Goal: Task Accomplishment & Management: Use online tool/utility

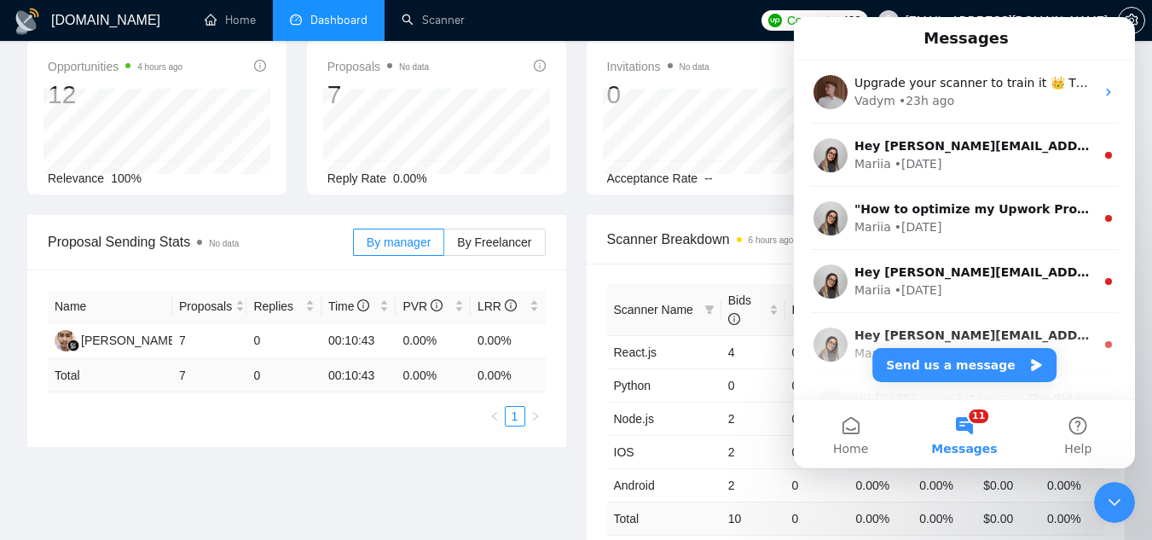
click at [420, 453] on div "Proposal Sending Stats No data By manager By Freelancer Name Proposals Replies …" at bounding box center [576, 413] width 1118 height 396
click at [412, 462] on div "Proposal Sending Stats No data By manager By Freelancer Name Proposals Replies …" at bounding box center [576, 413] width 1118 height 396
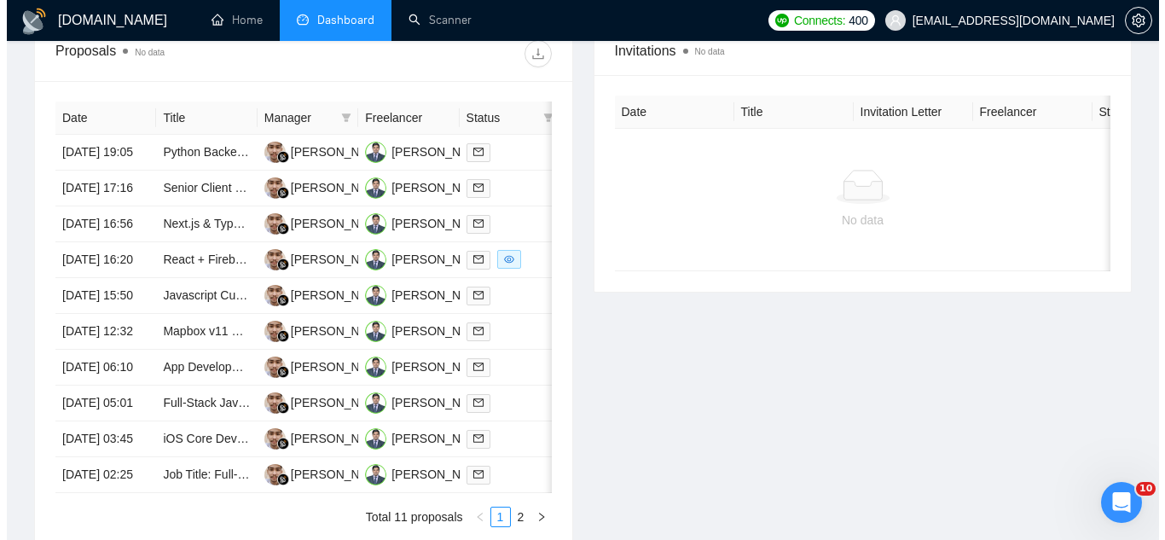
scroll to position [685, 0]
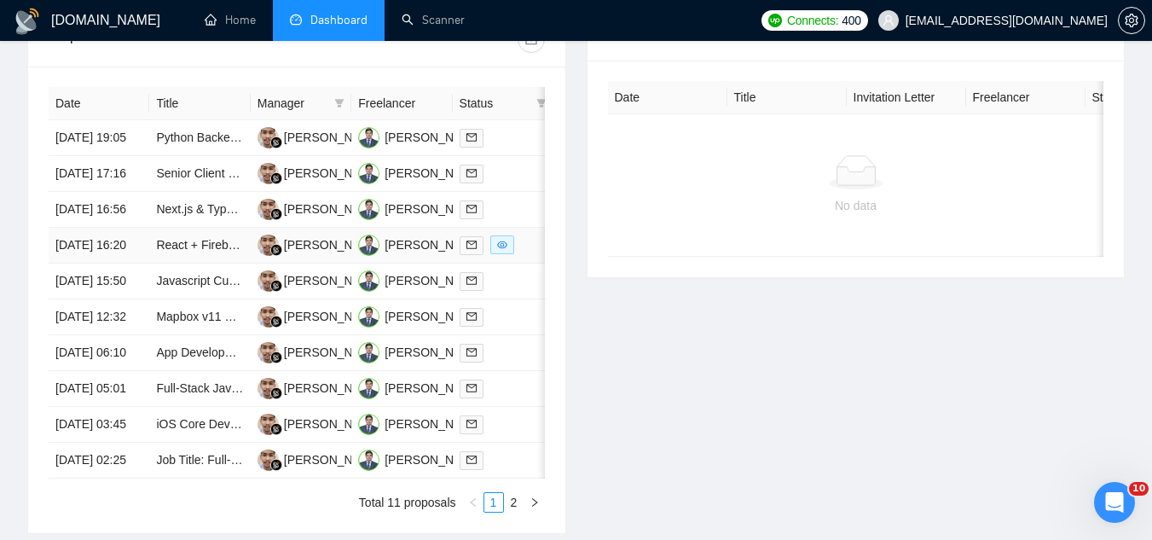
click at [188, 264] on td "React + Firebase developer" at bounding box center [199, 246] width 101 height 36
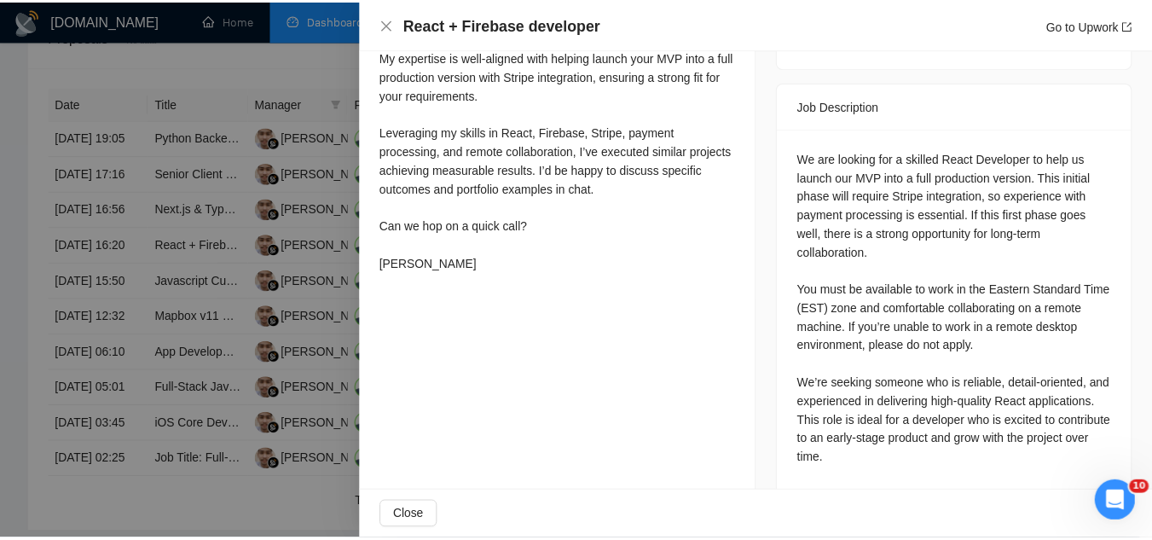
scroll to position [662, 0]
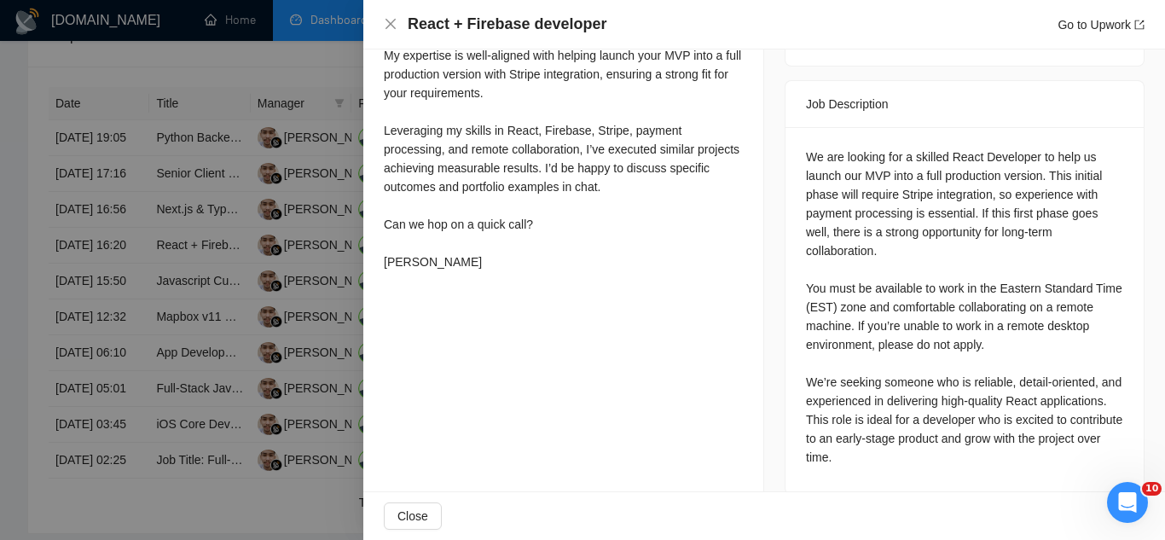
click at [806, 263] on div "We are looking for a skilled React Developer to help us launch our MVP into a f…" at bounding box center [964, 307] width 317 height 319
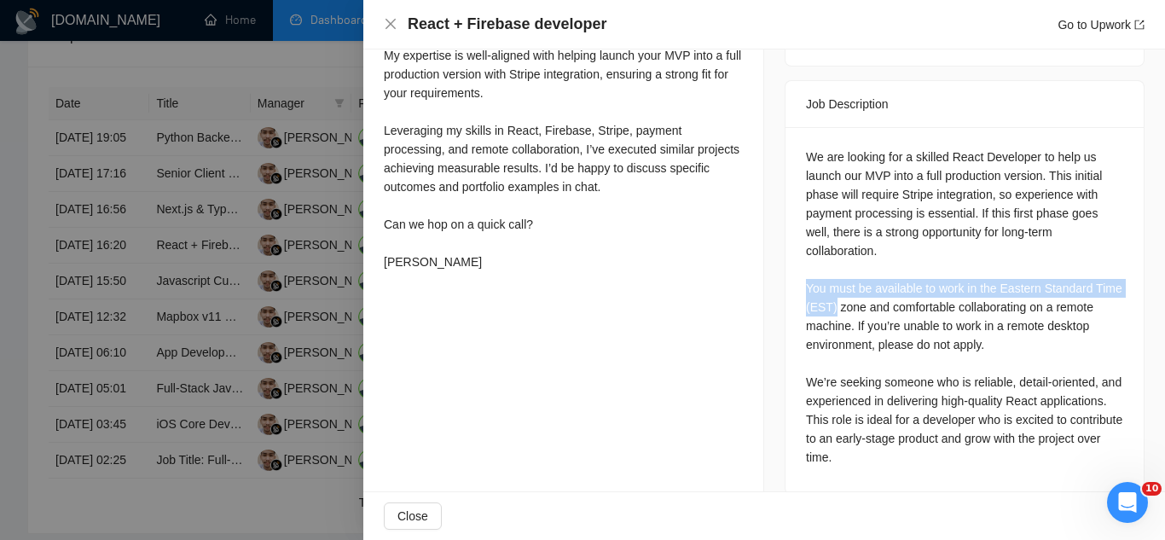
copy div "You must be available to work in the Eastern Standard Time (EST)"
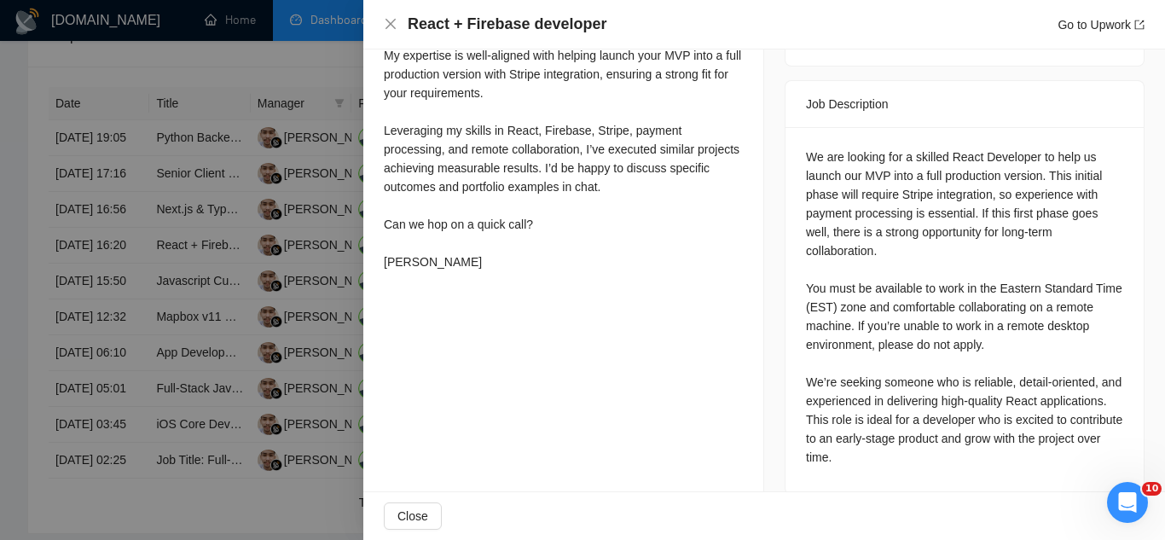
click at [240, 83] on div at bounding box center [582, 270] width 1165 height 540
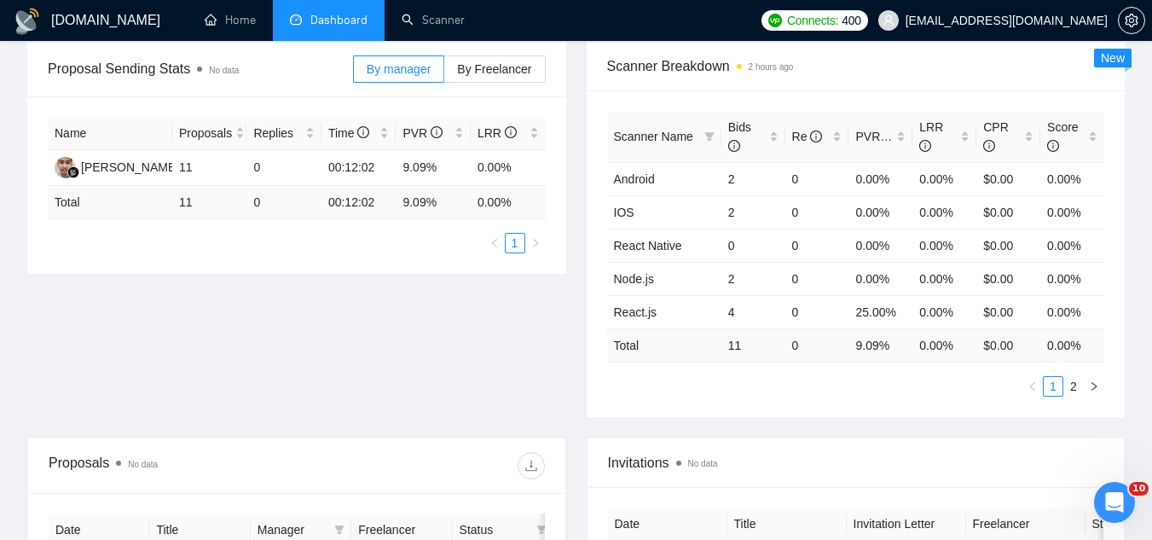
scroll to position [173, 0]
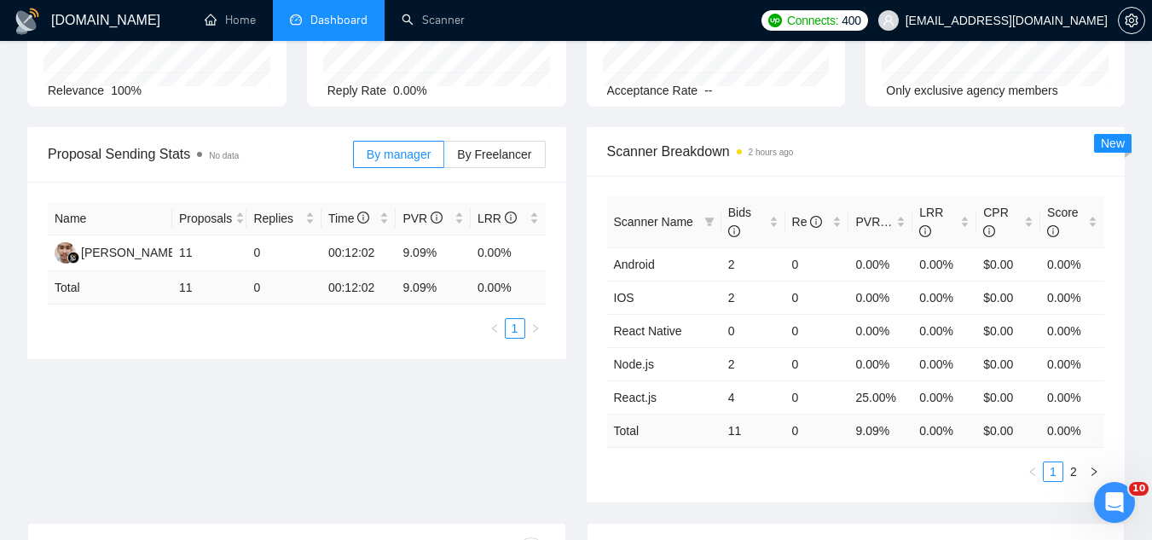
click at [989, 20] on span "[EMAIL_ADDRESS][DOMAIN_NAME]" at bounding box center [1007, 20] width 202 height 0
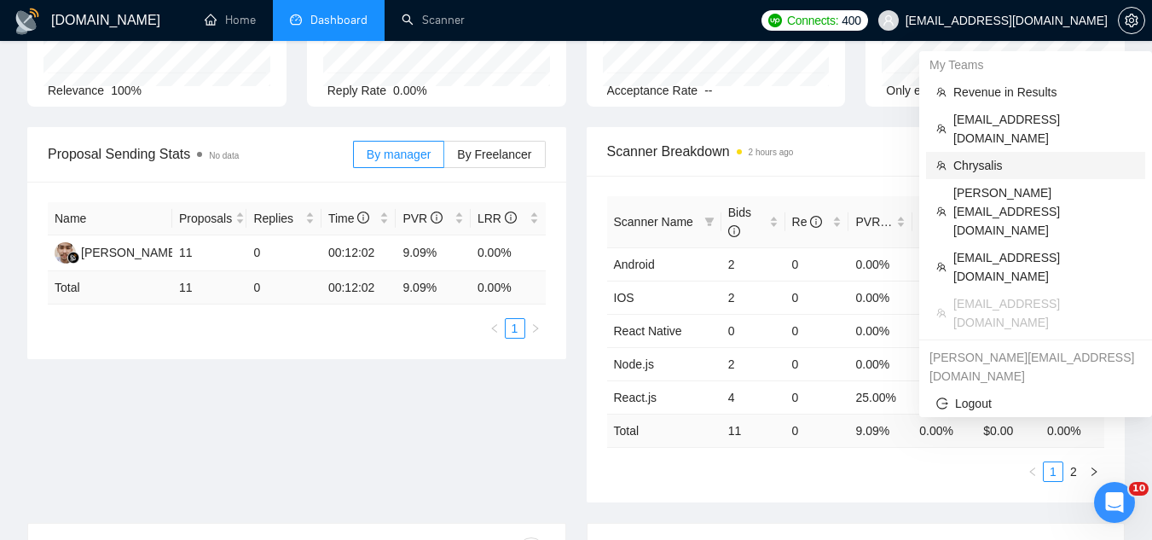
click at [985, 156] on span "Chrysalis" at bounding box center [1044, 165] width 182 height 19
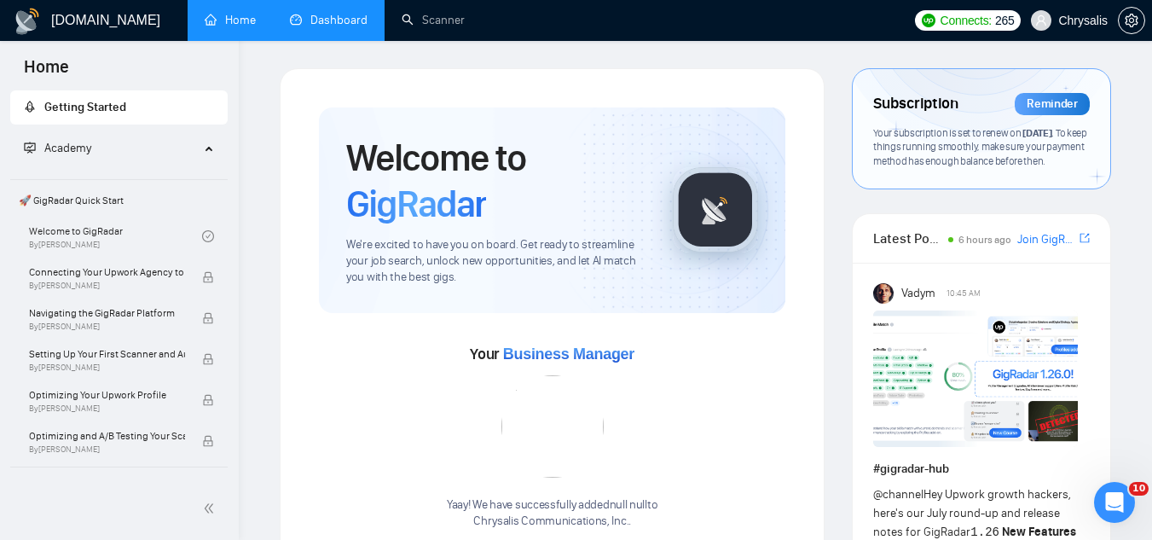
click at [316, 22] on link "Dashboard" at bounding box center [329, 20] width 78 height 14
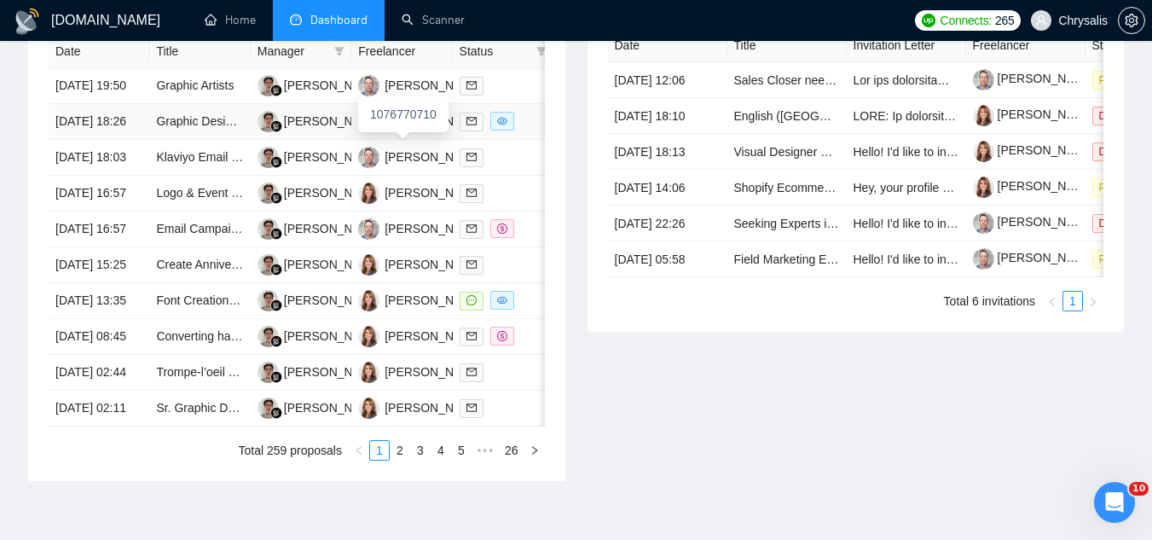
scroll to position [768, 0]
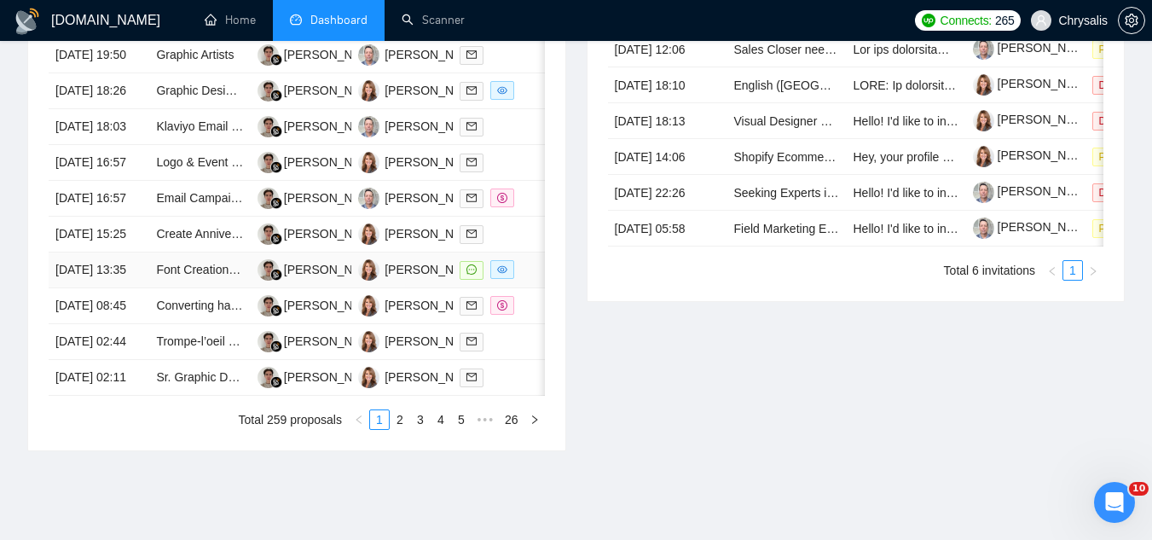
click at [218, 288] on td "Font Creation Specialist Needed" at bounding box center [199, 270] width 101 height 36
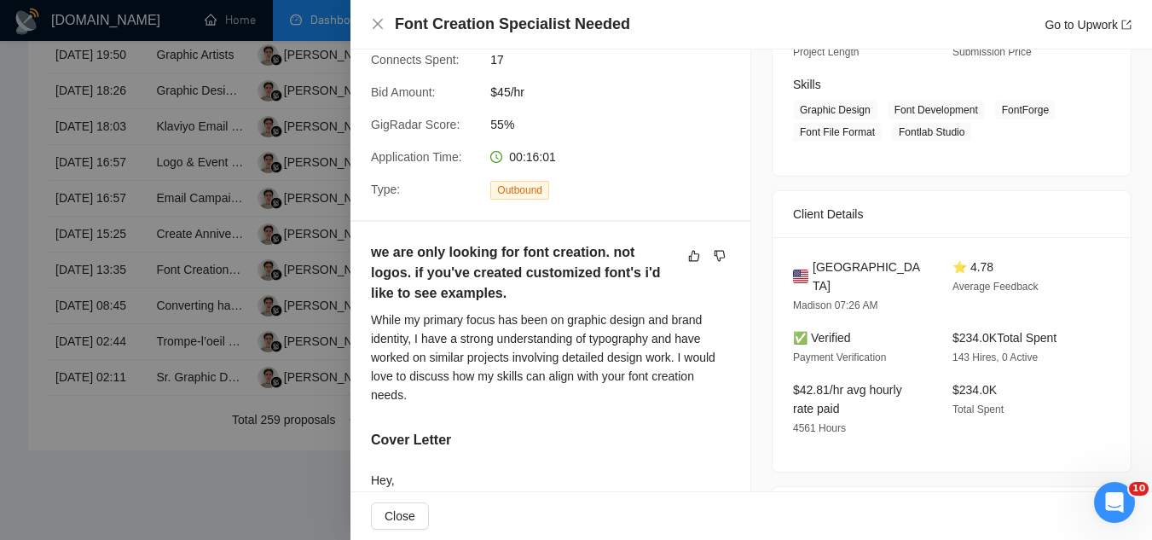
scroll to position [0, 0]
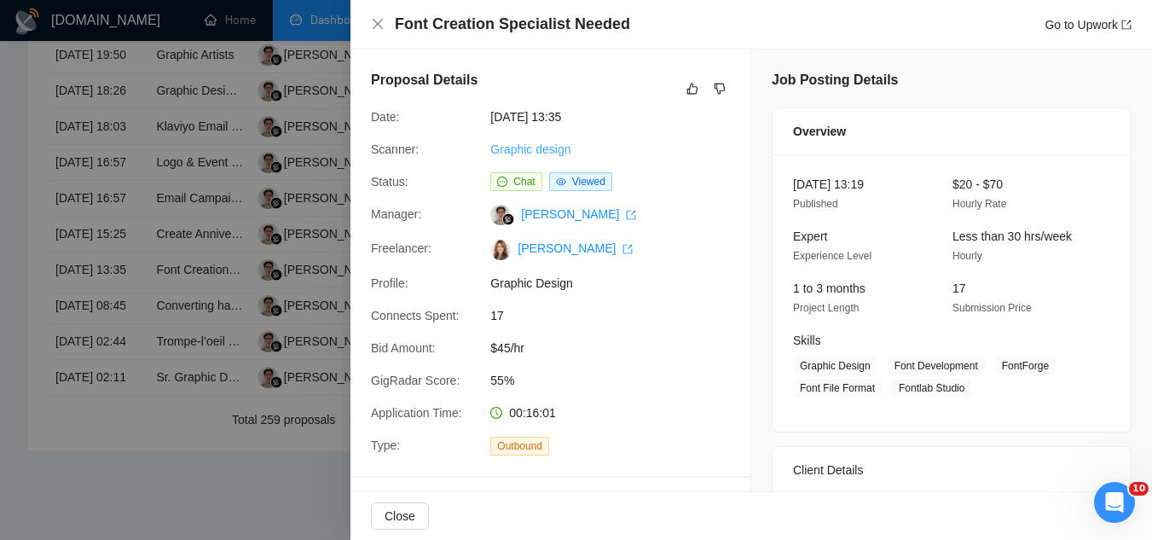
click at [545, 146] on link "Graphic design" at bounding box center [530, 149] width 80 height 14
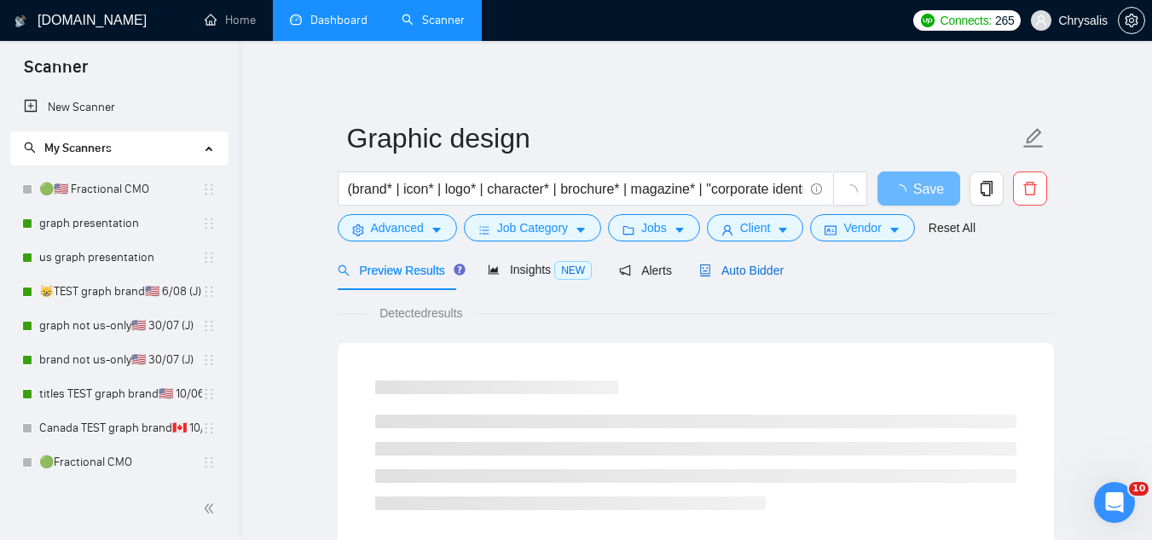
click at [704, 266] on icon "robot" at bounding box center [705, 270] width 12 height 12
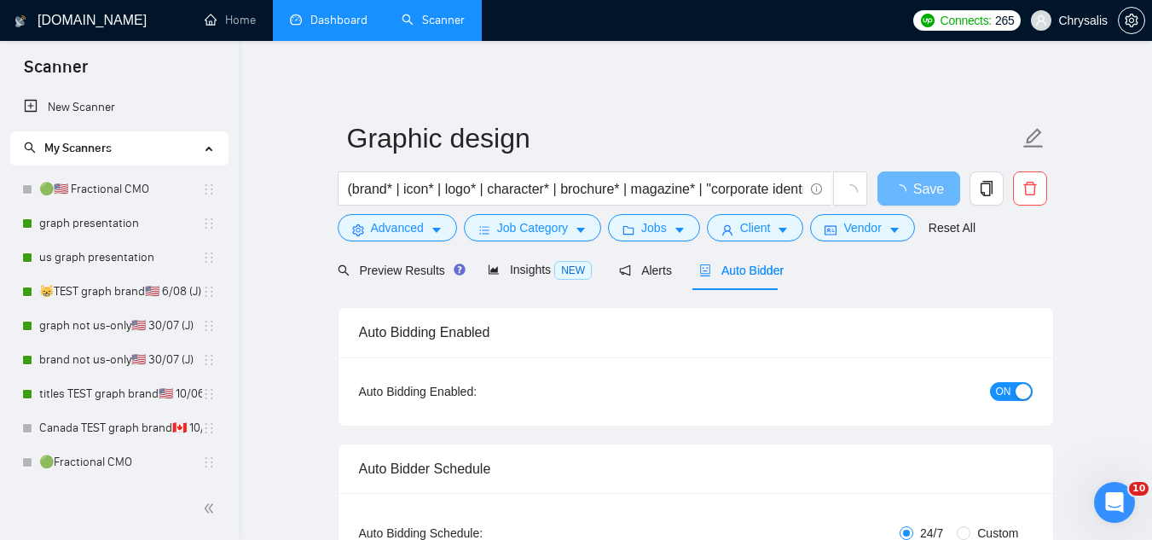
radio input "false"
radio input "true"
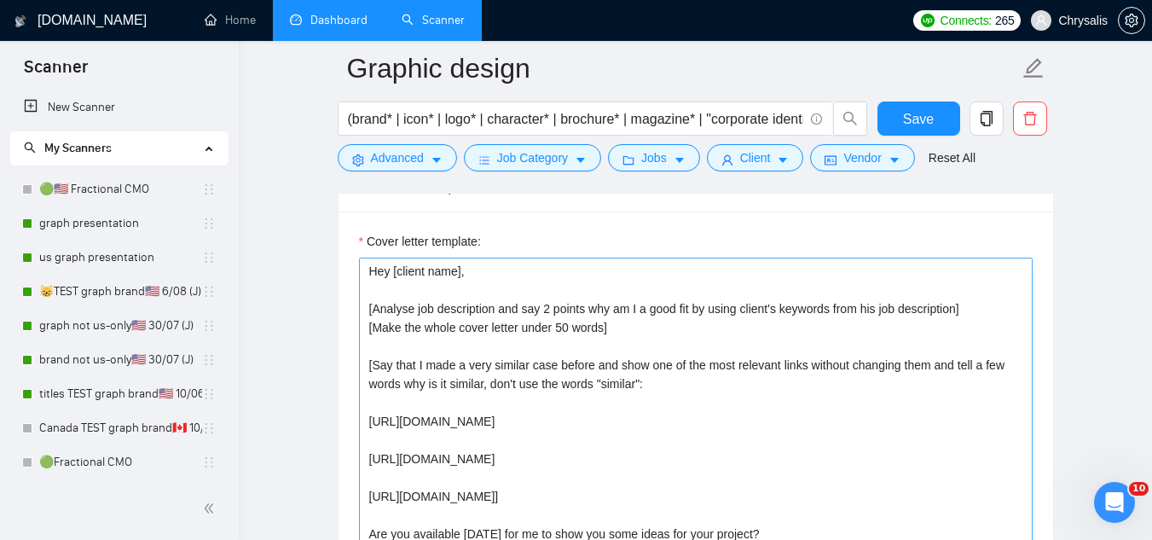
scroll to position [2217, 0]
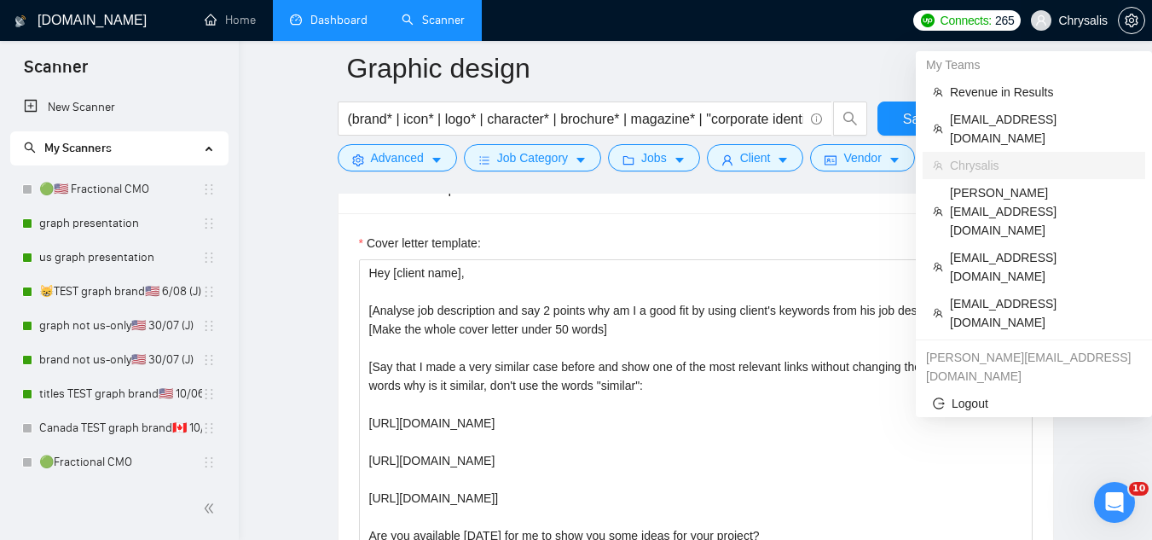
click at [1098, 20] on span "Chrysalis" at bounding box center [1082, 20] width 49 height 0
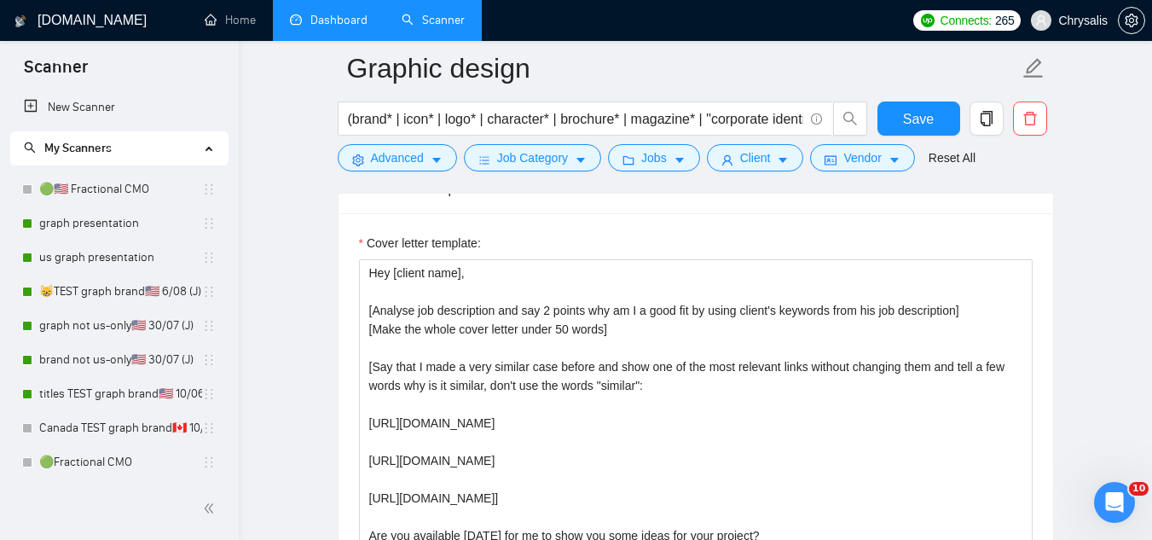
click at [358, 15] on link "Dashboard" at bounding box center [329, 20] width 78 height 14
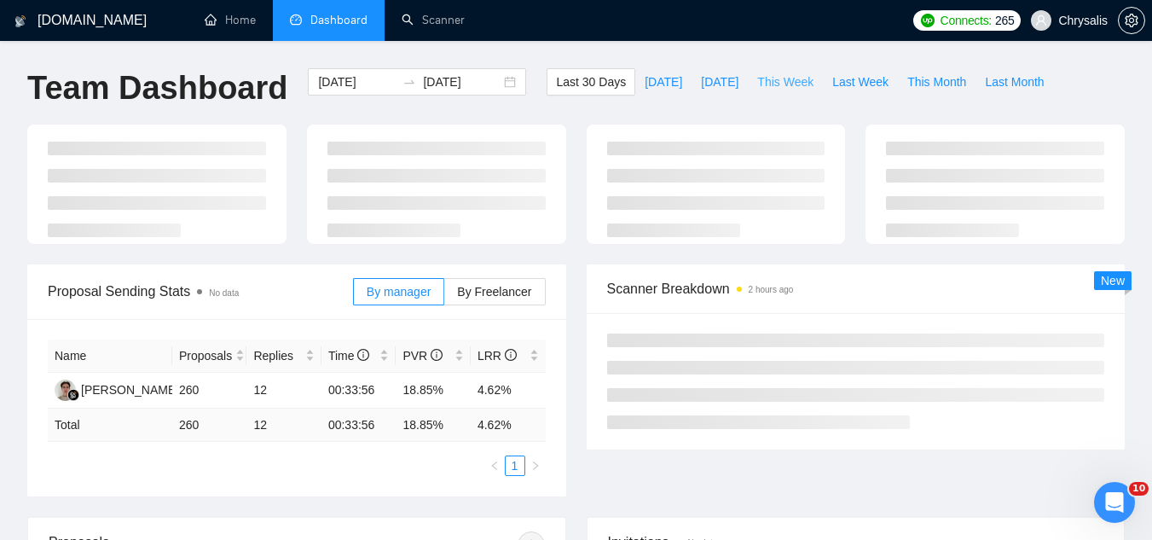
click at [771, 83] on span "This Week" at bounding box center [785, 81] width 56 height 19
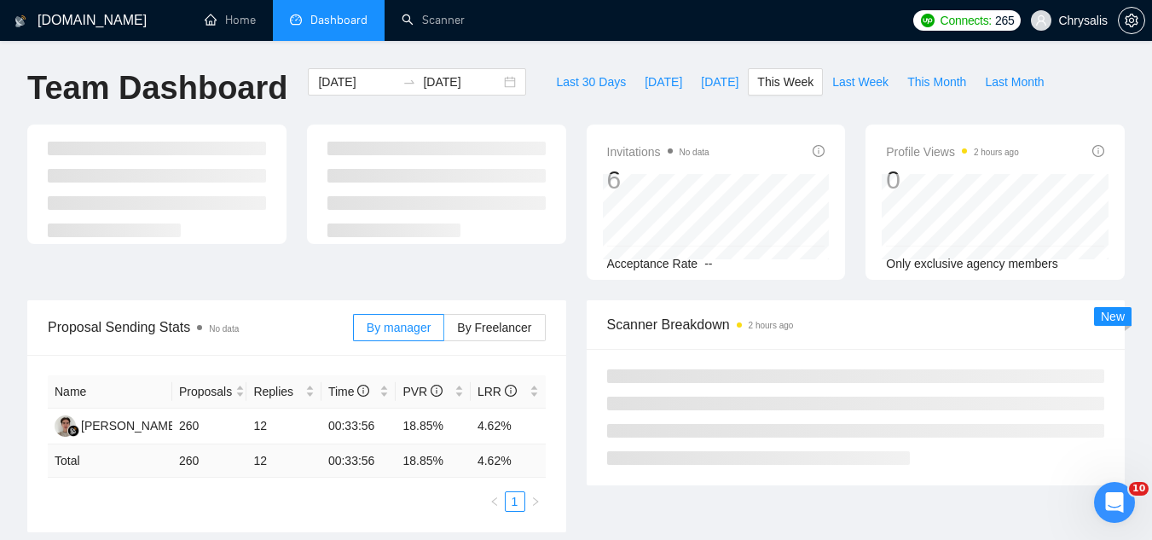
type input "2025-08-11"
type input "2025-08-17"
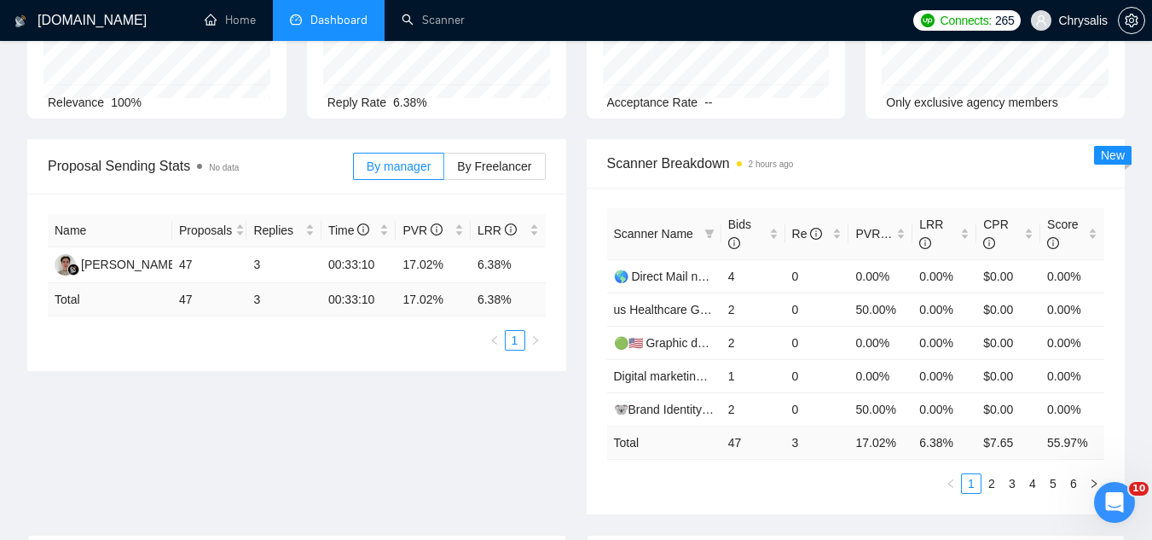
scroll to position [171, 0]
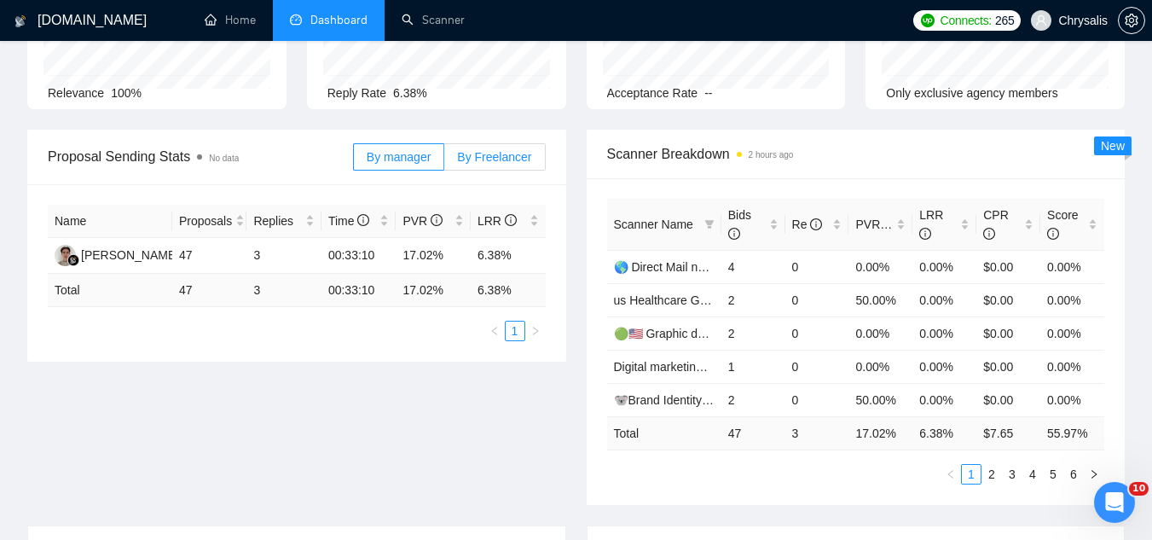
click at [501, 164] on span "By Freelancer" at bounding box center [494, 157] width 74 height 14
click at [444, 161] on input "By Freelancer" at bounding box center [444, 161] width 0 height 0
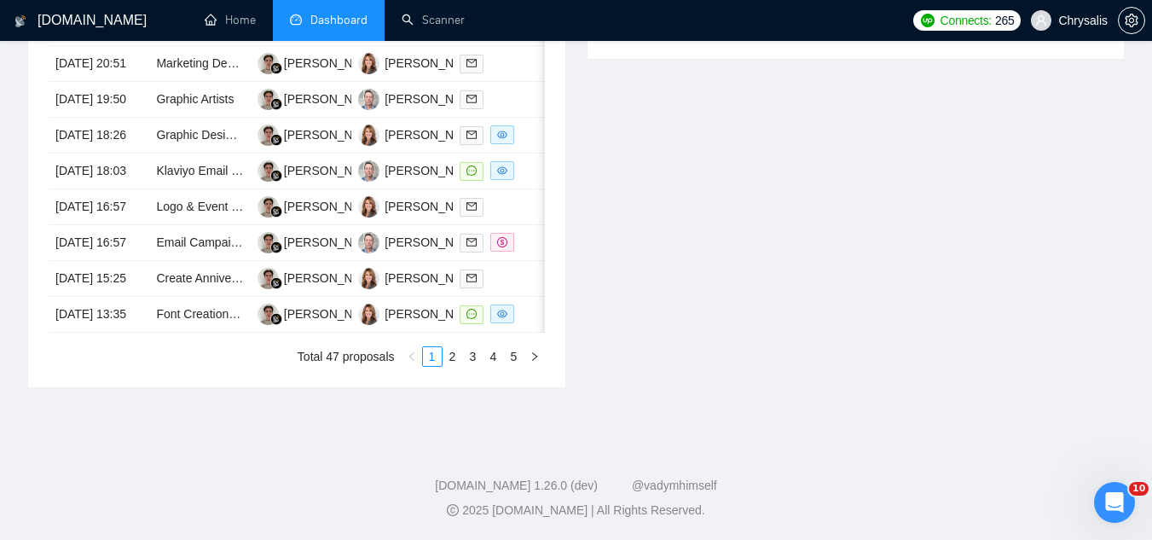
scroll to position [938, 0]
click at [199, 167] on td "Klaviyo Email Marketing Designer Needed" at bounding box center [199, 172] width 101 height 36
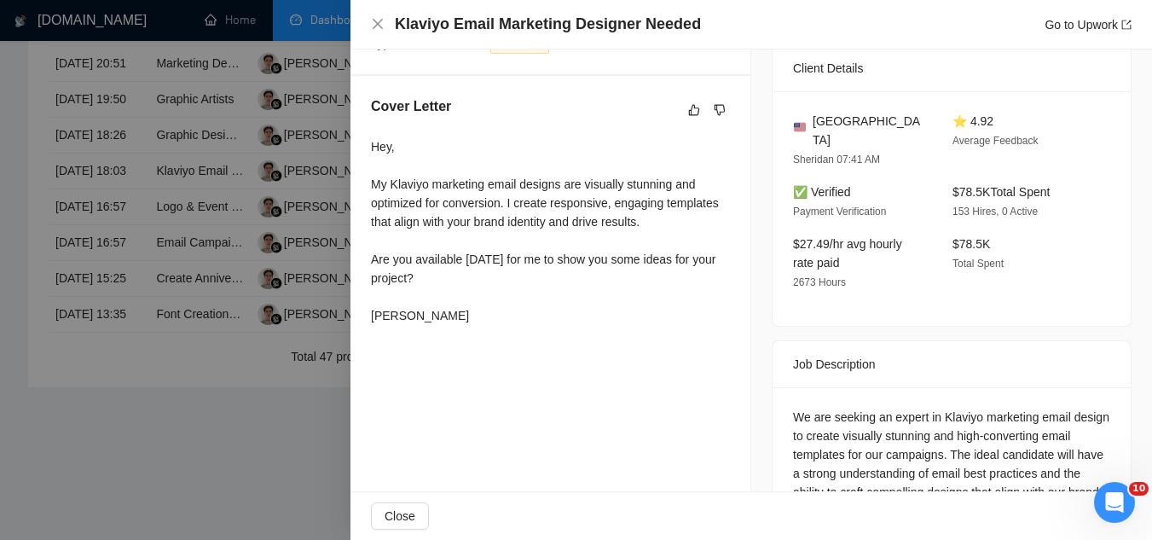
scroll to position [426, 0]
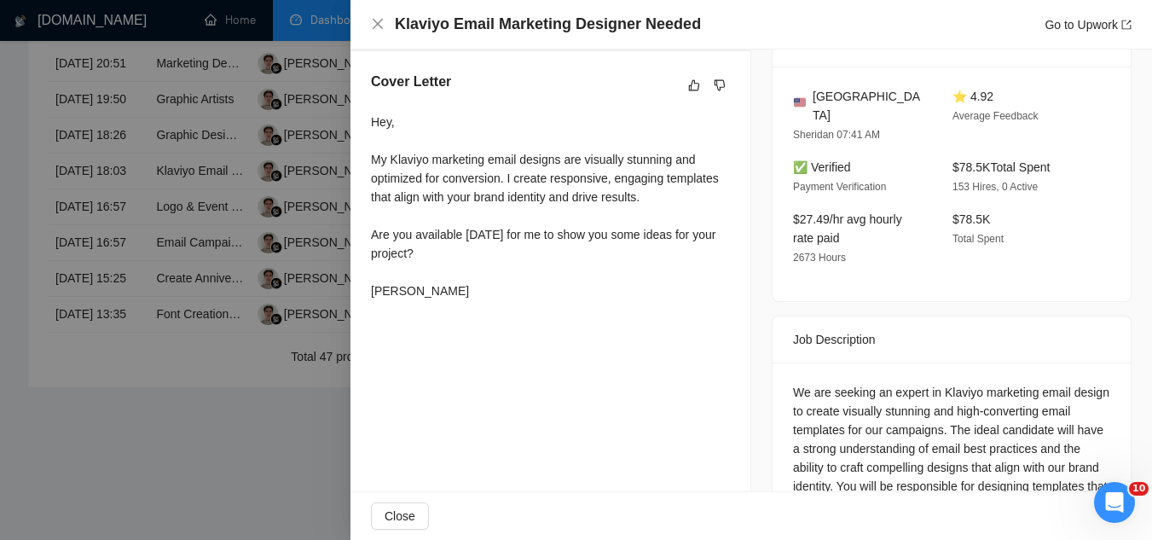
click at [251, 430] on div at bounding box center [576, 270] width 1152 height 540
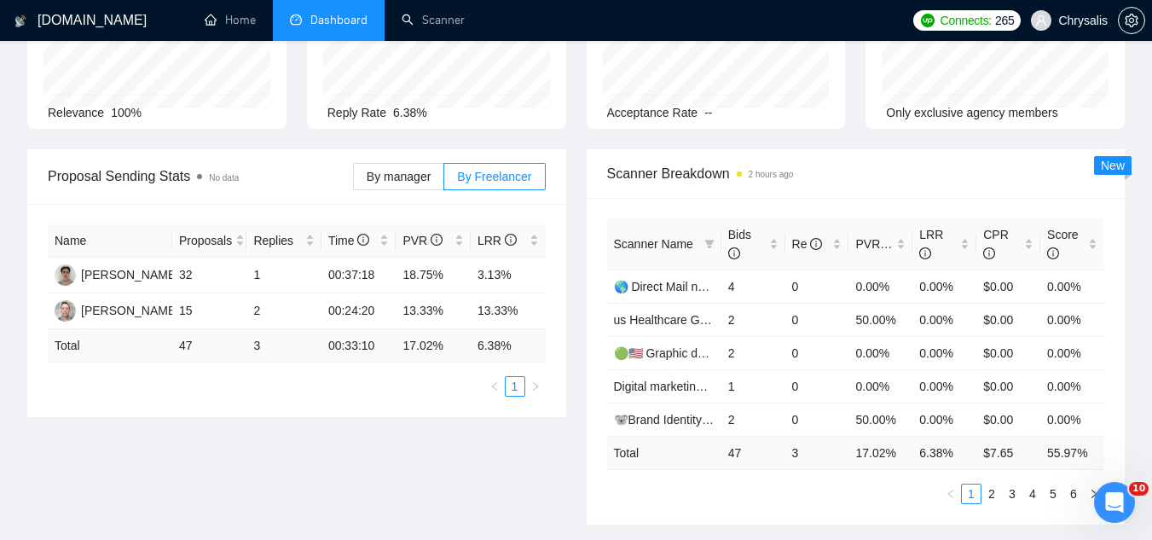
scroll to position [0, 0]
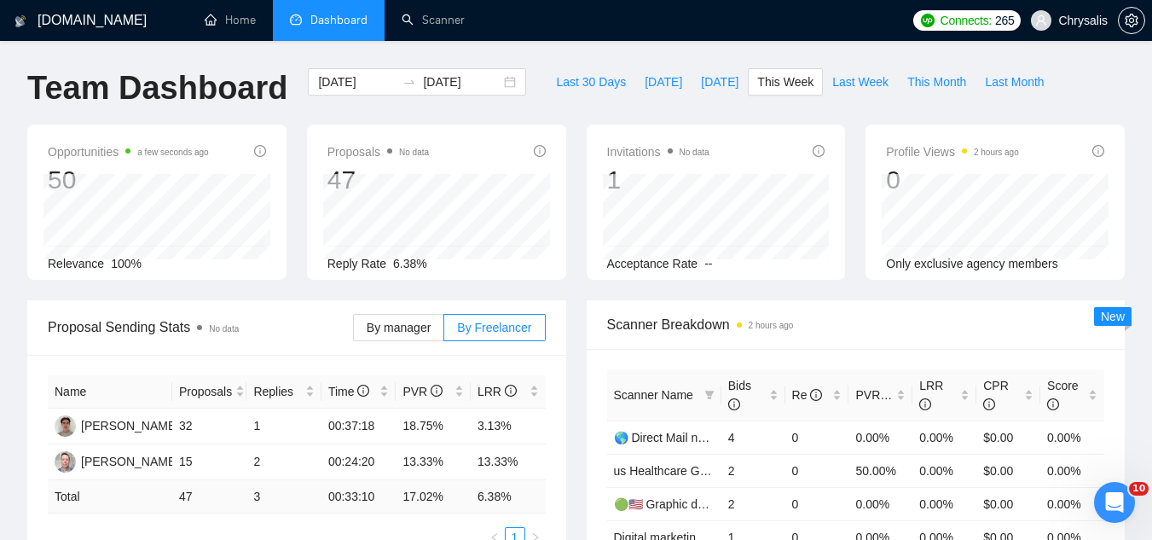
click at [1084, 20] on span "Chrysalis" at bounding box center [1082, 20] width 49 height 0
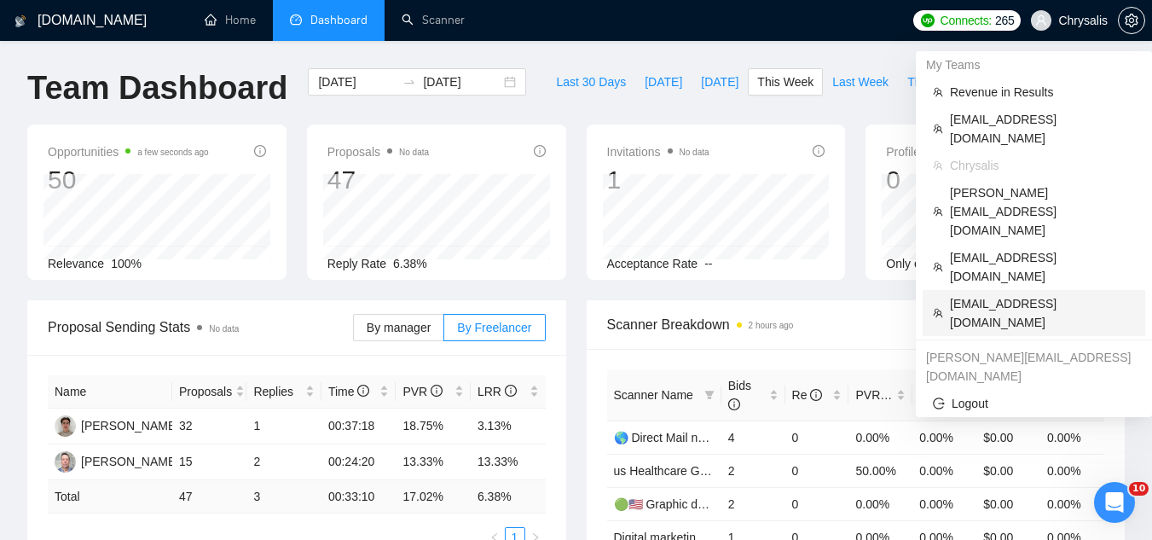
click at [1048, 294] on span "[EMAIL_ADDRESS][DOMAIN_NAME]" at bounding box center [1042, 313] width 185 height 38
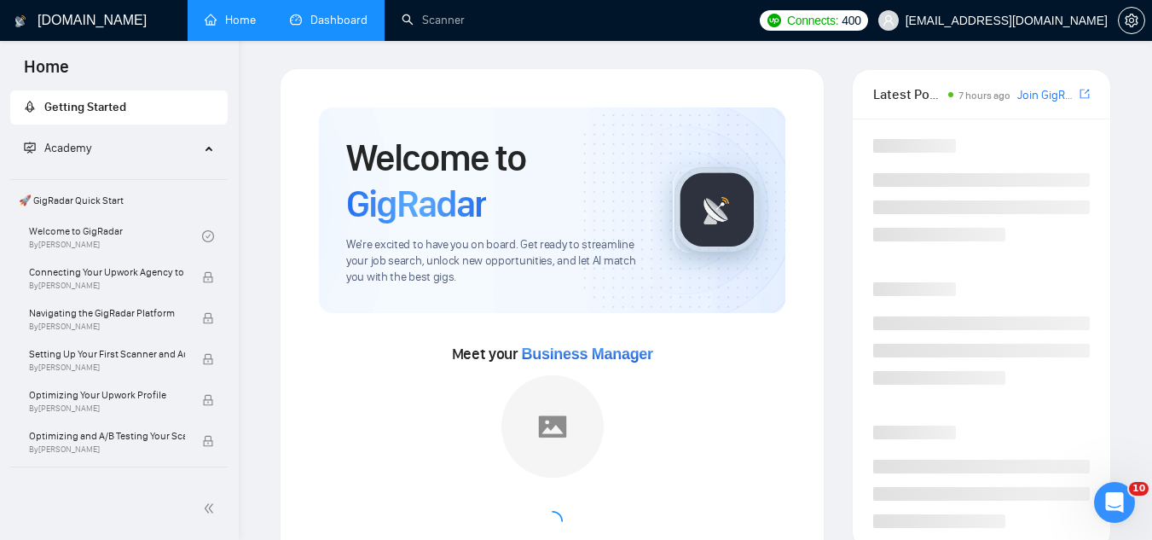
click at [359, 13] on link "Dashboard" at bounding box center [329, 20] width 78 height 14
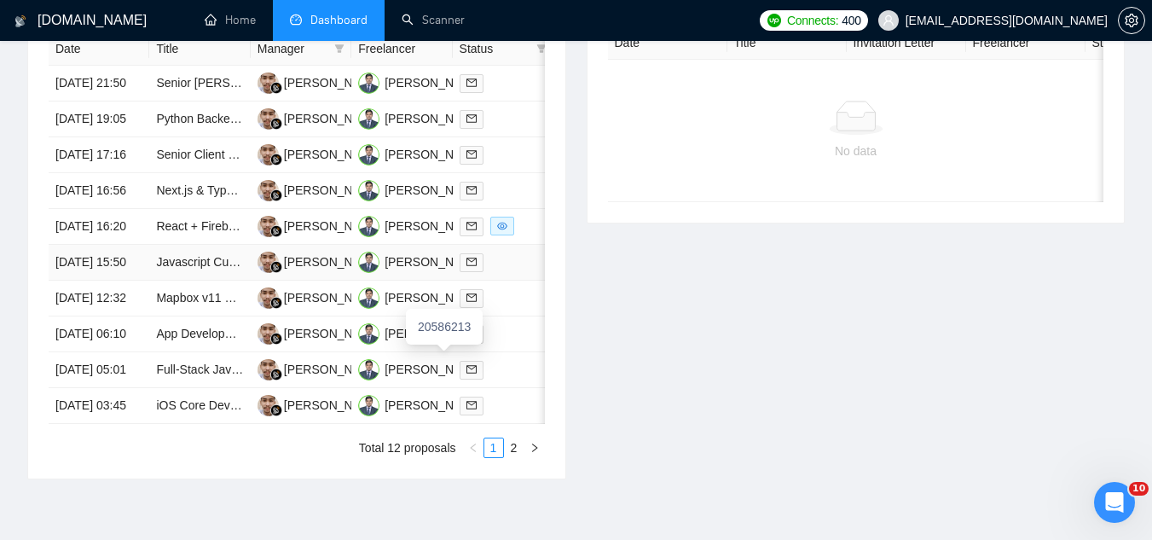
scroll to position [512, 0]
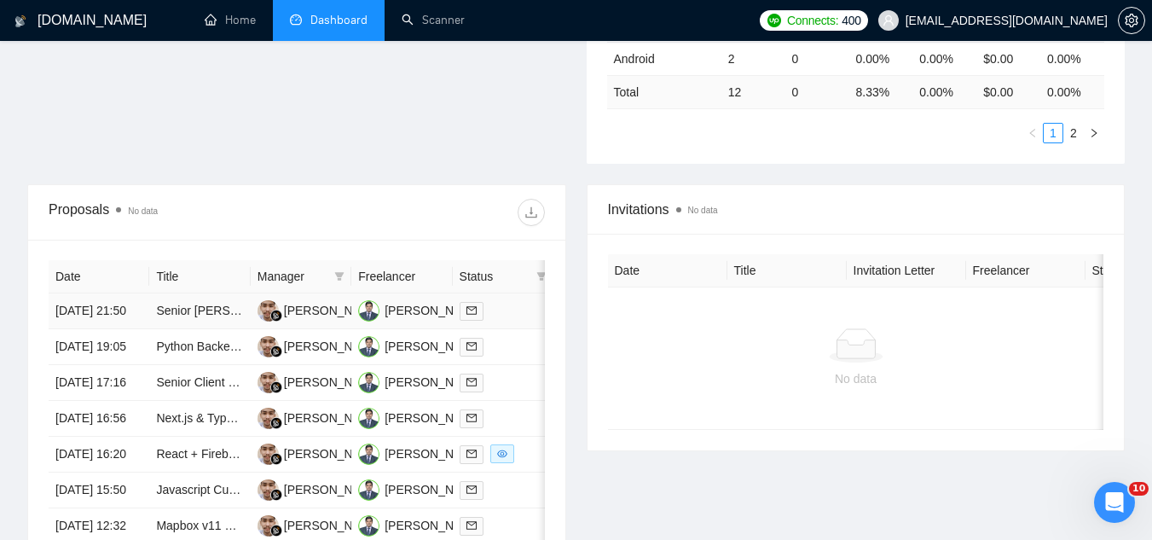
click at [211, 329] on td "Senior MERN Stack Developer Needed for MVP Development" at bounding box center [199, 311] width 101 height 36
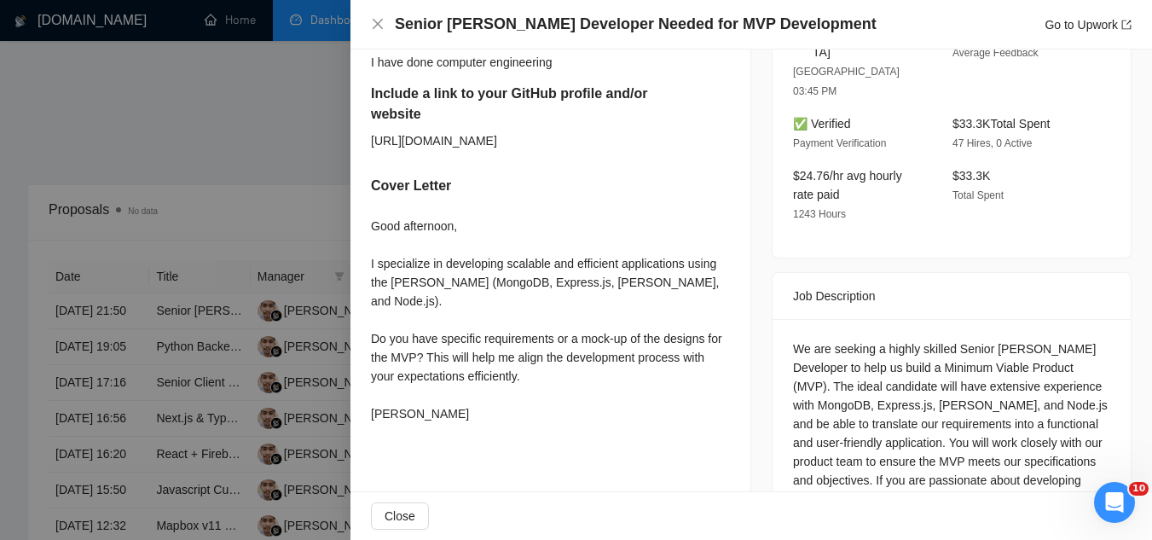
click at [269, 129] on div at bounding box center [576, 270] width 1152 height 540
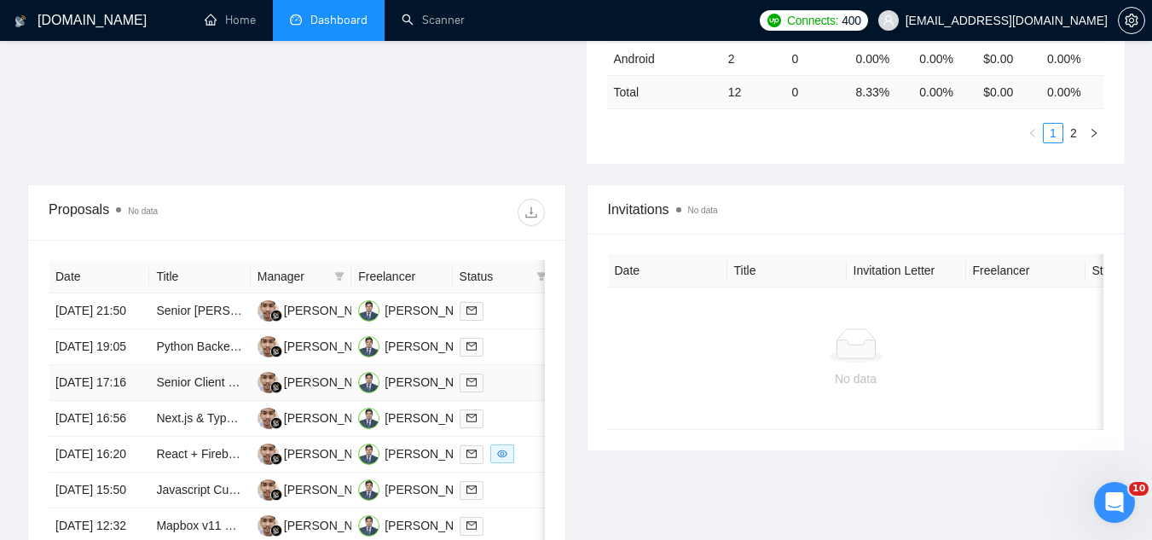
click at [211, 401] on td "Senior Client Engineer (iOS, Android, Web)" at bounding box center [199, 383] width 101 height 36
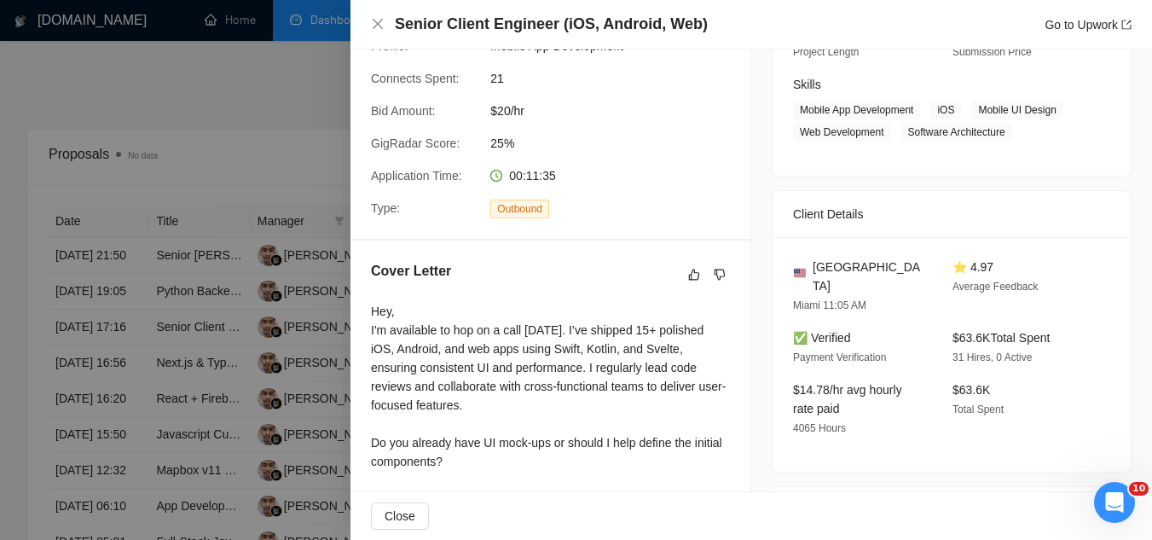
scroll to position [597, 0]
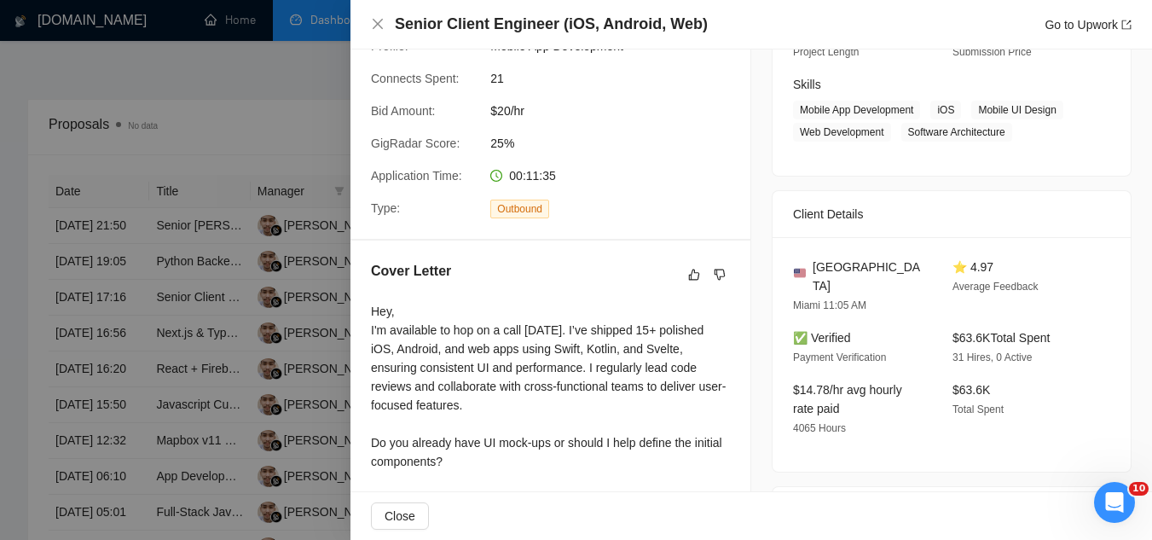
click at [288, 76] on div at bounding box center [576, 270] width 1152 height 540
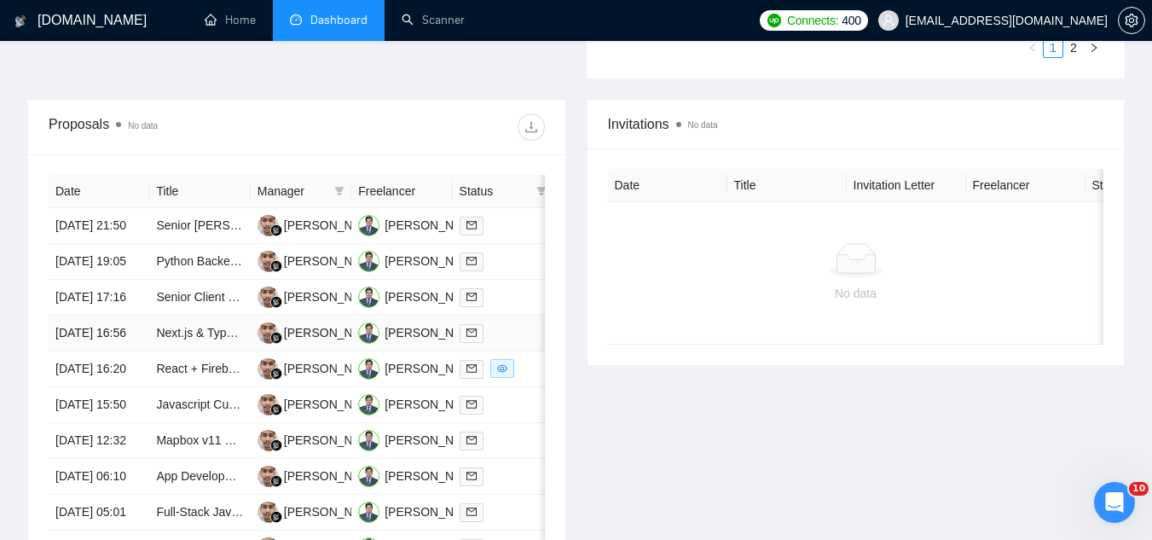
click at [208, 351] on td "Next.js & Typscript FrontEnd Developer React" at bounding box center [199, 334] width 101 height 36
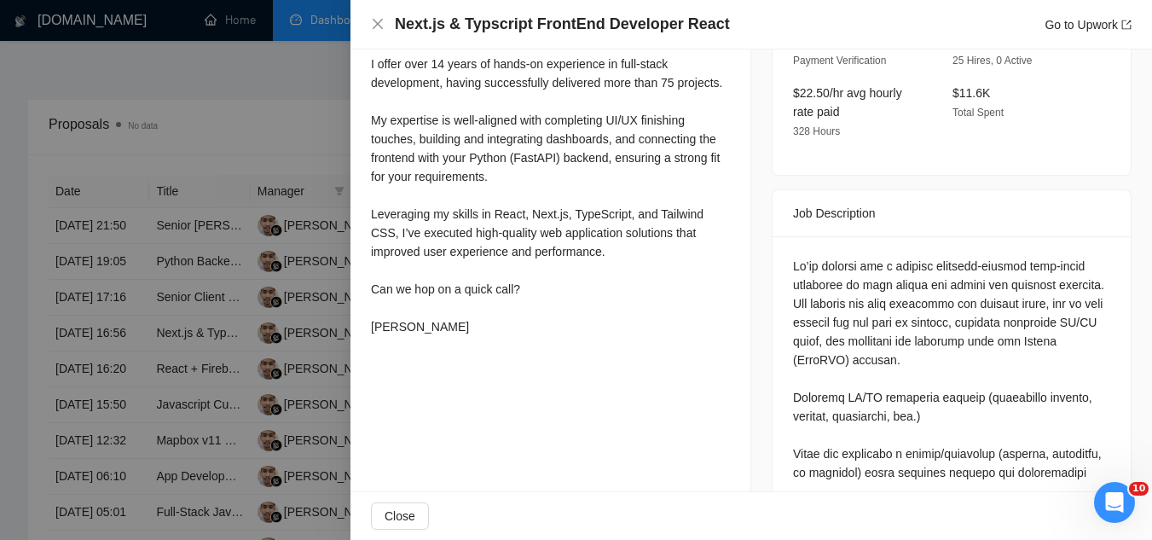
click at [290, 59] on div at bounding box center [576, 270] width 1152 height 540
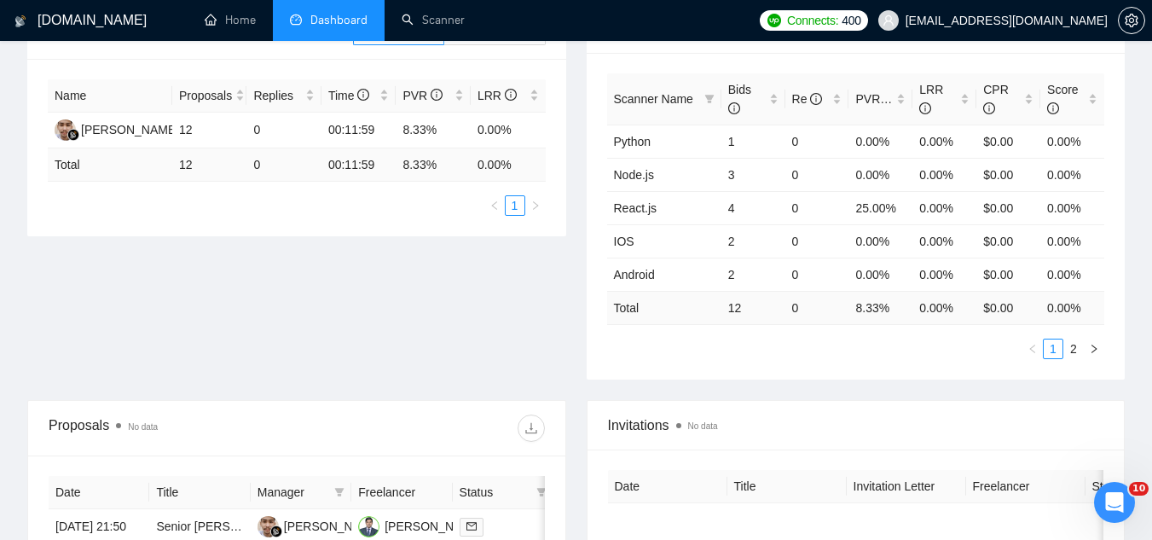
scroll to position [0, 0]
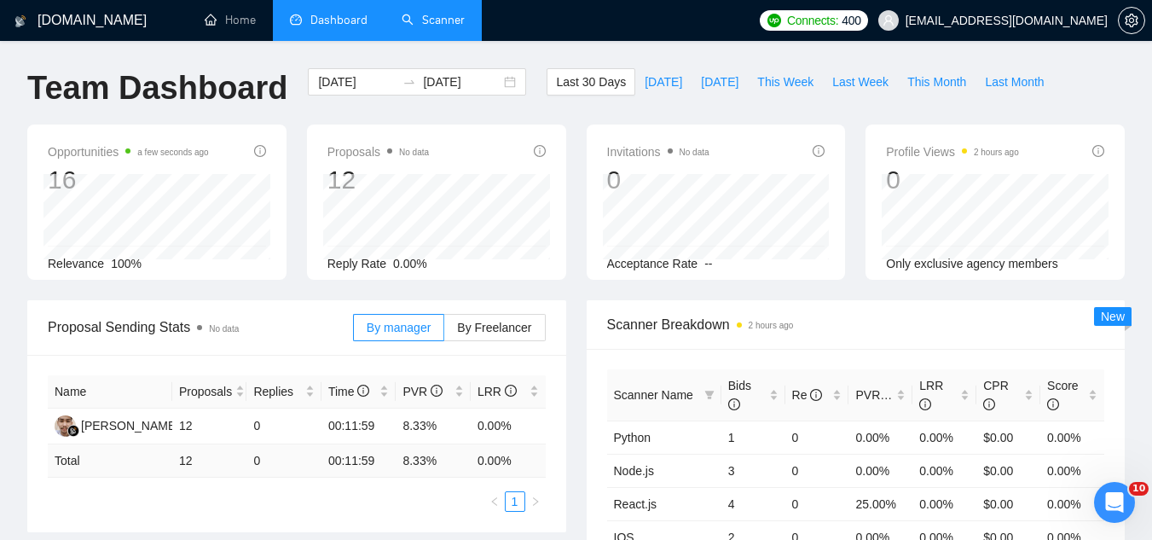
click at [445, 27] on link "Scanner" at bounding box center [433, 20] width 63 height 14
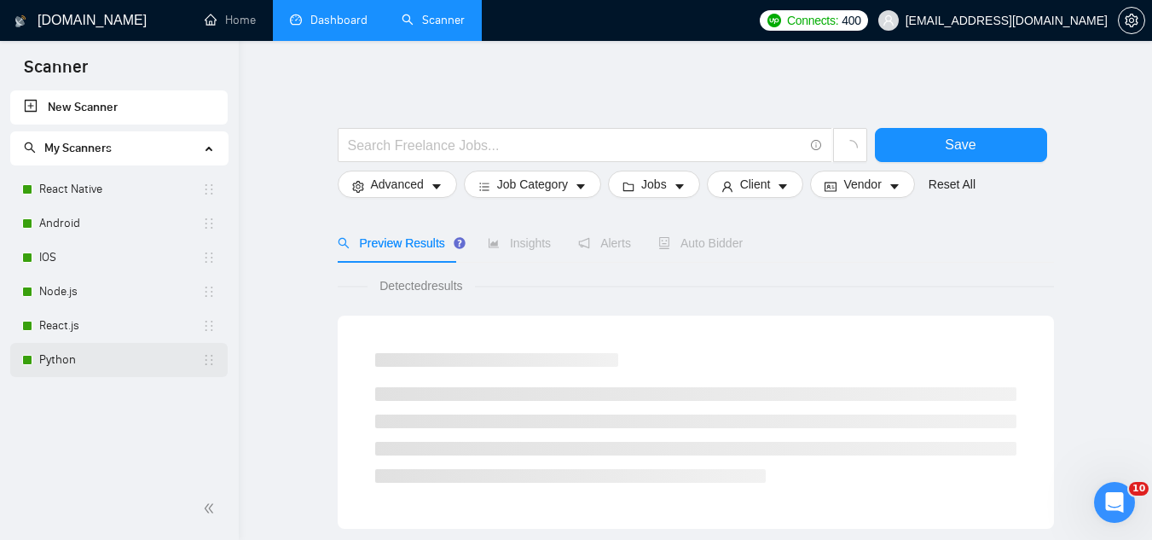
click at [102, 362] on link "Python" at bounding box center [120, 360] width 163 height 34
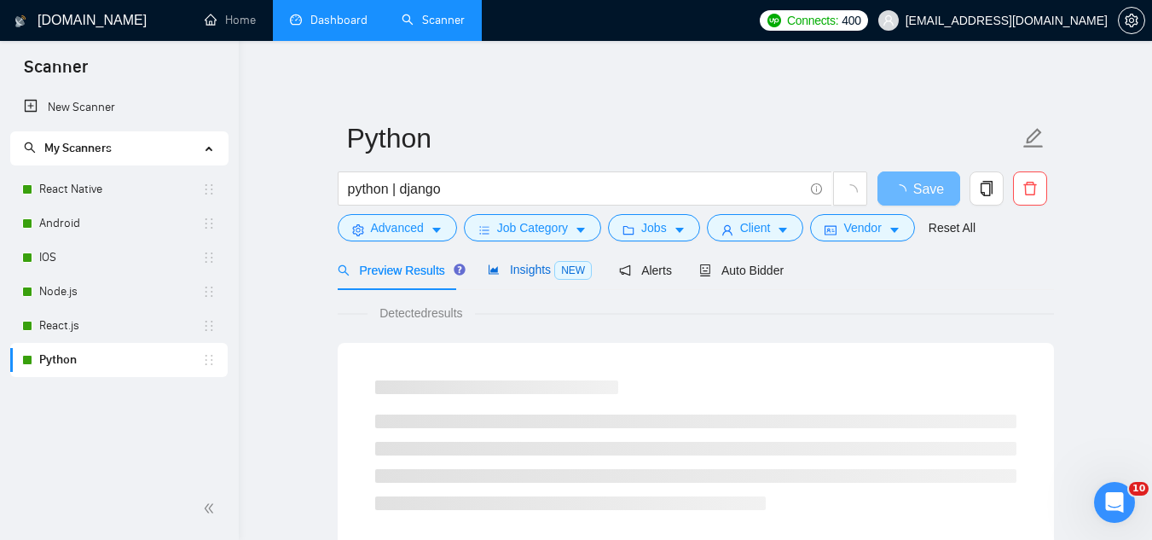
click at [520, 274] on span "Insights NEW" at bounding box center [540, 270] width 104 height 14
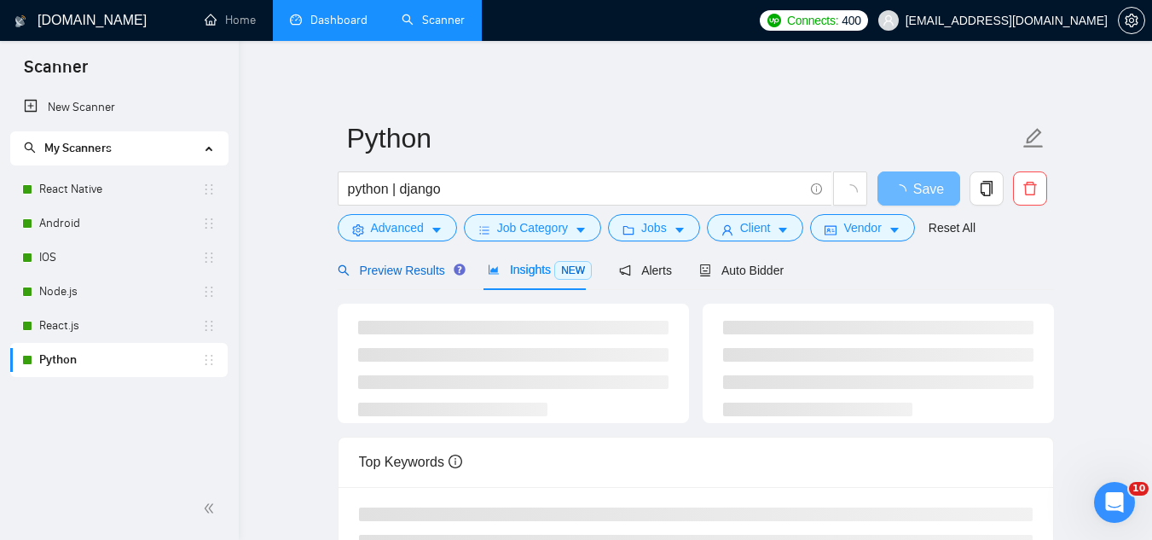
click at [416, 269] on span "Preview Results" at bounding box center [399, 271] width 123 height 14
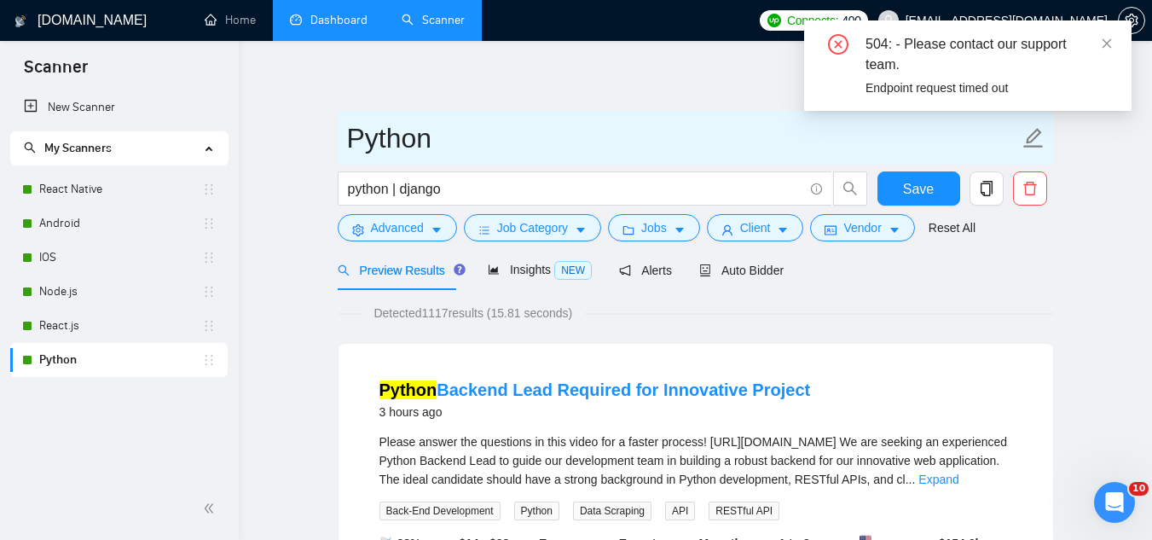
click at [616, 129] on input "Python" at bounding box center [683, 138] width 672 height 43
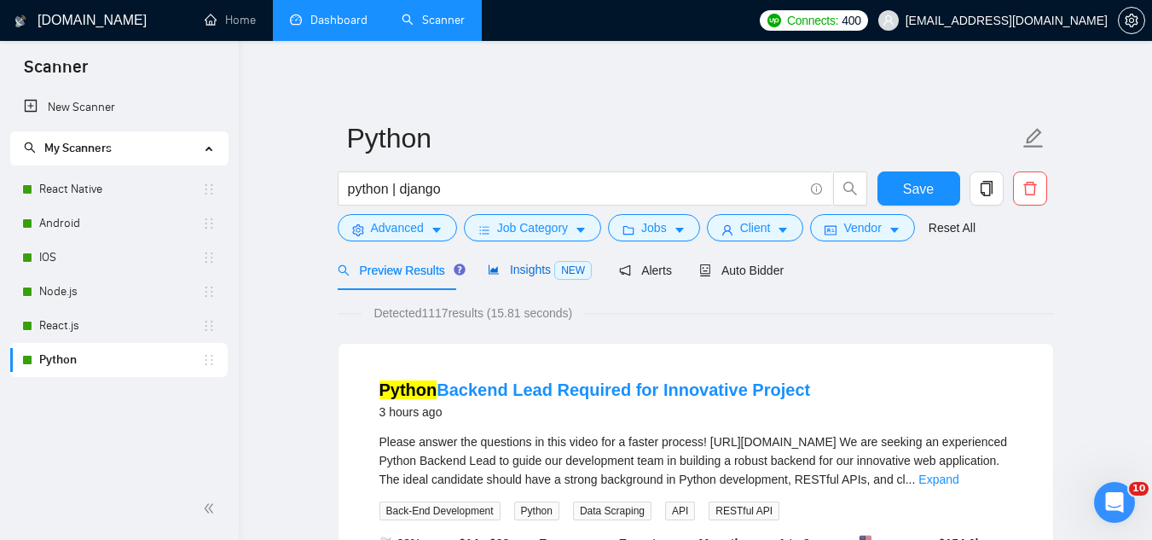
click at [511, 276] on span "Insights NEW" at bounding box center [540, 270] width 104 height 14
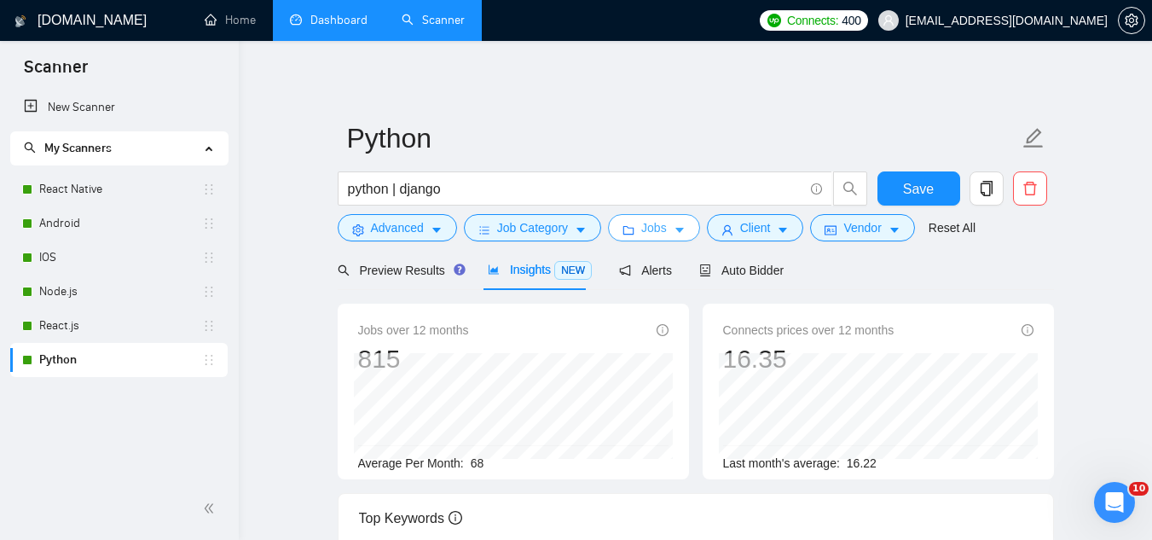
click at [658, 235] on span "Jobs" at bounding box center [654, 227] width 26 height 19
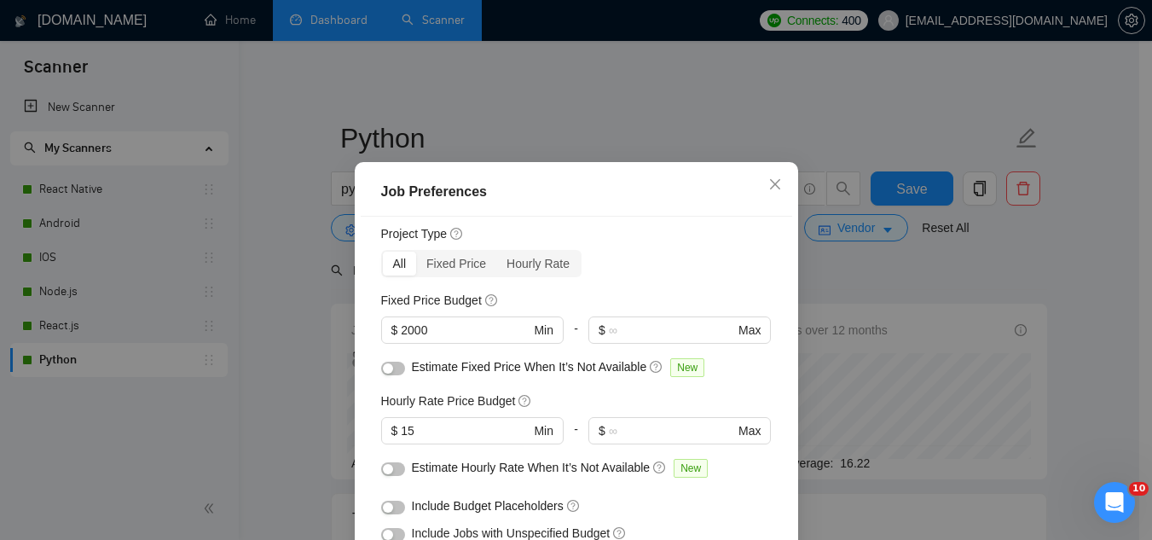
scroll to position [85, 0]
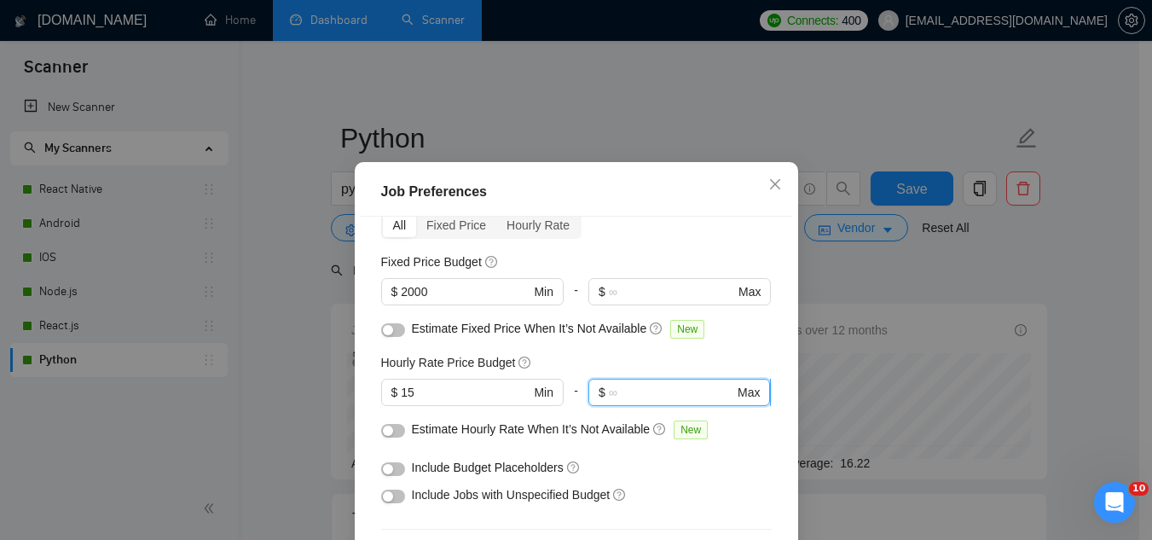
click at [647, 397] on input "text" at bounding box center [671, 392] width 125 height 19
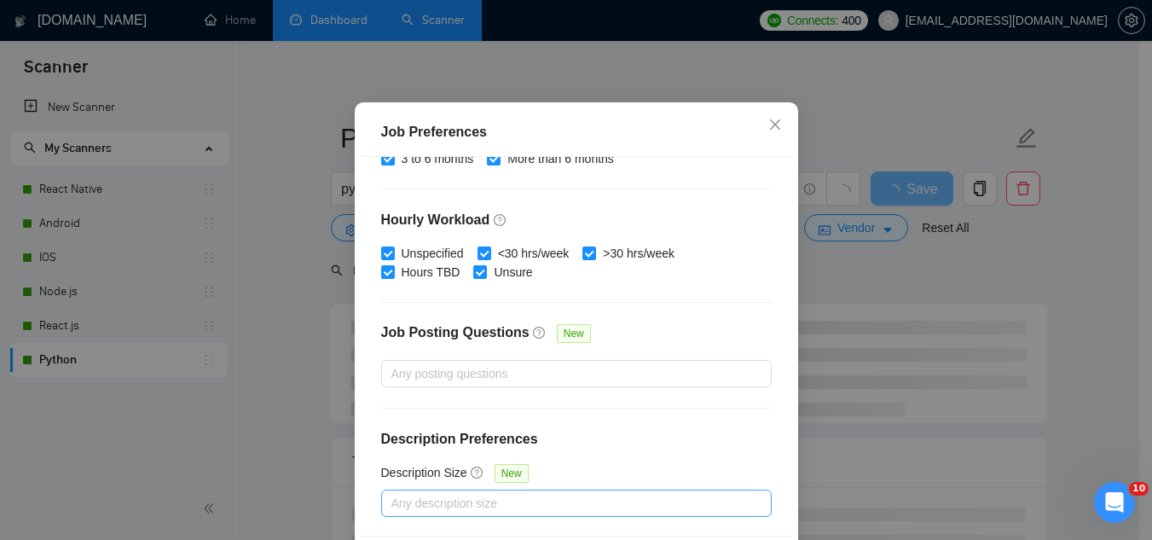
scroll to position [130, 0]
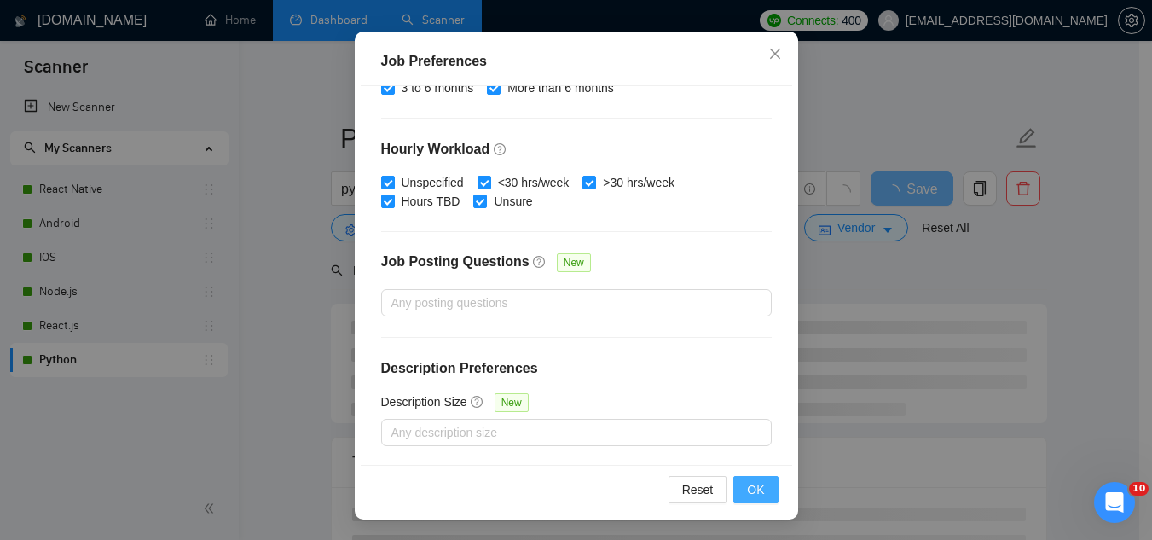
type input "35"
click at [765, 492] on button "OK" at bounding box center [755, 489] width 44 height 27
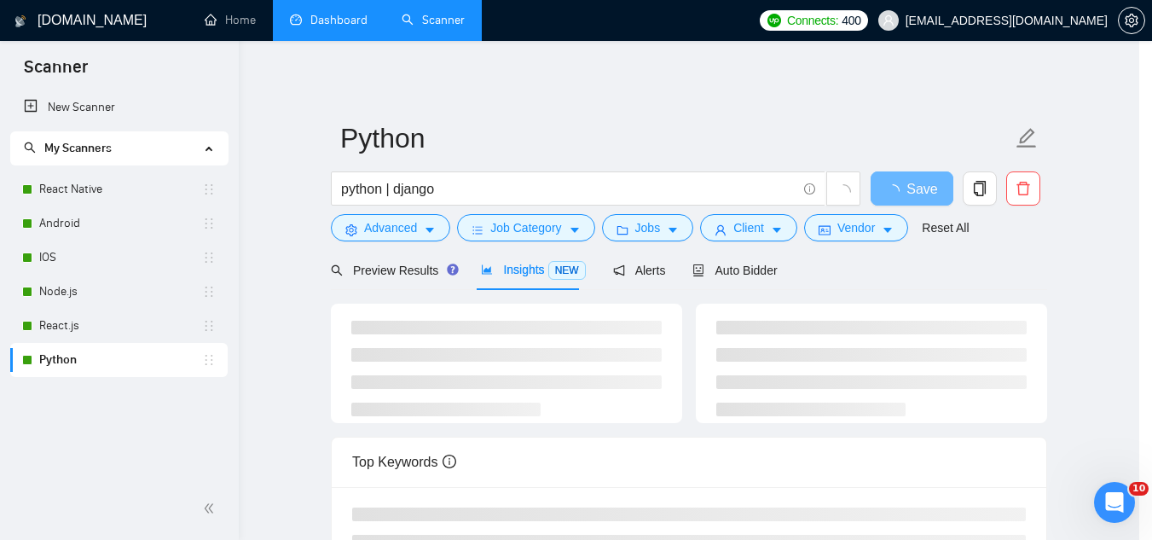
scroll to position [70, 0]
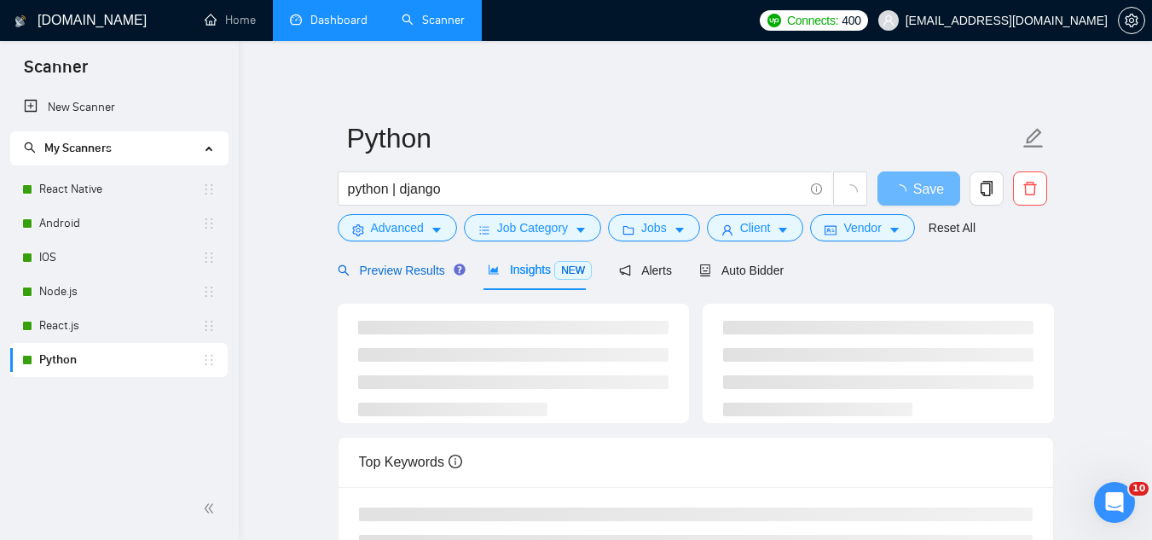
click at [410, 269] on span "Preview Results" at bounding box center [399, 271] width 123 height 14
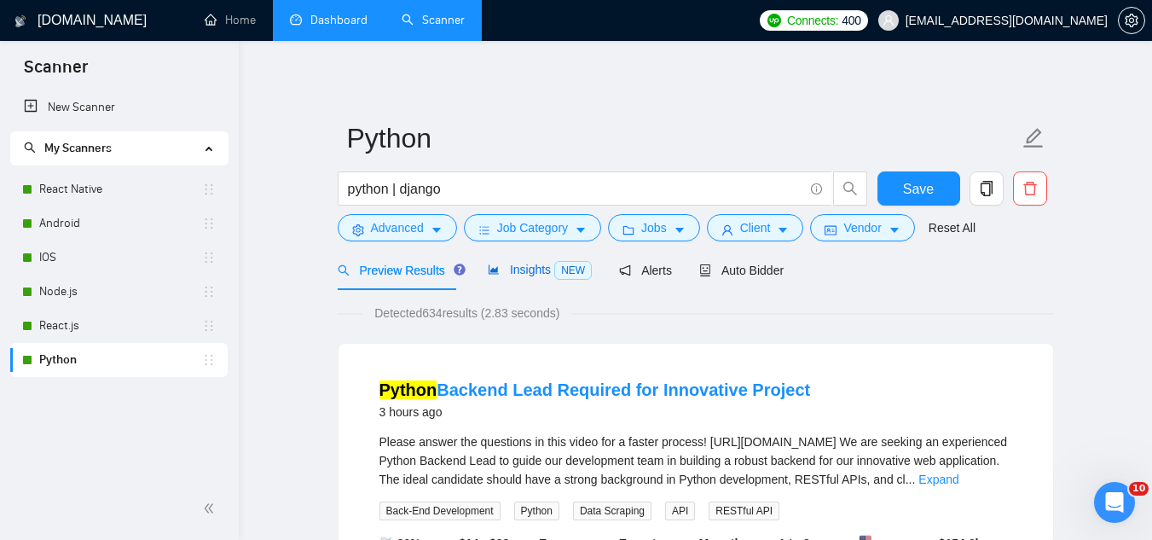
click at [527, 274] on span "Insights NEW" at bounding box center [540, 270] width 104 height 14
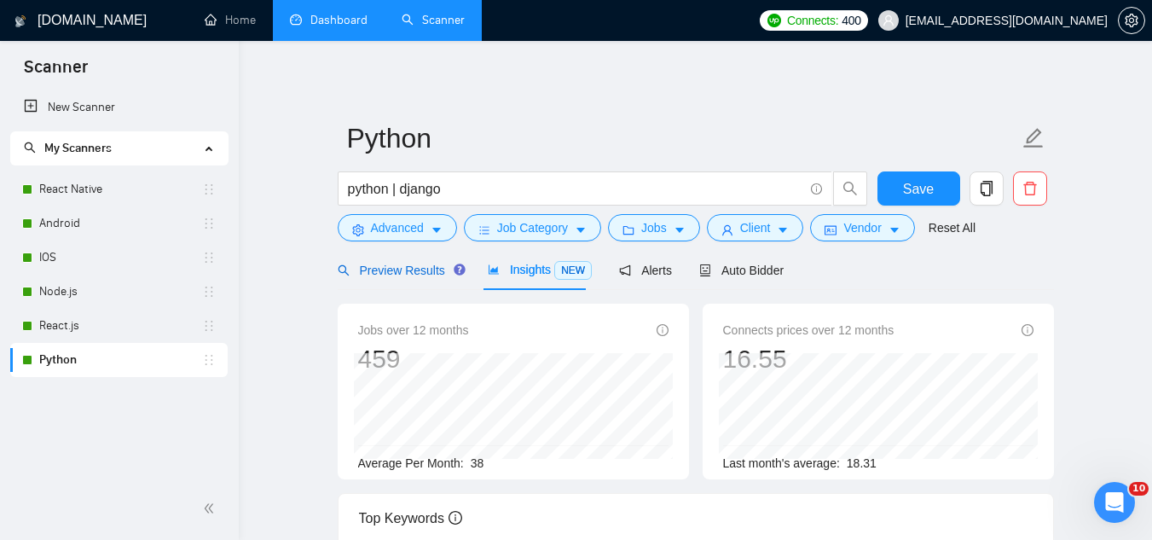
click at [397, 273] on span "Preview Results" at bounding box center [399, 271] width 123 height 14
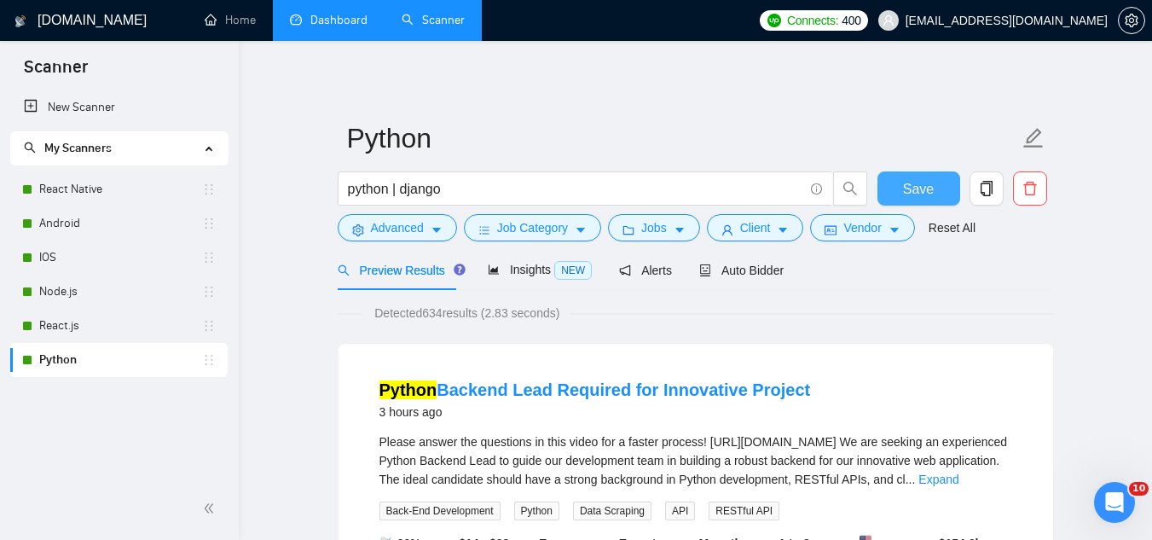
click at [929, 189] on span "Save" at bounding box center [918, 188] width 31 height 21
click at [89, 326] on link "React.js" at bounding box center [120, 326] width 163 height 34
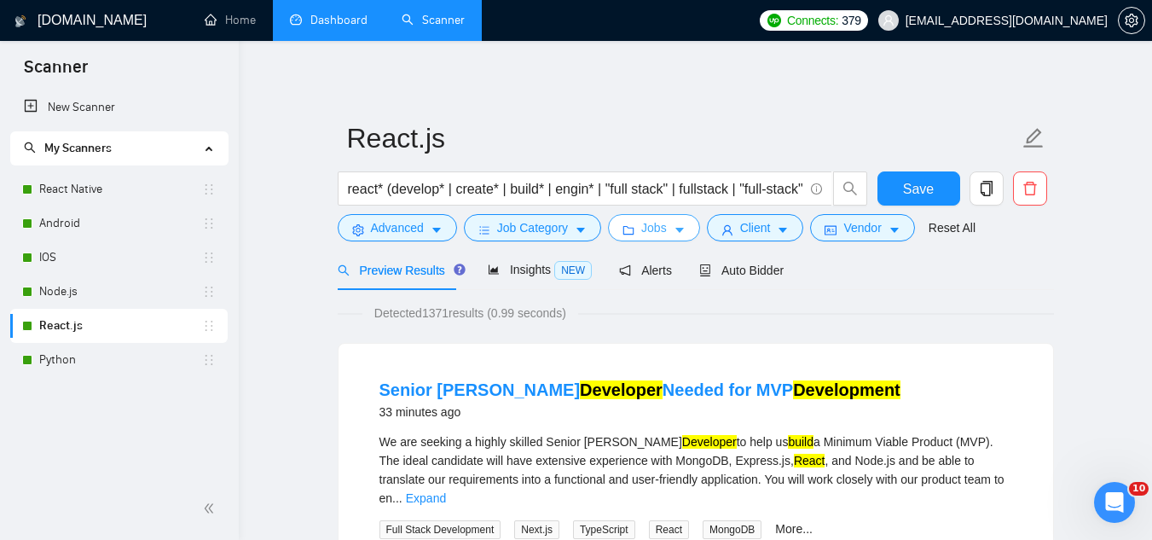
click at [659, 228] on span "Jobs" at bounding box center [654, 227] width 26 height 19
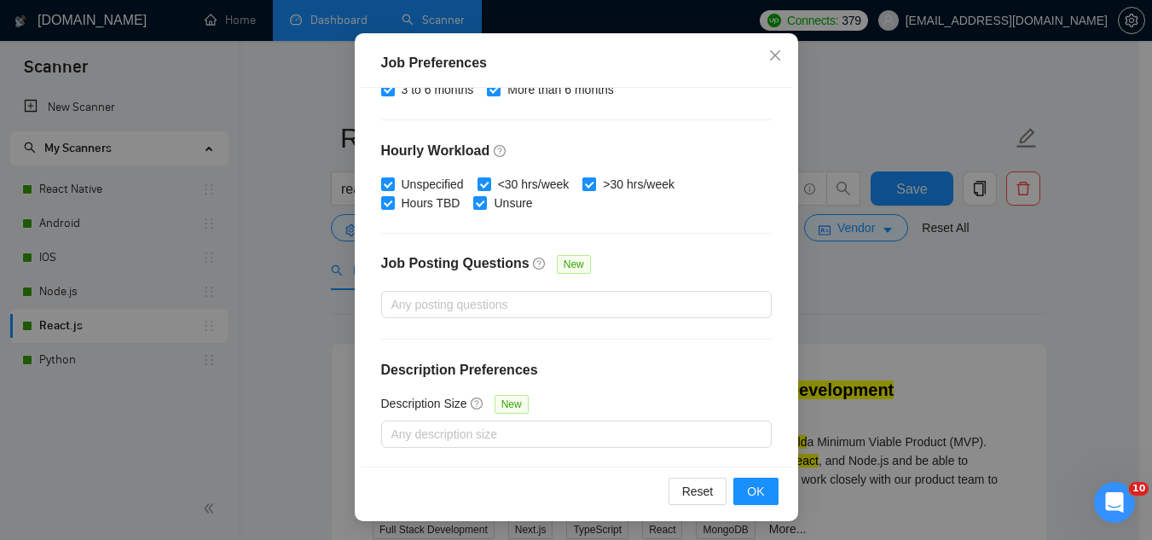
scroll to position [130, 0]
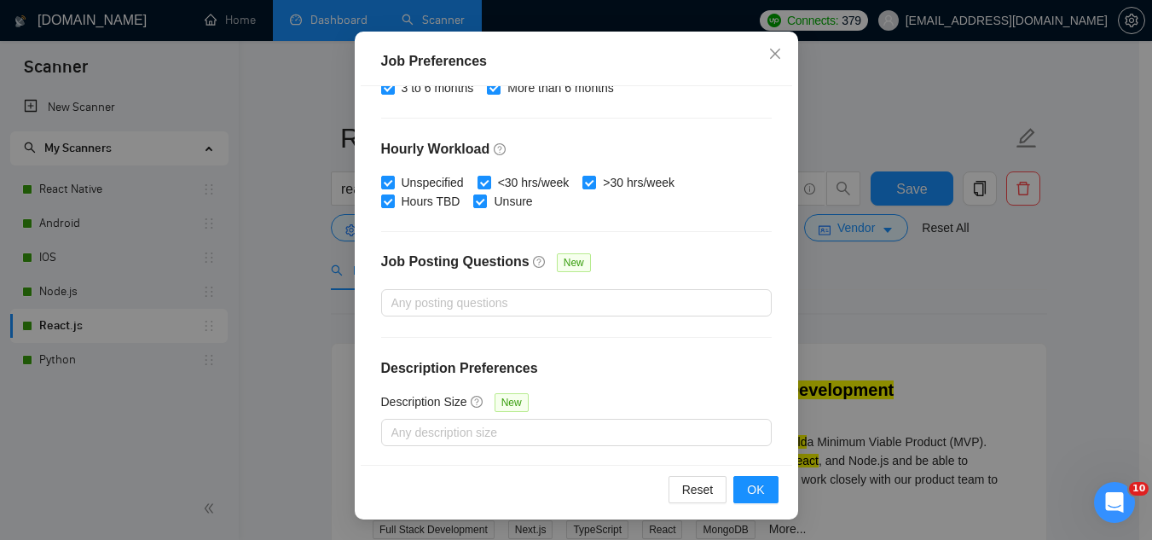
click at [877, 144] on div "Job Preferences Budget Project Type All Fixed Price Hourly Rate Fixed Price Bud…" at bounding box center [576, 270] width 1152 height 540
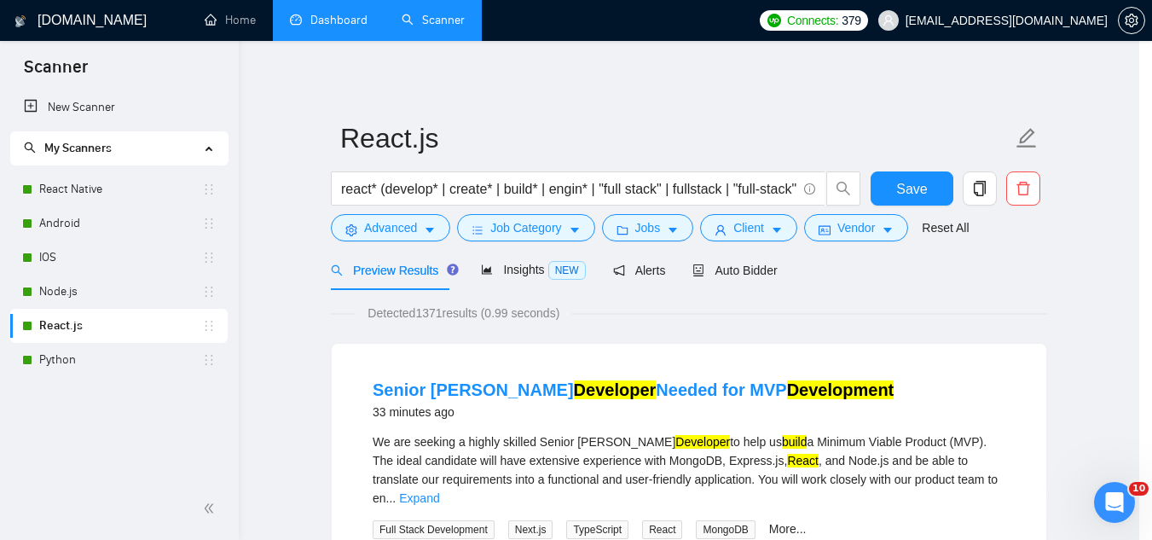
scroll to position [70, 0]
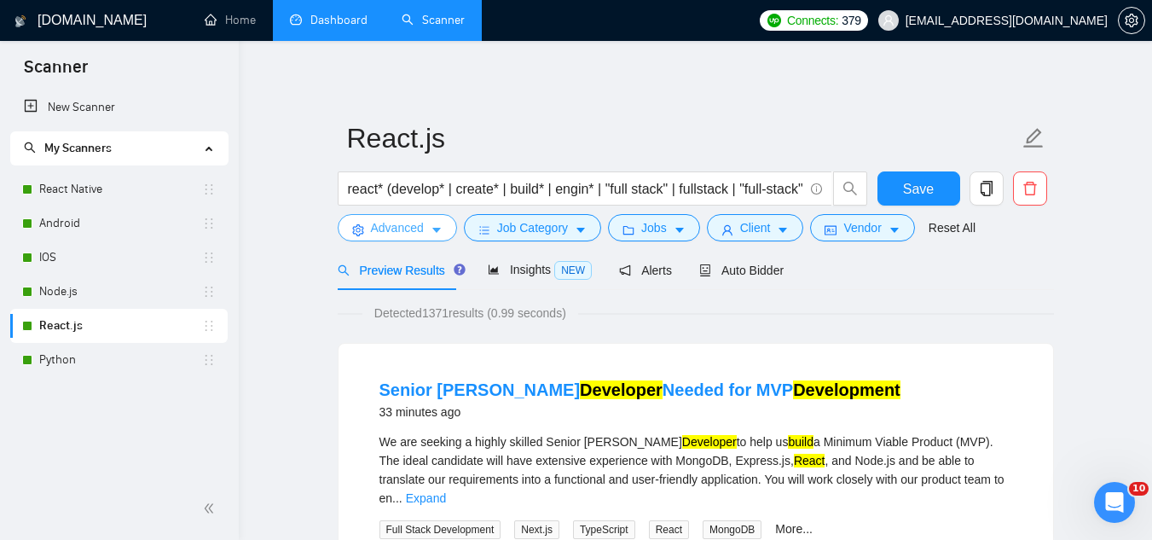
click at [397, 225] on span "Advanced" at bounding box center [397, 227] width 53 height 19
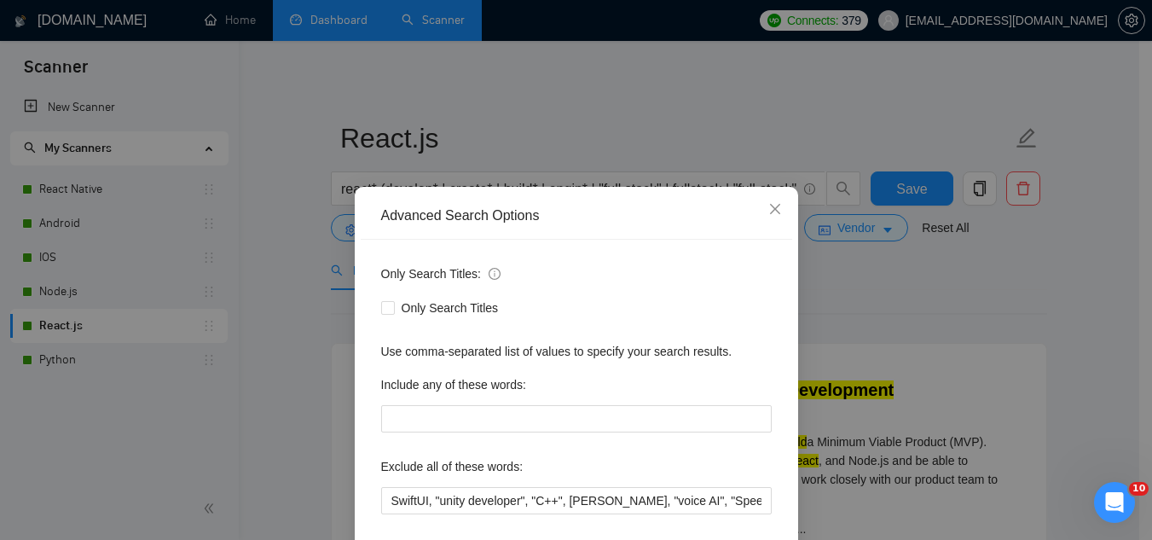
scroll to position [0, 0]
click at [768, 217] on icon "close" at bounding box center [775, 210] width 14 height 14
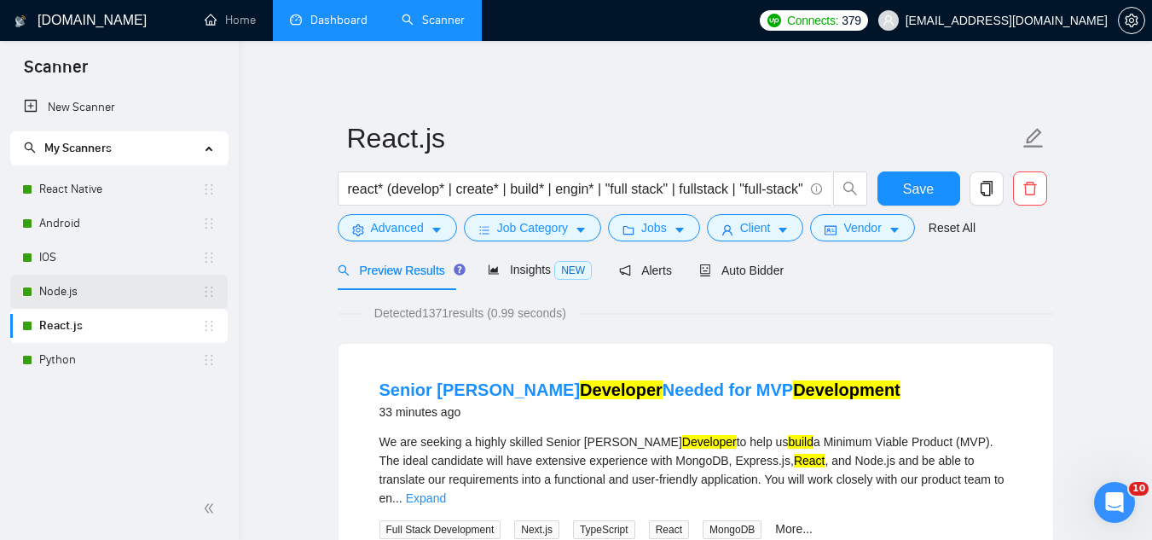
click at [123, 289] on link "Node.js" at bounding box center [120, 292] width 163 height 34
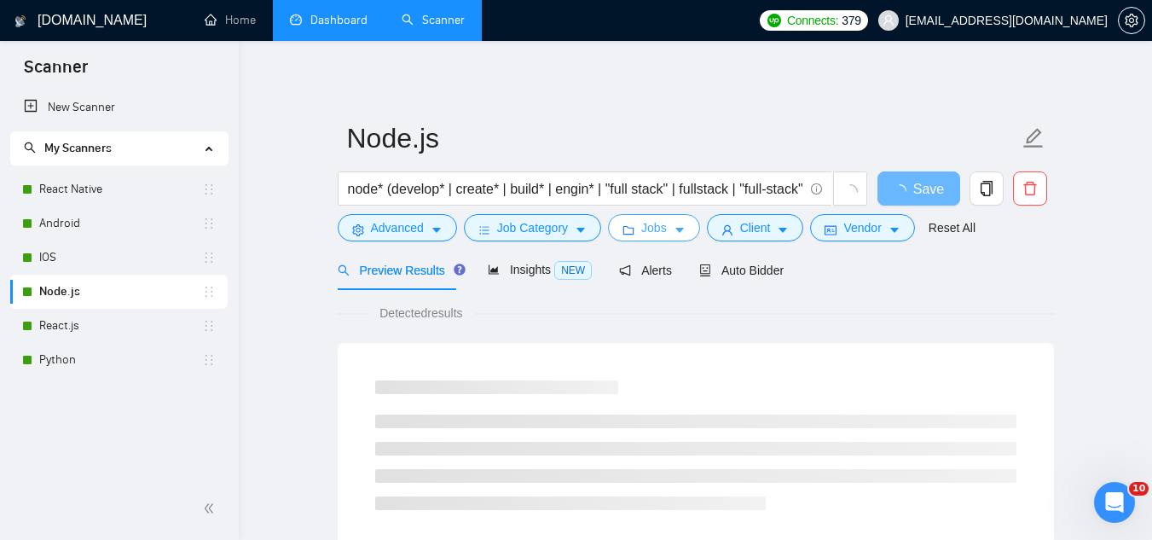
click at [647, 234] on span "Jobs" at bounding box center [654, 227] width 26 height 19
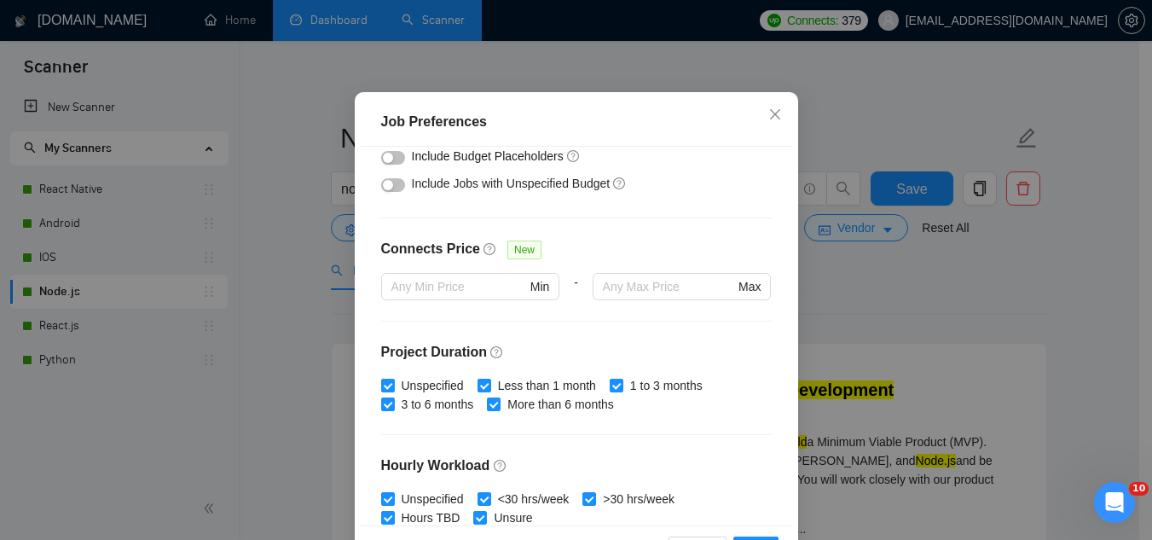
scroll to position [156, 0]
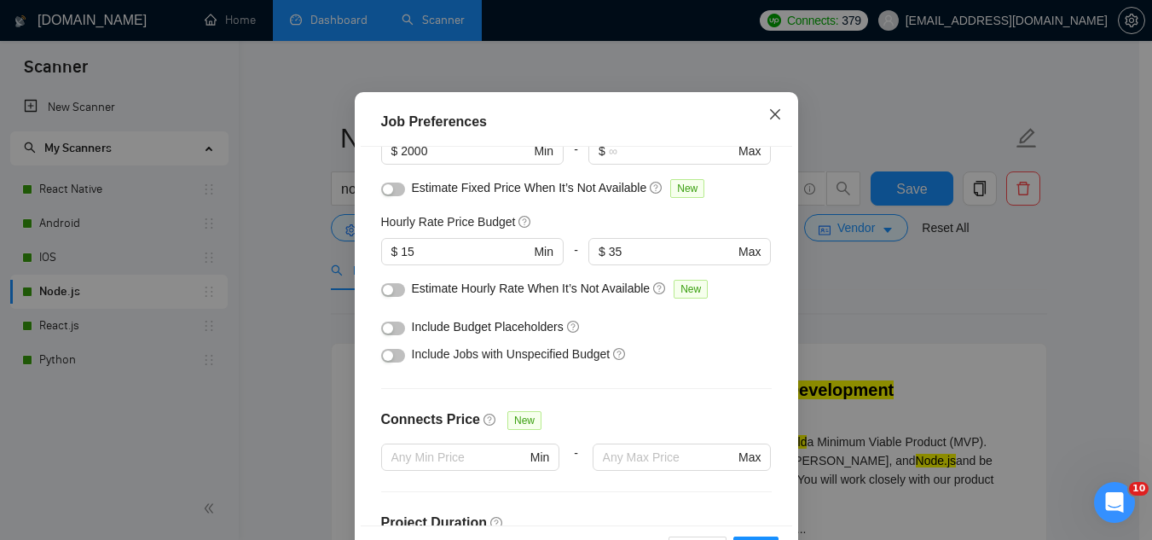
click at [768, 121] on icon "close" at bounding box center [775, 114] width 14 height 14
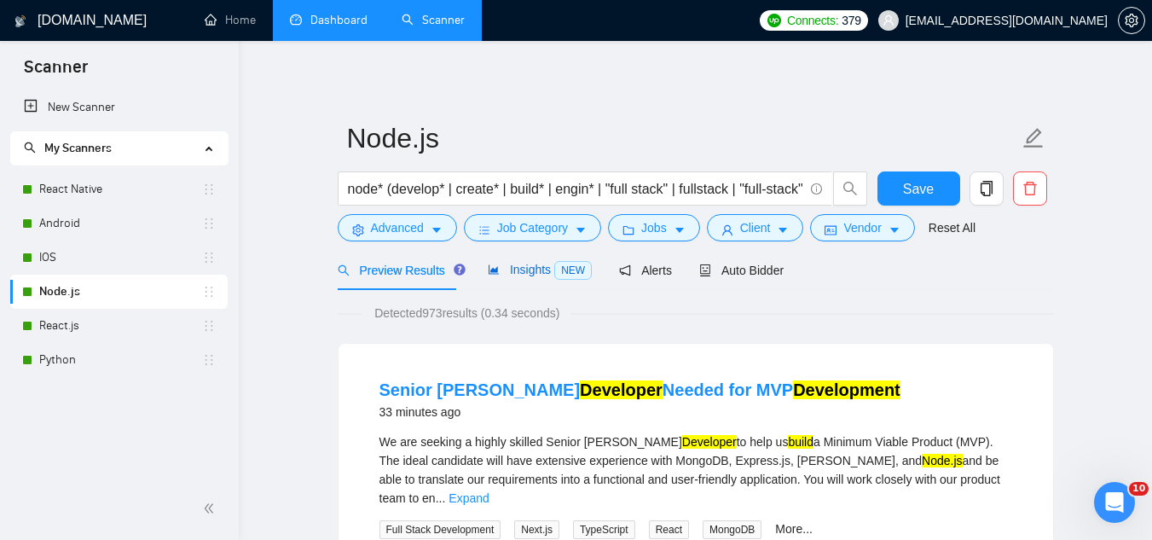
click at [524, 273] on span "Insights NEW" at bounding box center [540, 270] width 104 height 14
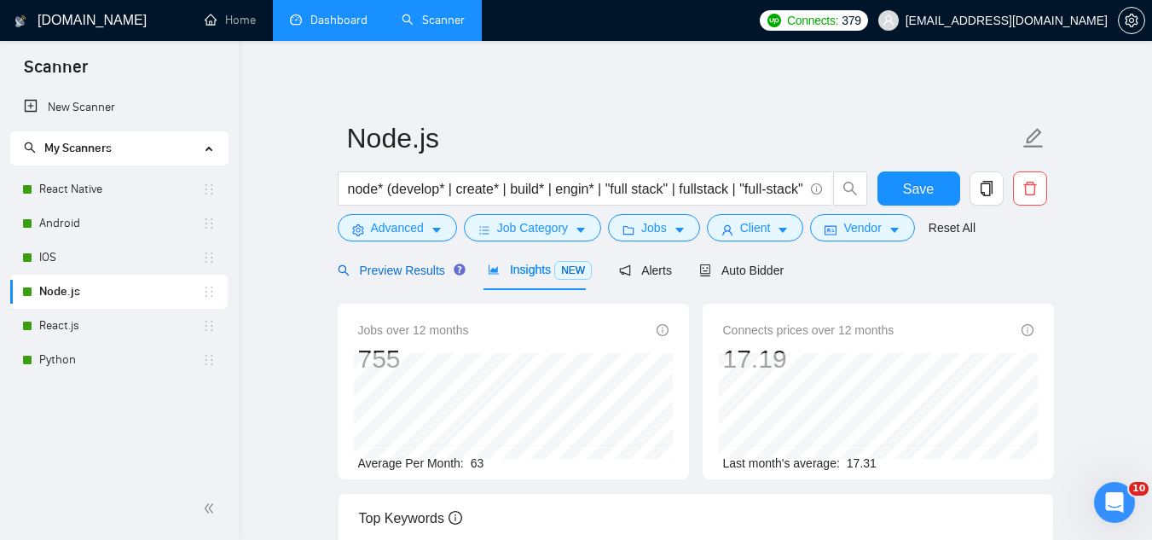
click at [382, 269] on span "Preview Results" at bounding box center [399, 271] width 123 height 14
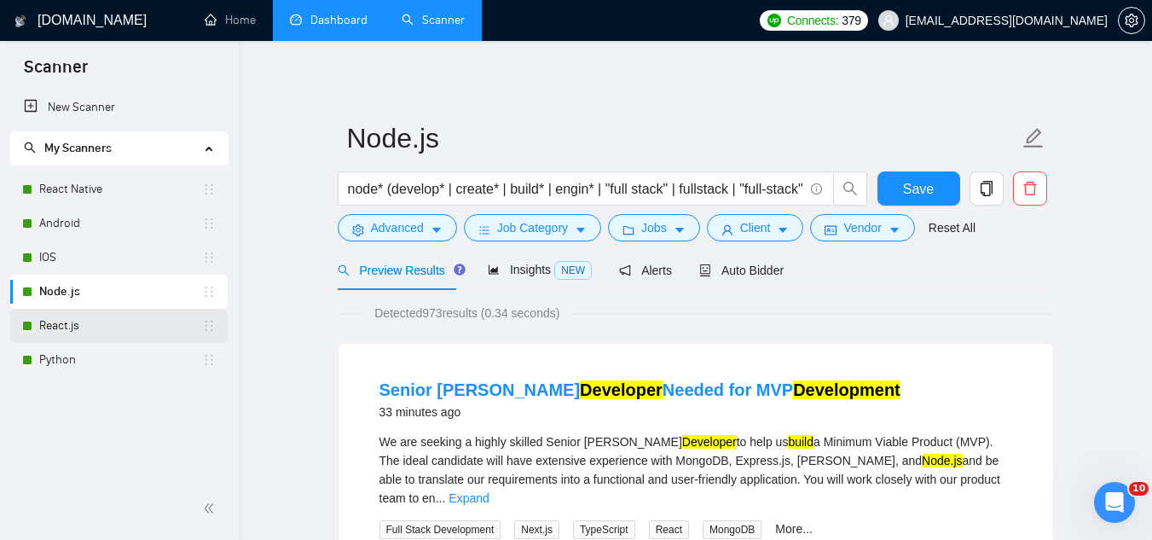
click at [115, 332] on link "React.js" at bounding box center [120, 326] width 163 height 34
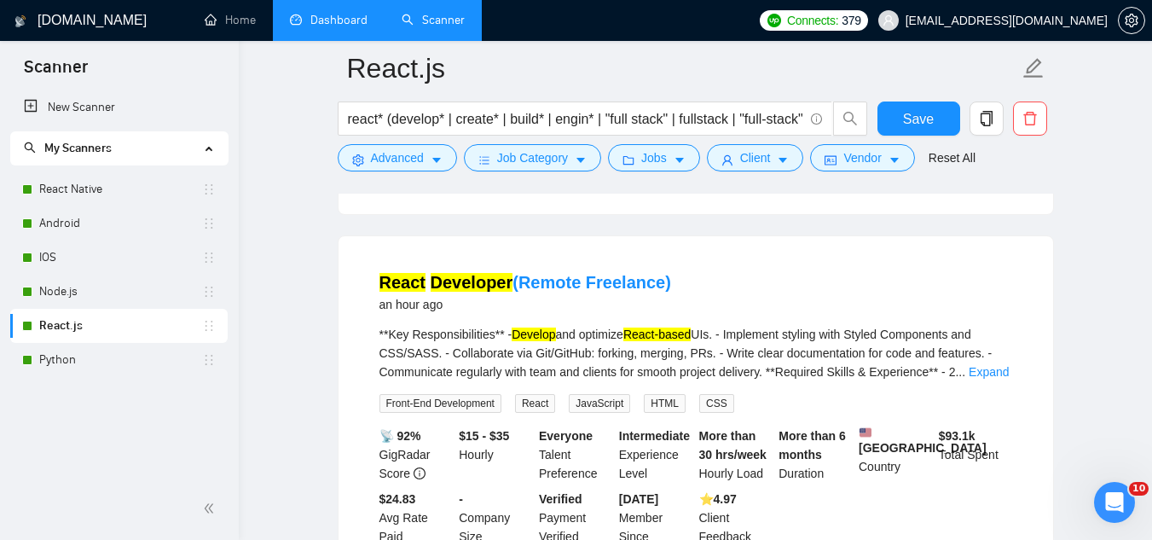
scroll to position [341, 0]
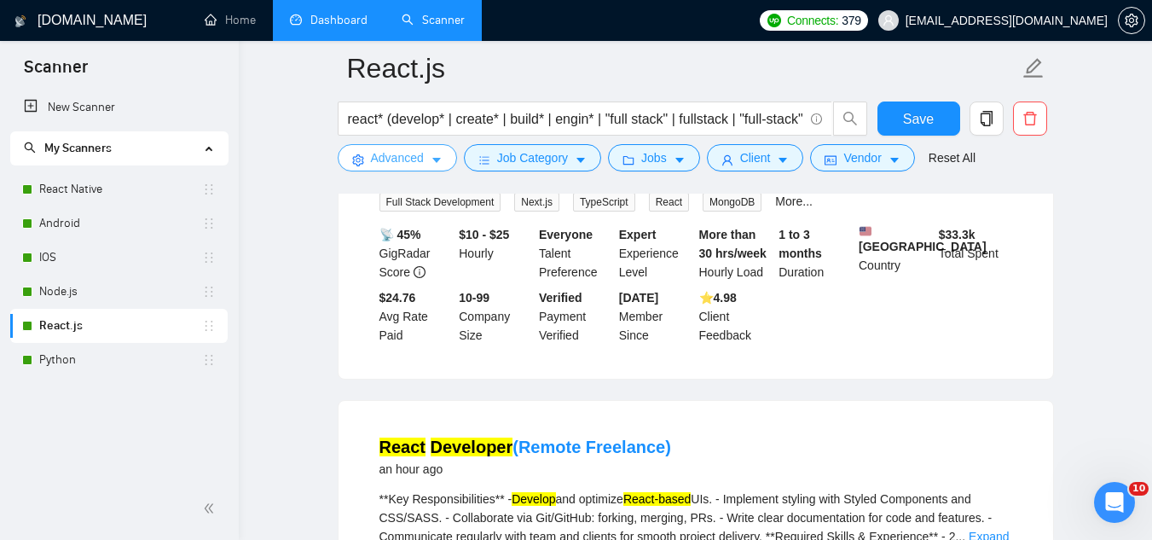
click at [401, 164] on span "Advanced" at bounding box center [397, 157] width 53 height 19
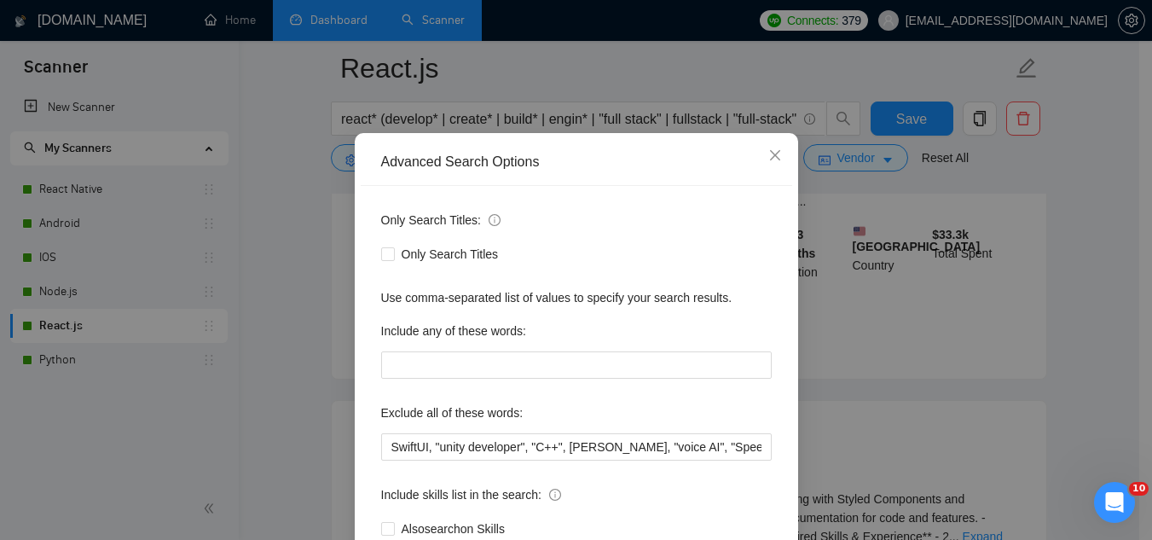
scroll to position [85, 0]
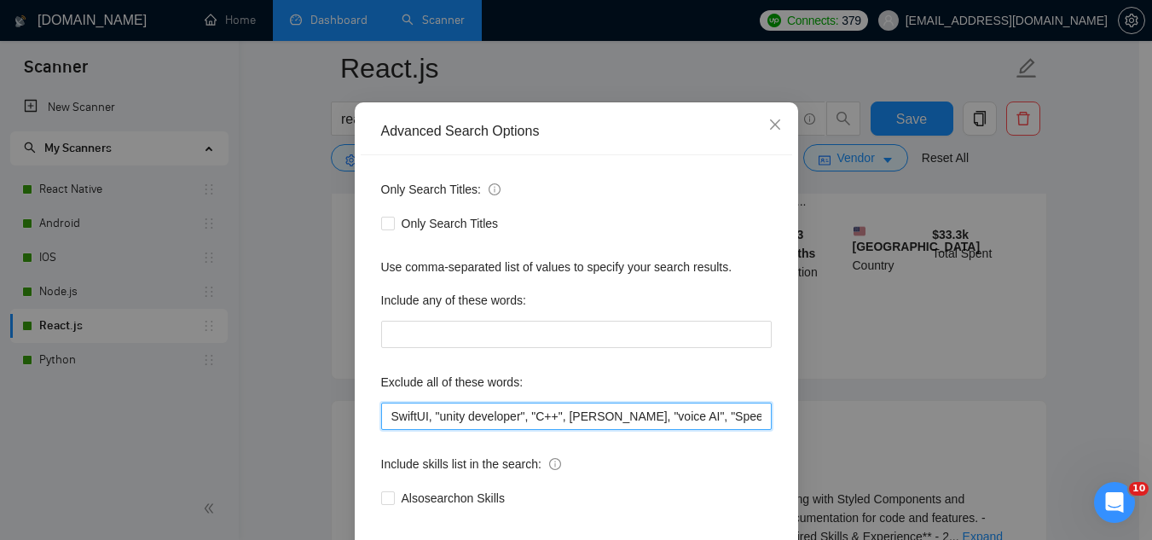
click at [381, 418] on input "SwiftUI, "unity developer", "C++", Swift, "voice AI", "Speech to Speech", optim…" at bounding box center [576, 416] width 391 height 27
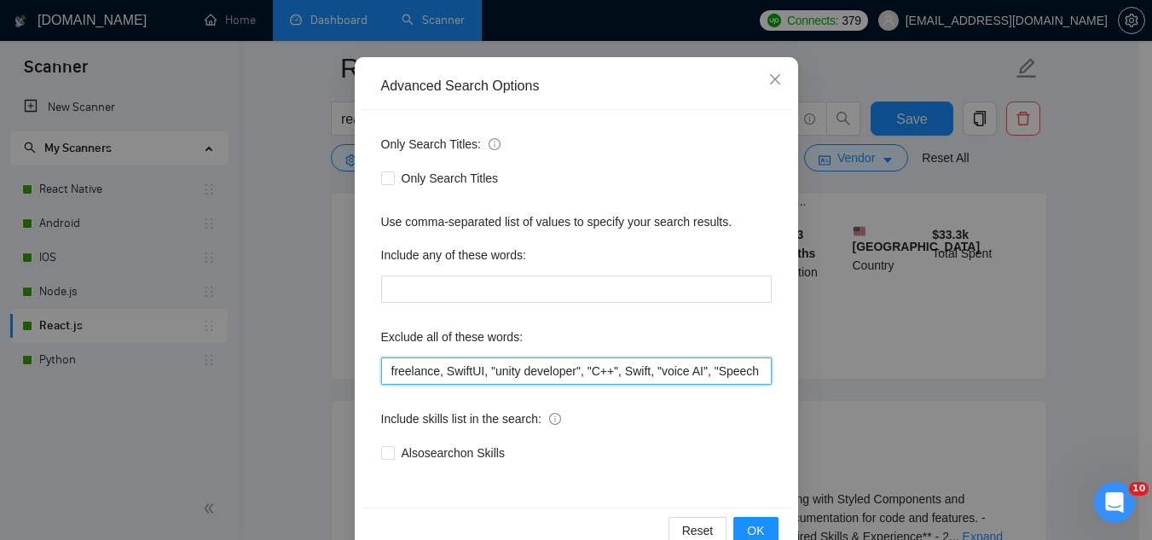
scroll to position [170, 0]
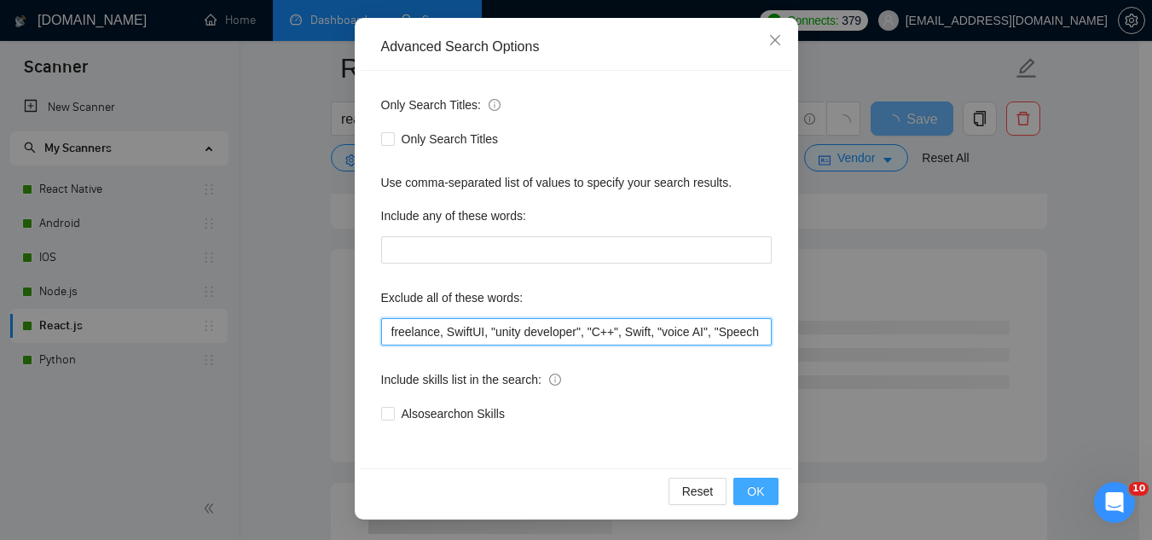
type input "freelance, SwiftUI, "unity developer", "C++", Swift, "voice AI", "Speech to Spe…"
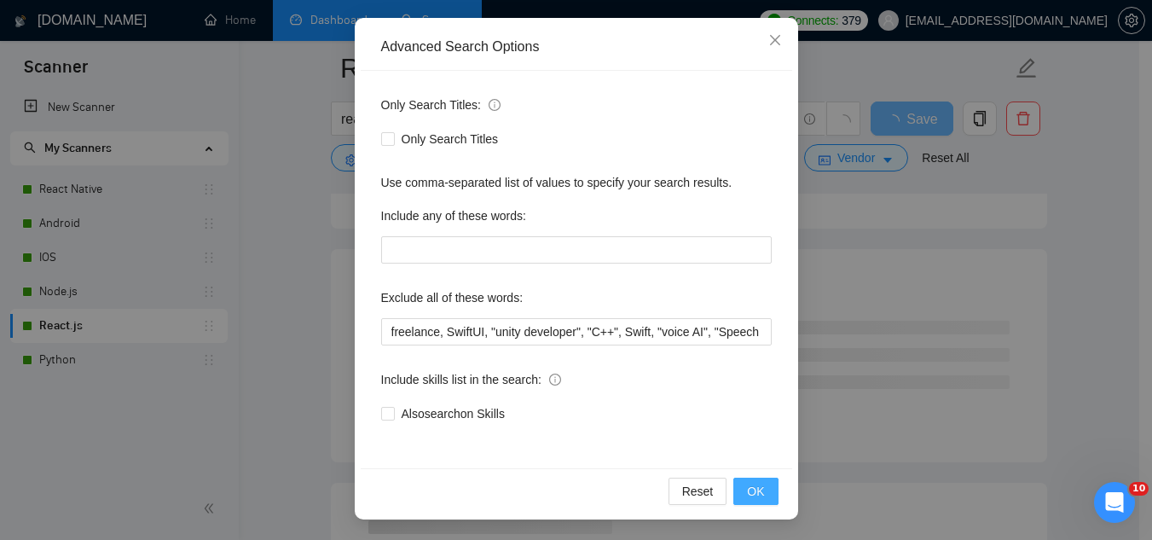
click at [750, 500] on span "OK" at bounding box center [755, 491] width 17 height 19
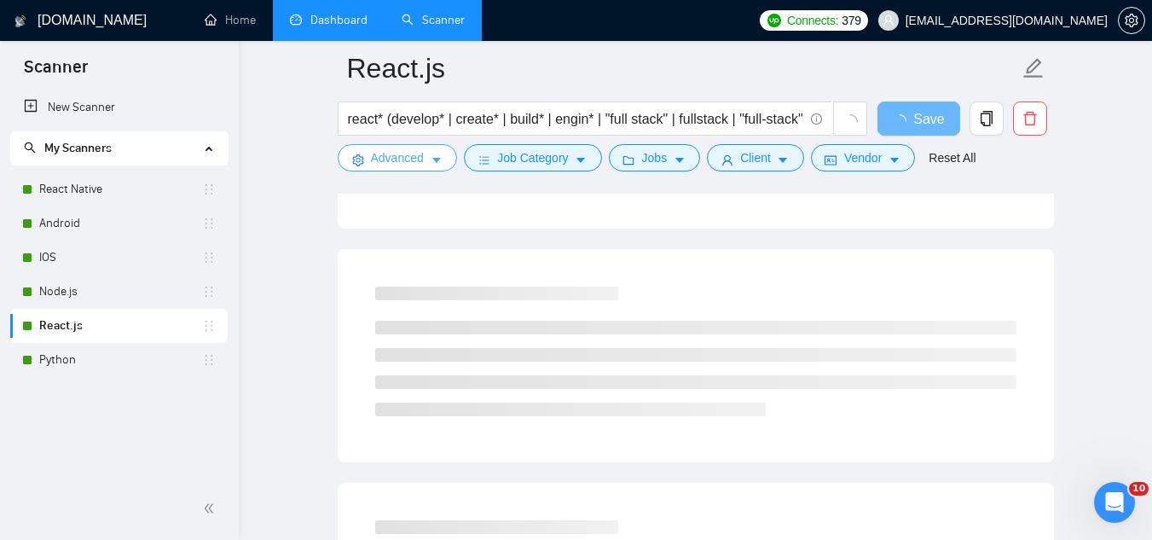
scroll to position [0, 0]
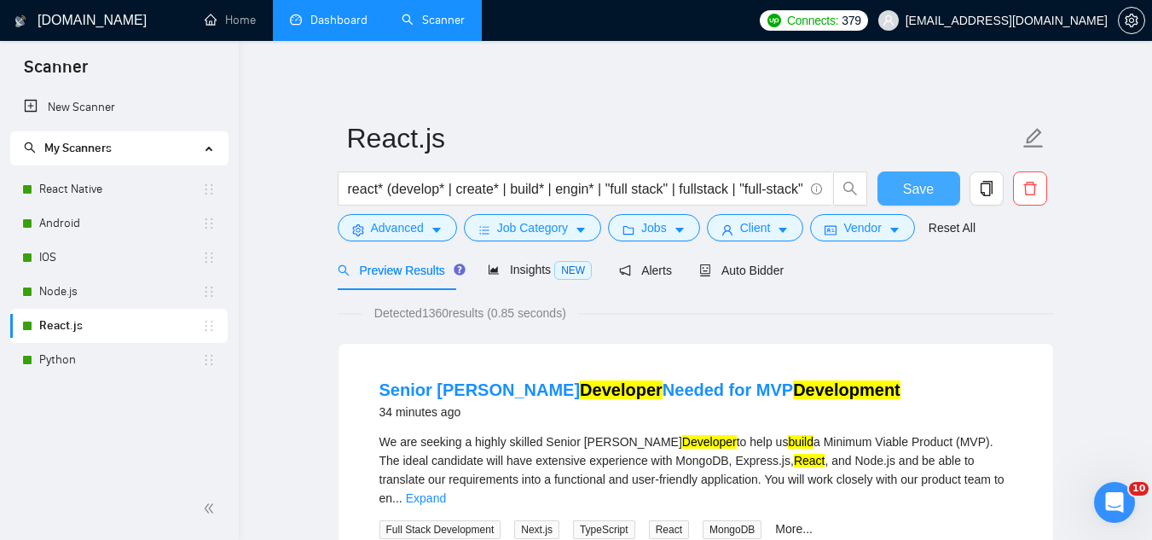
click at [933, 191] on button "Save" at bounding box center [919, 188] width 83 height 34
click at [510, 275] on span "Insights NEW" at bounding box center [540, 270] width 104 height 14
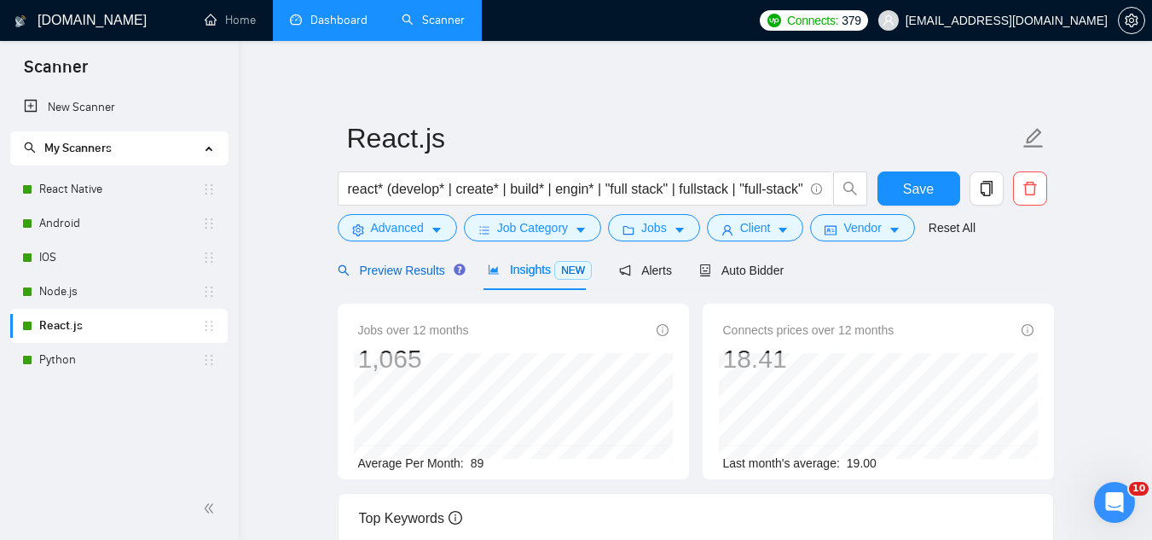
click at [385, 268] on span "Preview Results" at bounding box center [399, 271] width 123 height 14
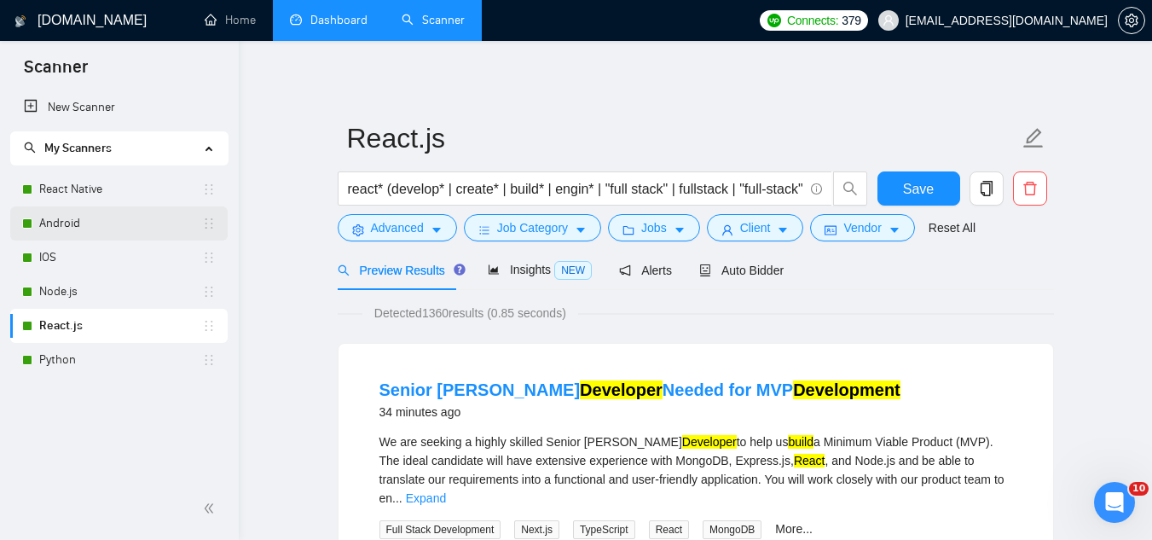
click at [121, 221] on link "Android" at bounding box center [120, 223] width 163 height 34
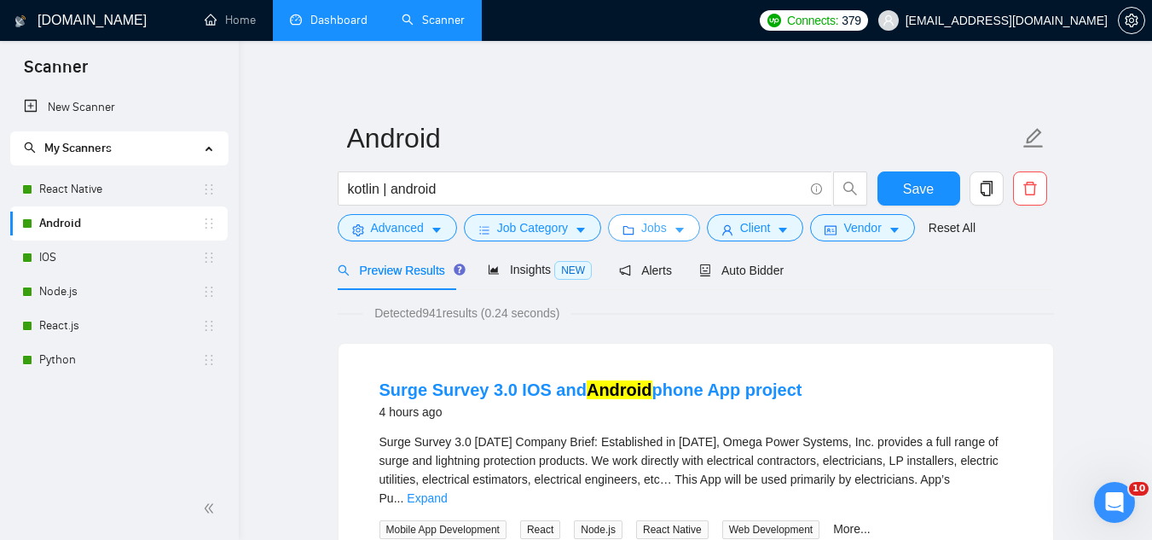
click at [657, 233] on span "Jobs" at bounding box center [654, 227] width 26 height 19
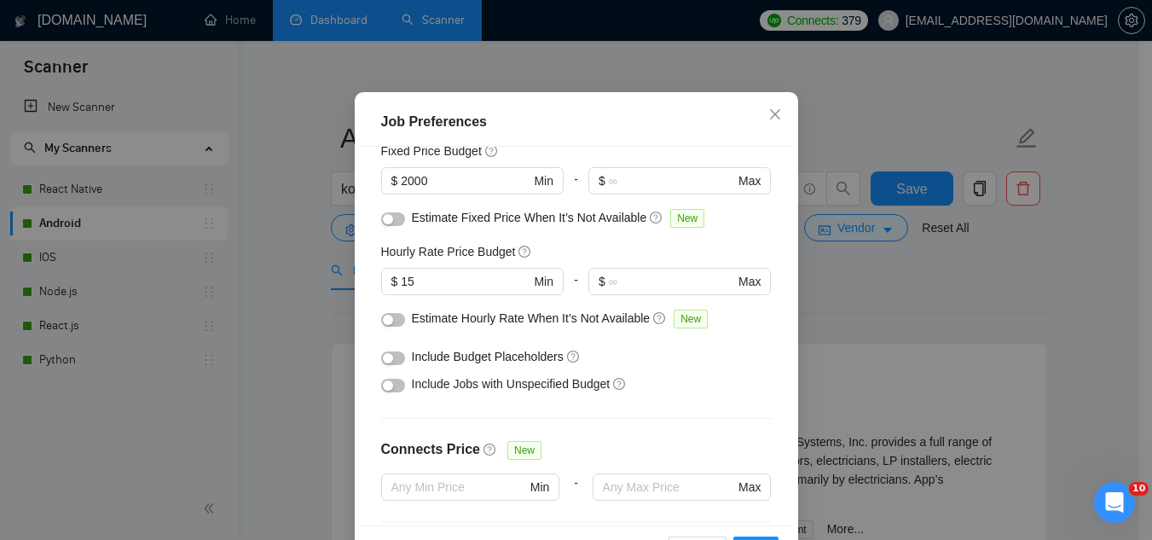
scroll to position [156, 0]
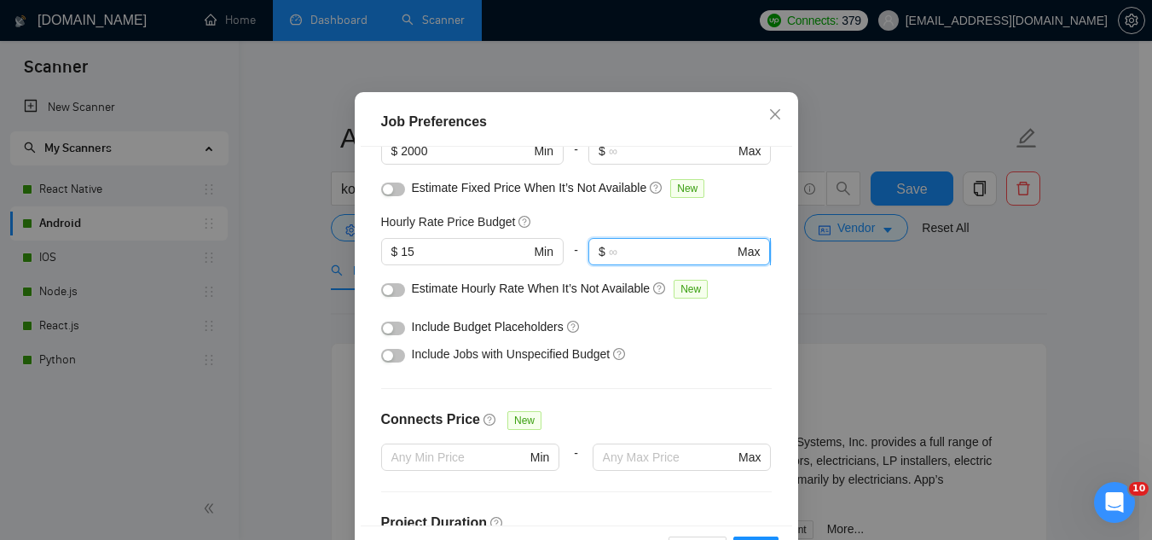
click at [636, 261] on input "text" at bounding box center [671, 251] width 125 height 19
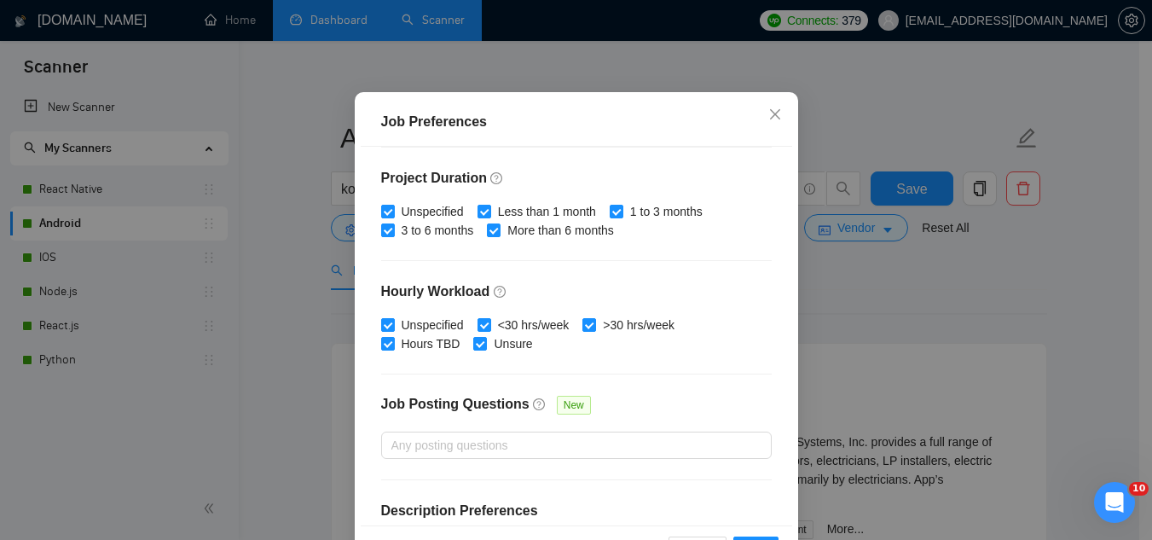
scroll to position [582, 0]
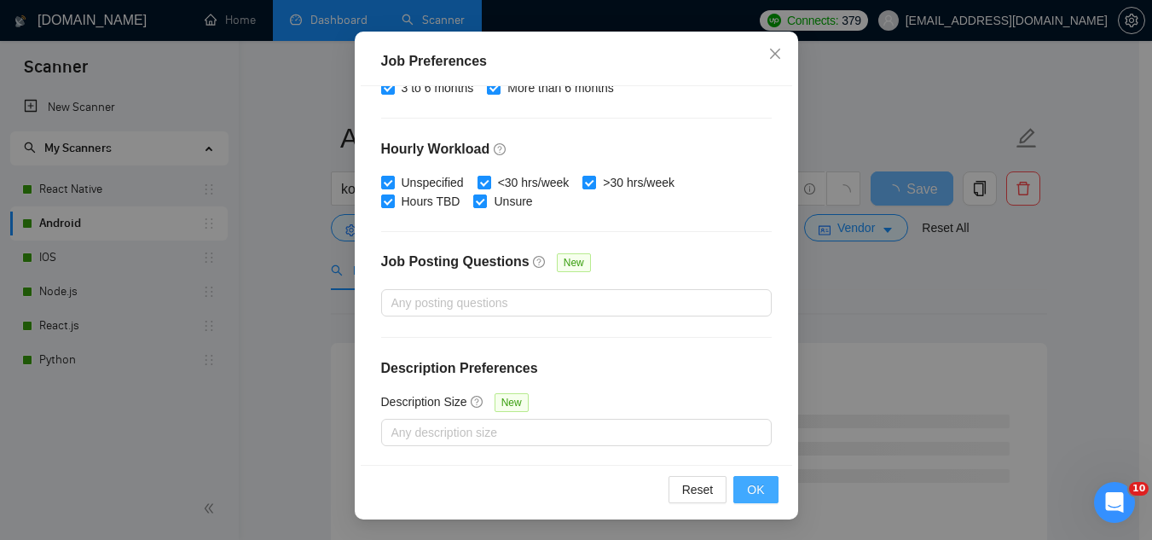
type input "35"
click at [753, 487] on span "OK" at bounding box center [755, 489] width 17 height 19
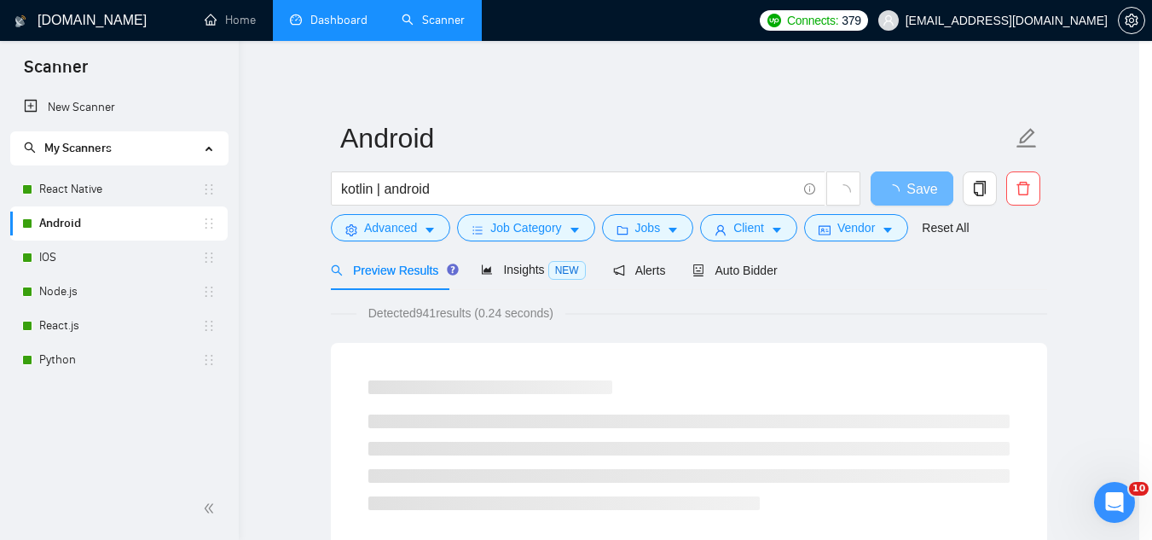
scroll to position [70, 0]
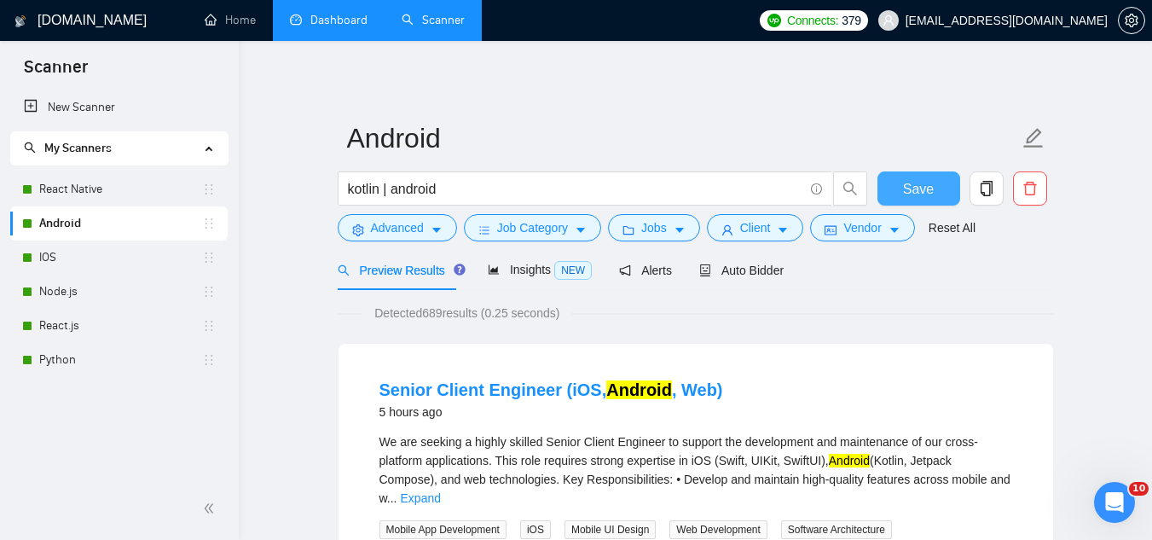
click at [912, 194] on span "Save" at bounding box center [918, 188] width 31 height 21
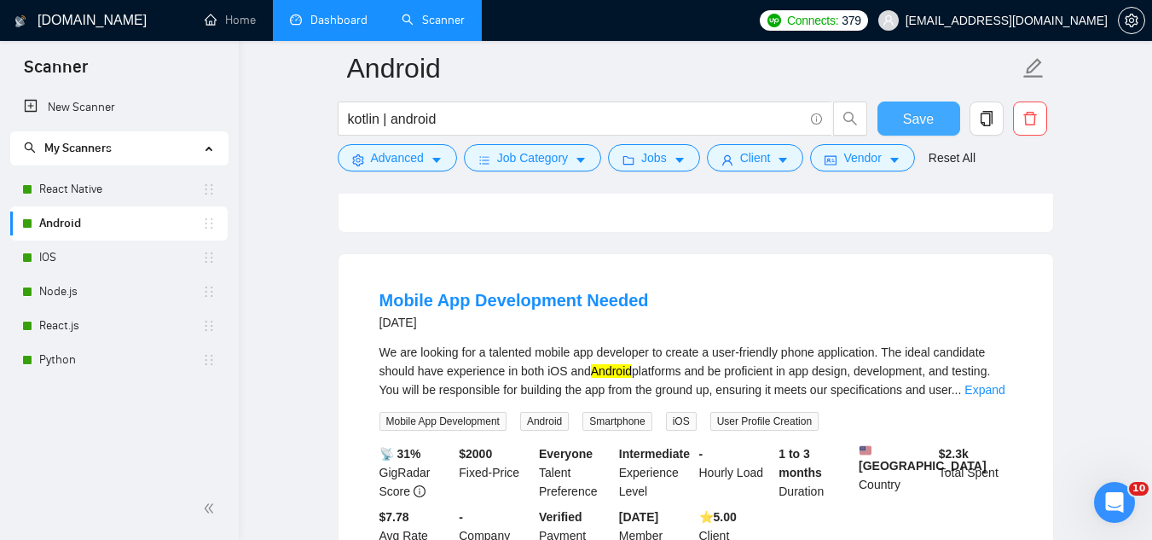
scroll to position [1279, 0]
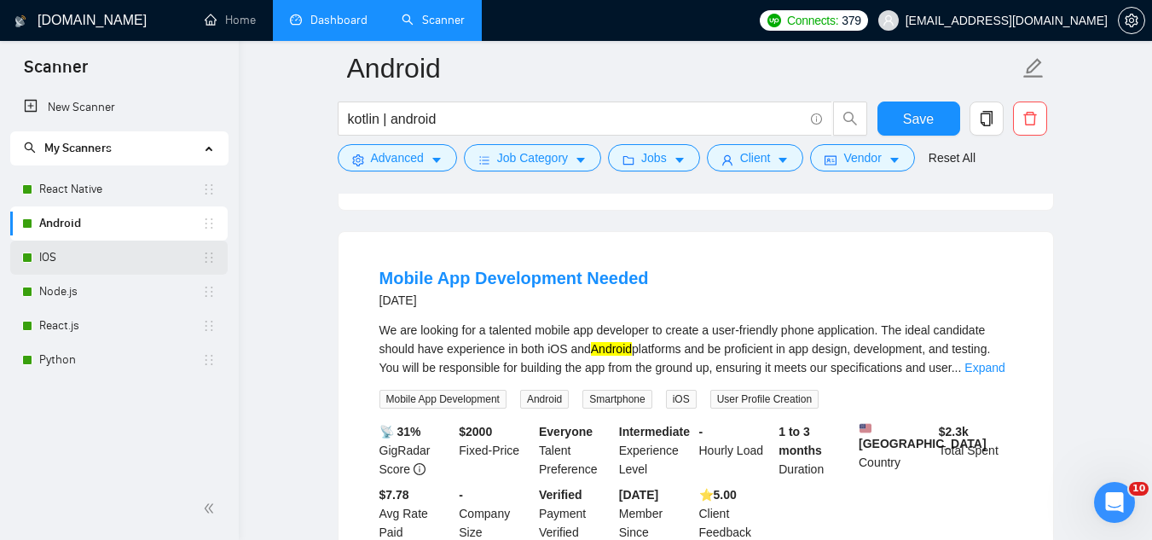
click at [111, 260] on link "IOS" at bounding box center [120, 257] width 163 height 34
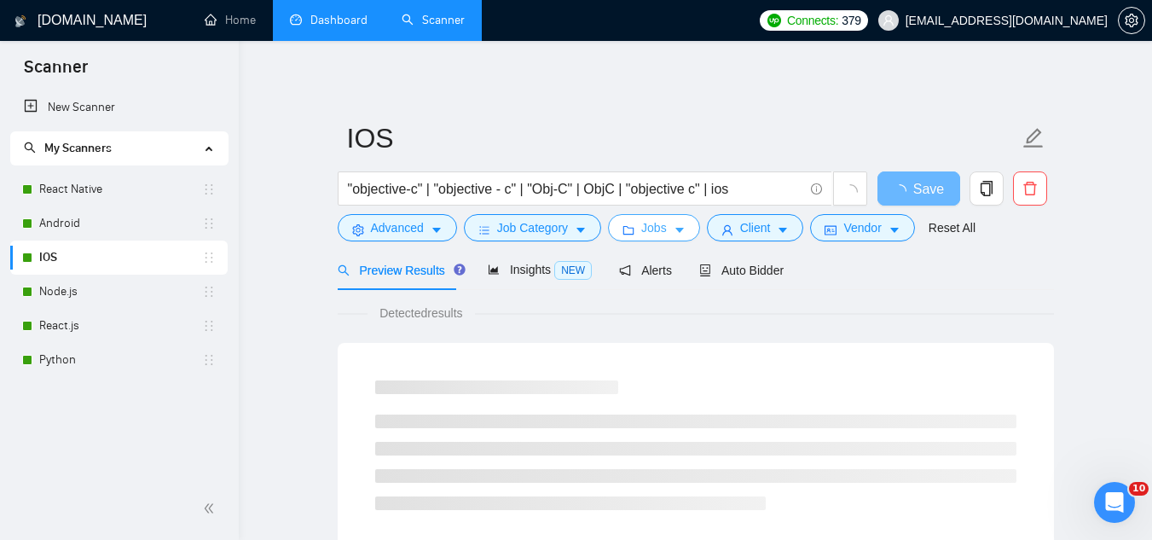
click at [656, 226] on span "Jobs" at bounding box center [654, 227] width 26 height 19
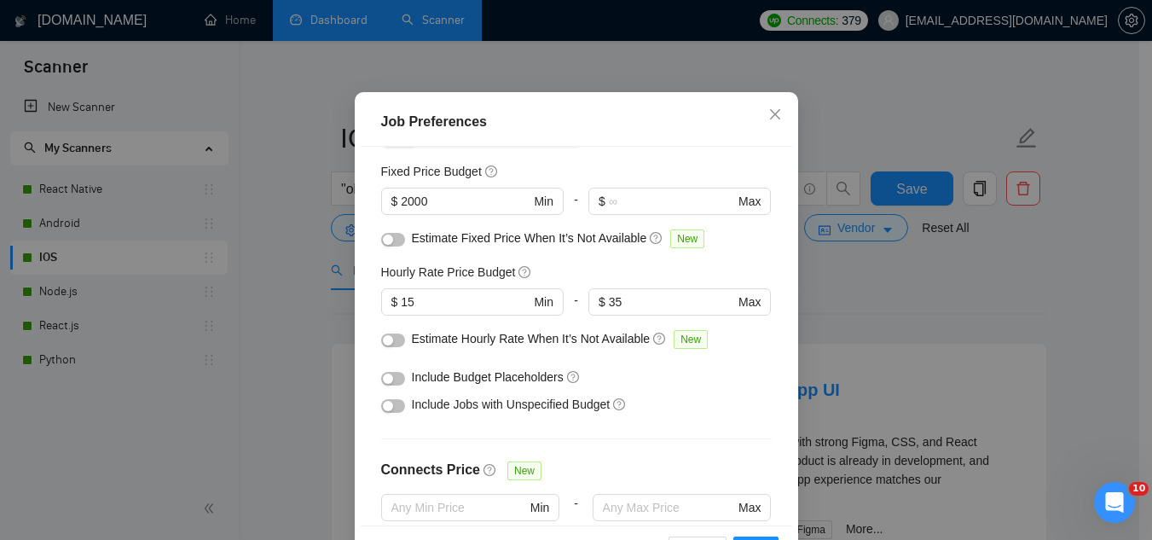
scroll to position [71, 0]
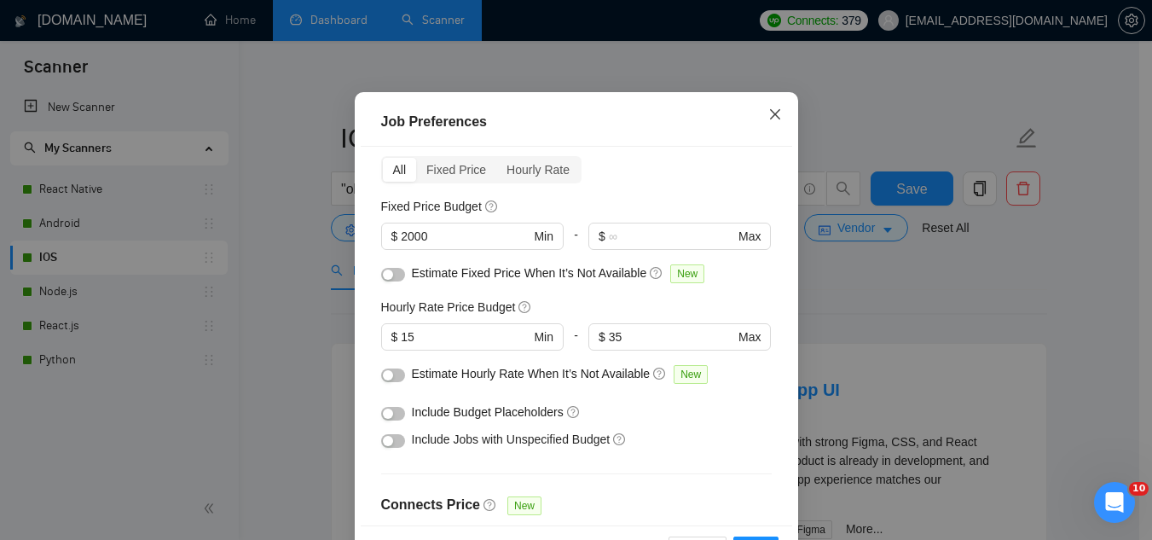
click at [773, 121] on icon "close" at bounding box center [775, 114] width 14 height 14
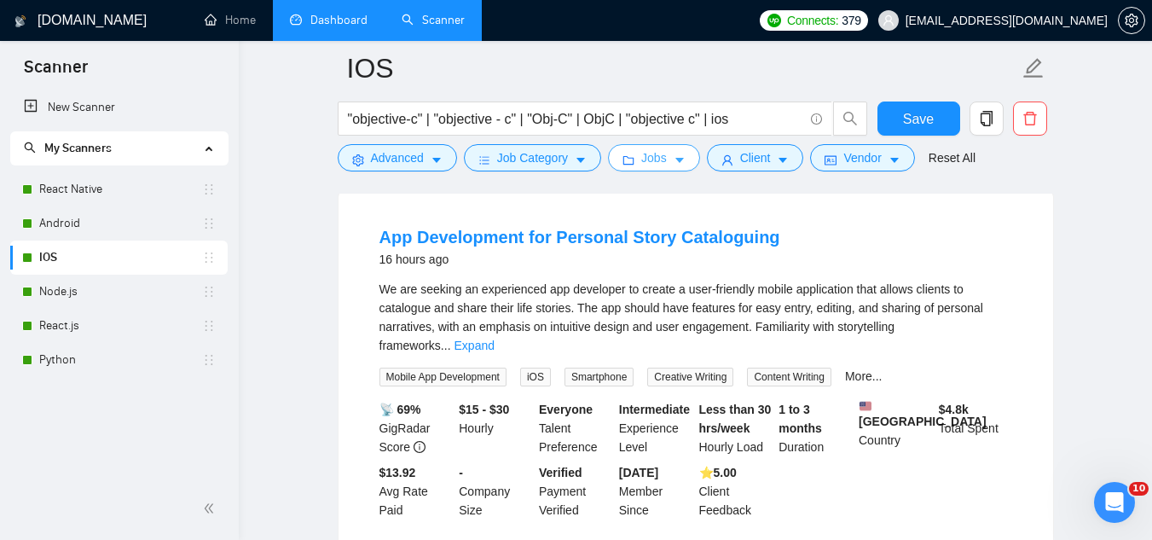
scroll to position [938, 0]
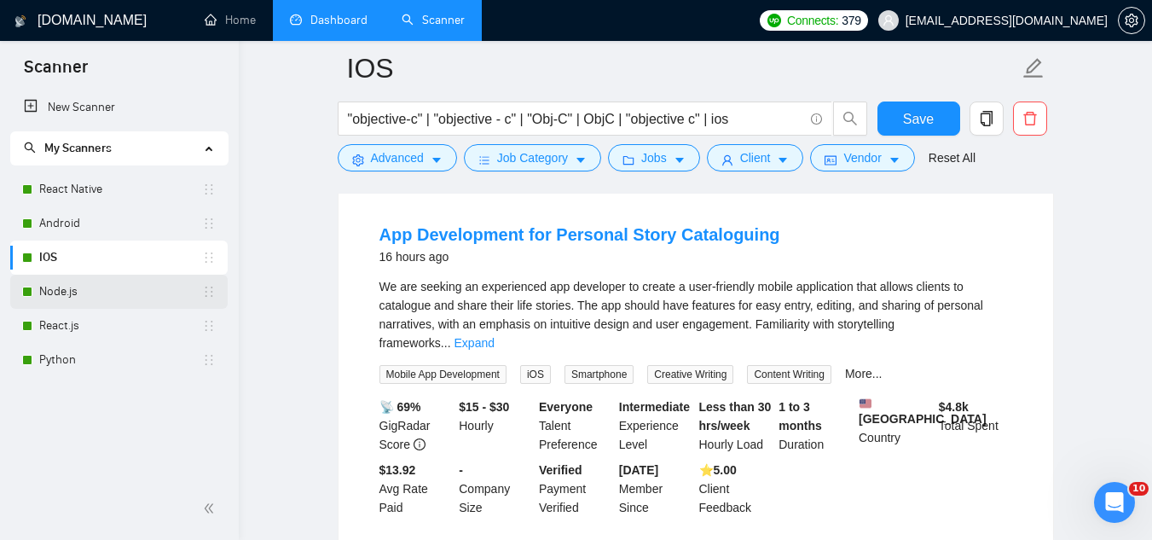
click at [72, 298] on link "Node.js" at bounding box center [120, 292] width 163 height 34
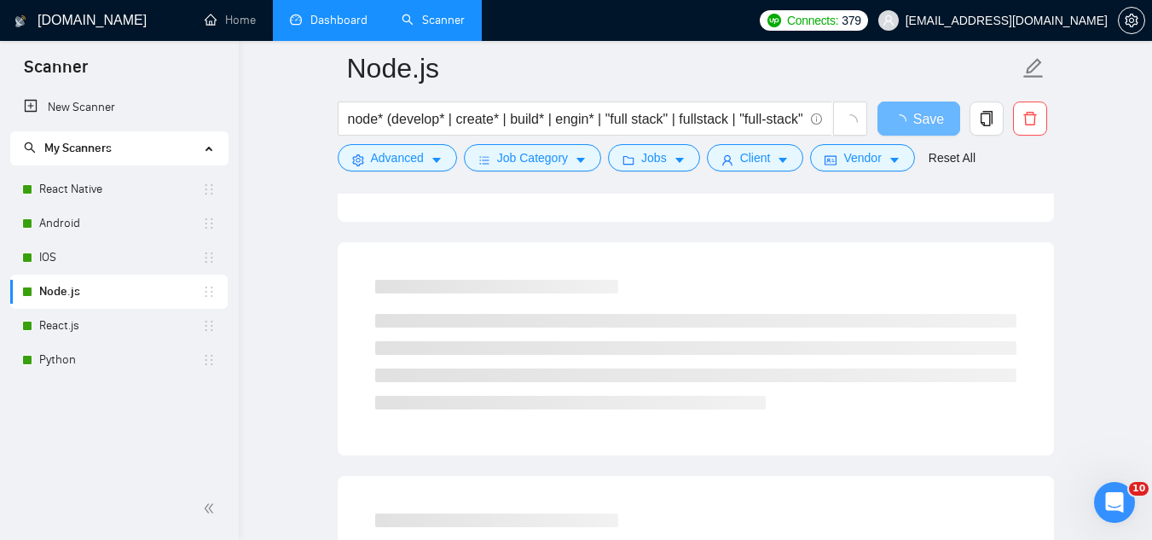
scroll to position [341, 0]
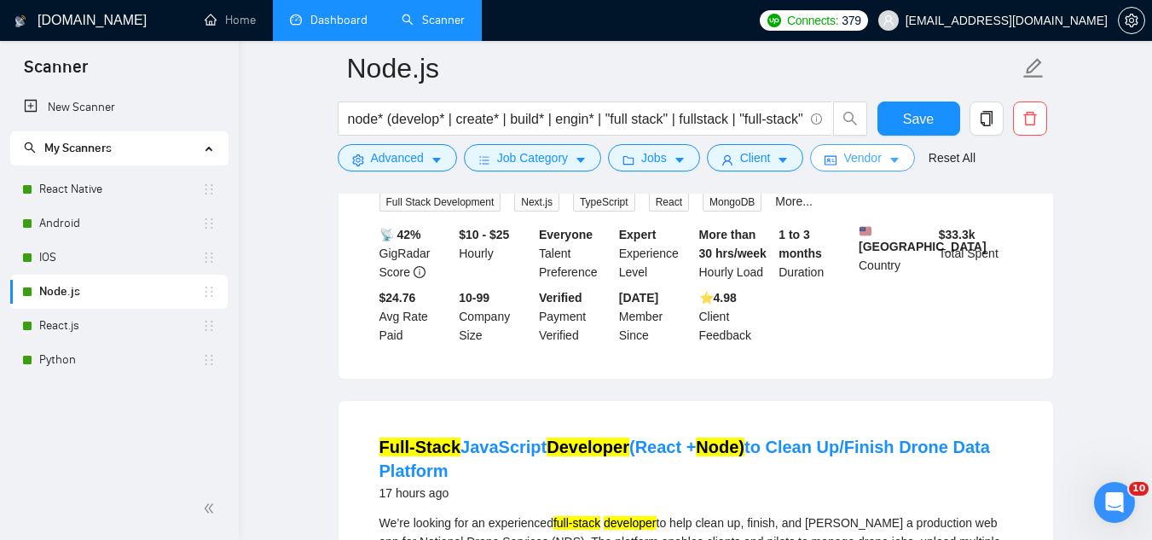
click at [855, 159] on span "Vendor" at bounding box center [862, 157] width 38 height 19
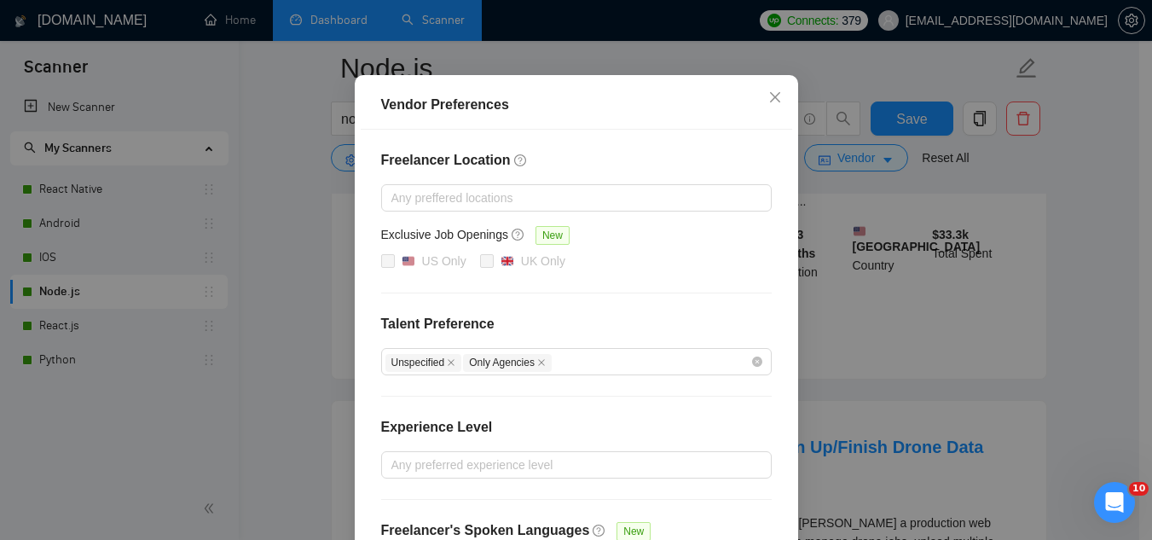
scroll to position [0, 0]
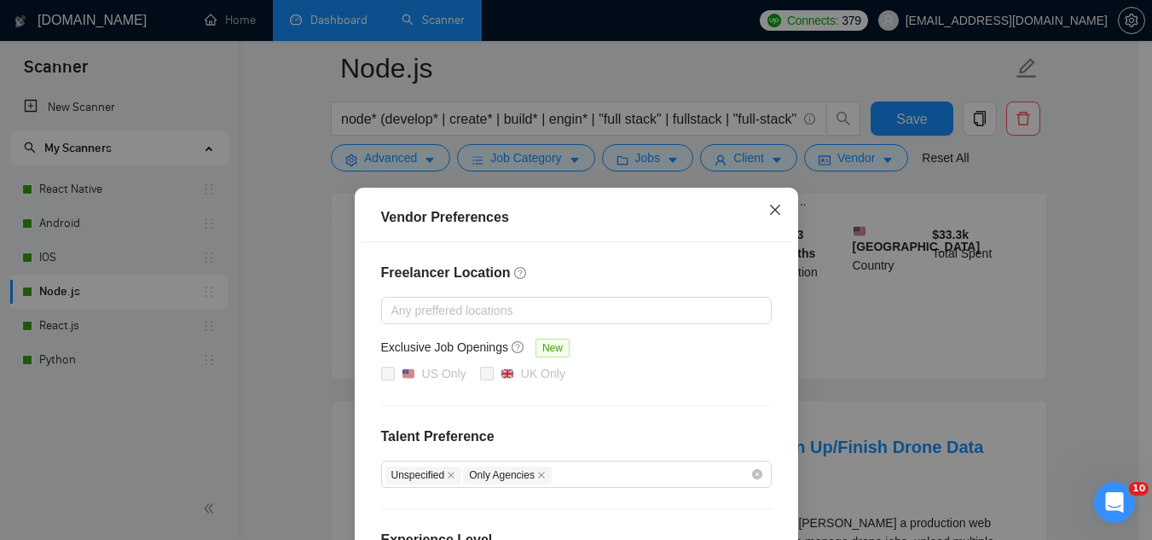
click at [772, 217] on icon "close" at bounding box center [775, 210] width 14 height 14
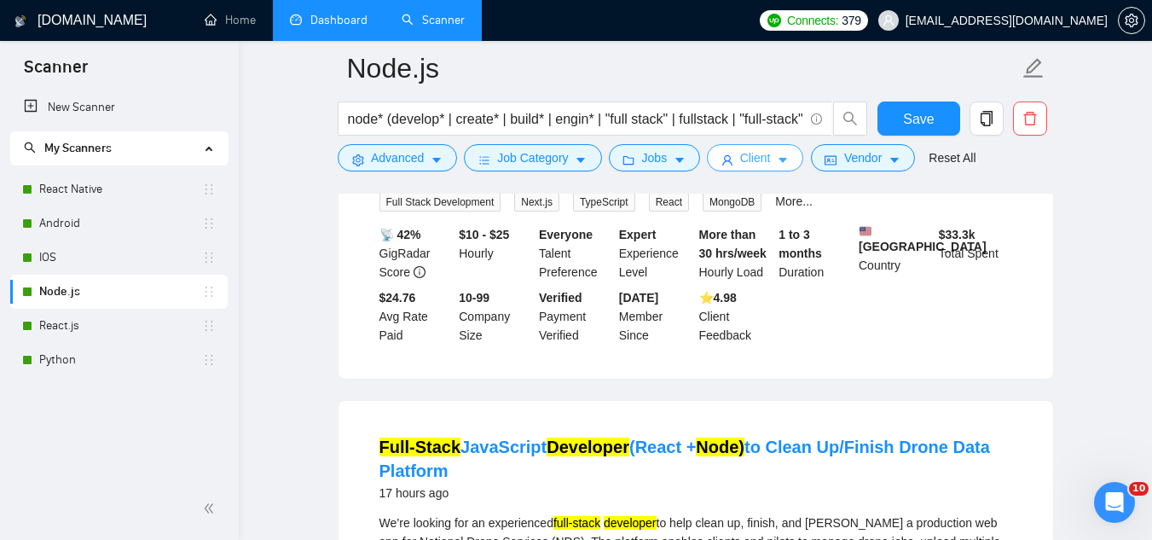
click at [740, 163] on span "Client" at bounding box center [755, 157] width 31 height 19
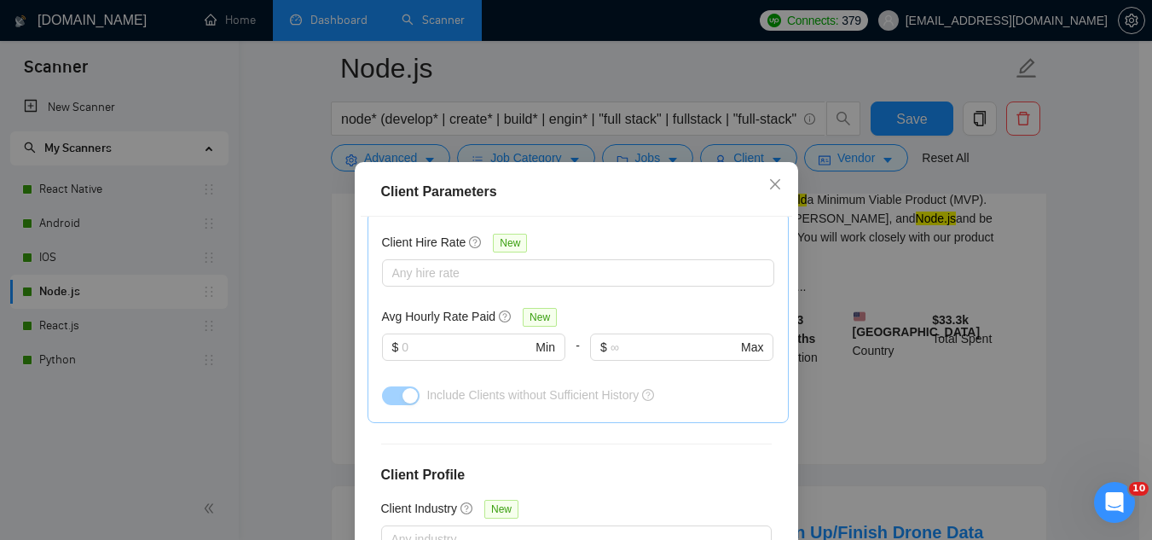
scroll to position [512, 0]
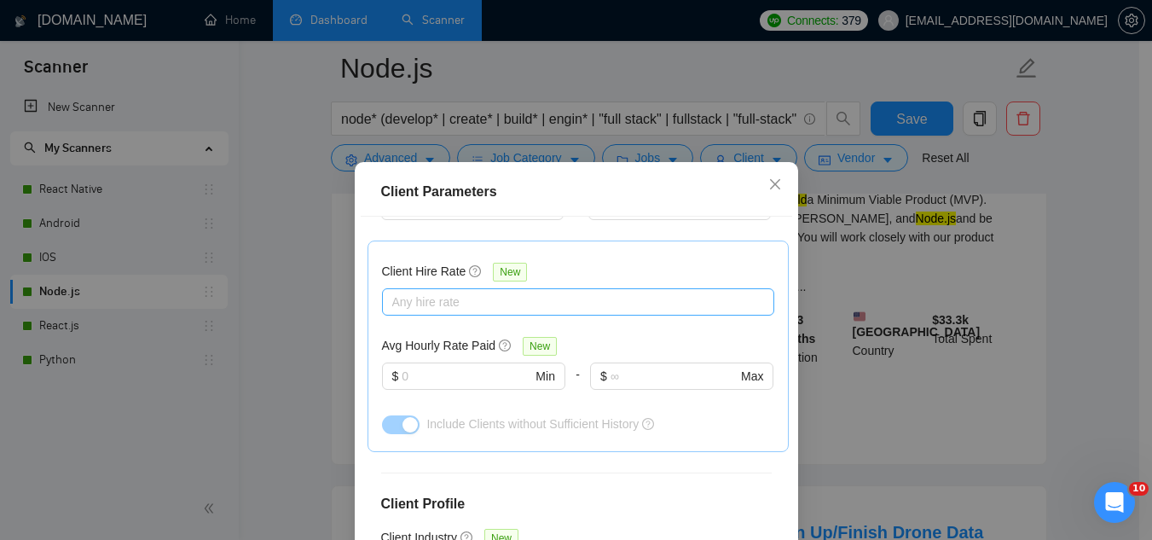
click at [473, 301] on div at bounding box center [569, 302] width 367 height 20
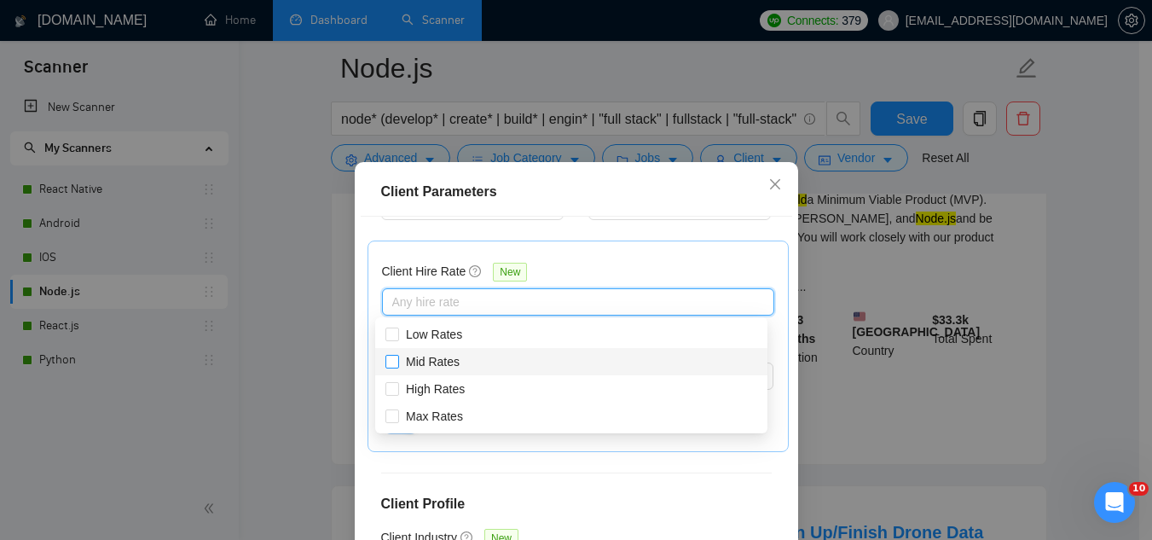
click at [457, 360] on span "Mid Rates" at bounding box center [433, 362] width 54 height 14
click at [397, 360] on input "Mid Rates" at bounding box center [391, 361] width 12 height 12
checkbox input "true"
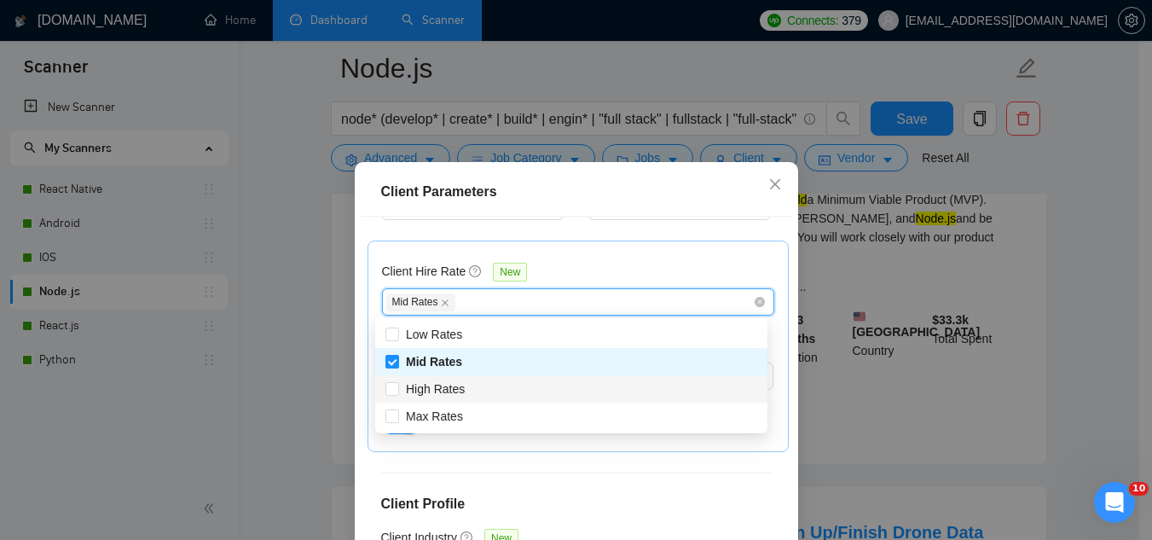
click at [473, 388] on div "High Rates" at bounding box center [571, 388] width 372 height 19
checkbox input "true"
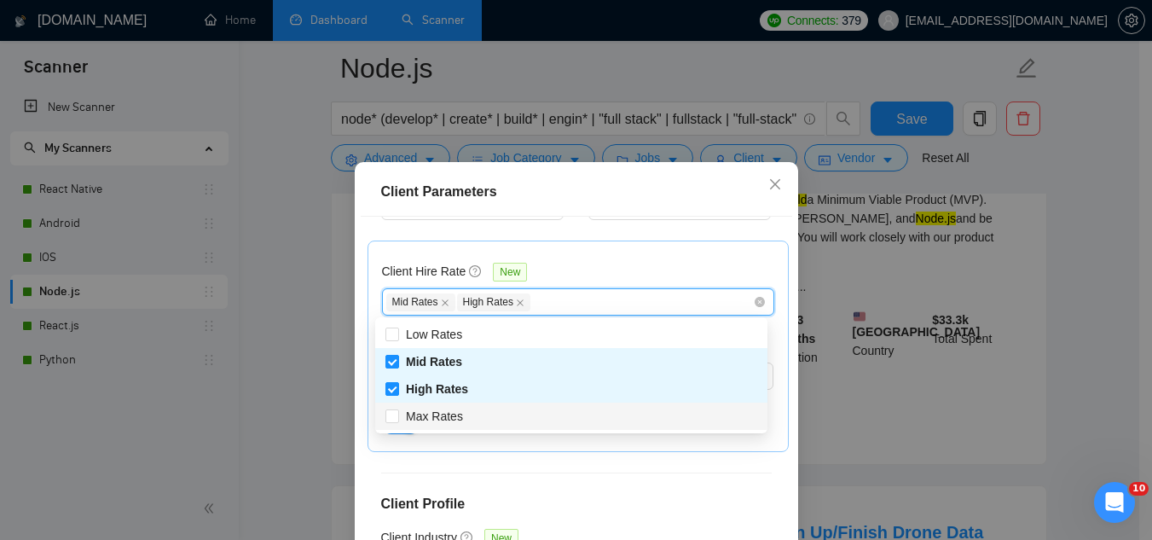
click at [490, 413] on div "Max Rates" at bounding box center [571, 416] width 372 height 19
checkbox input "true"
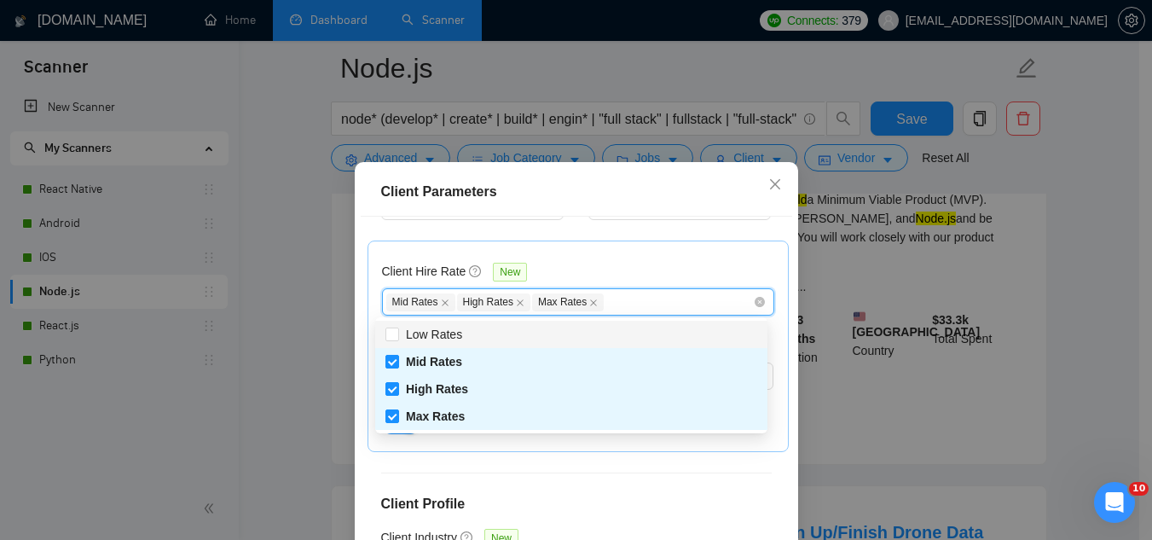
click at [602, 257] on div "Client Hire Rate New Mid Rates High Rates Max Rates Avg Hourly Rate Paid New $ …" at bounding box center [578, 346] width 392 height 182
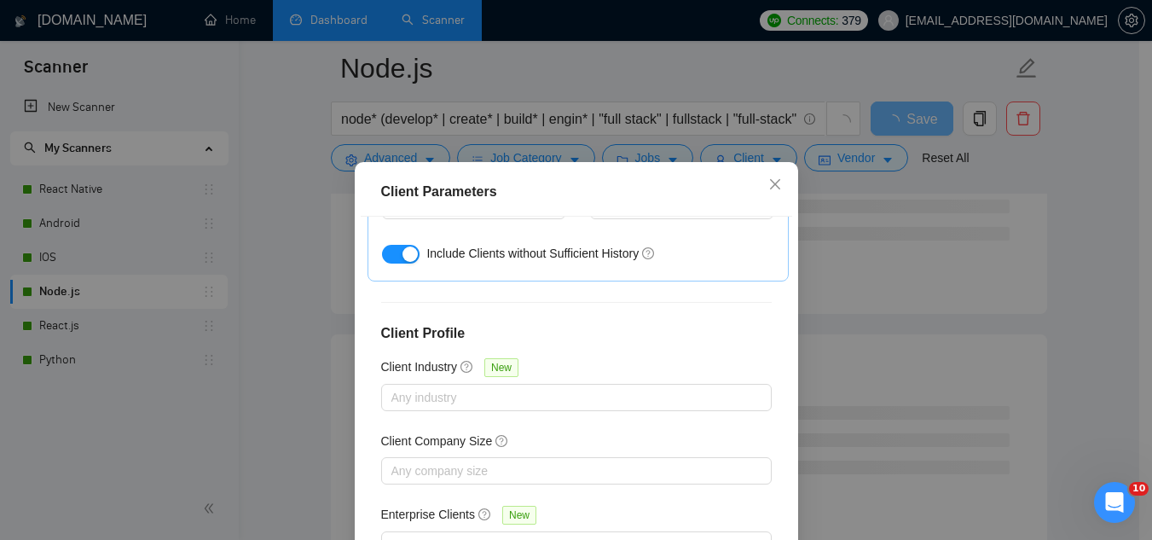
scroll to position [683, 0]
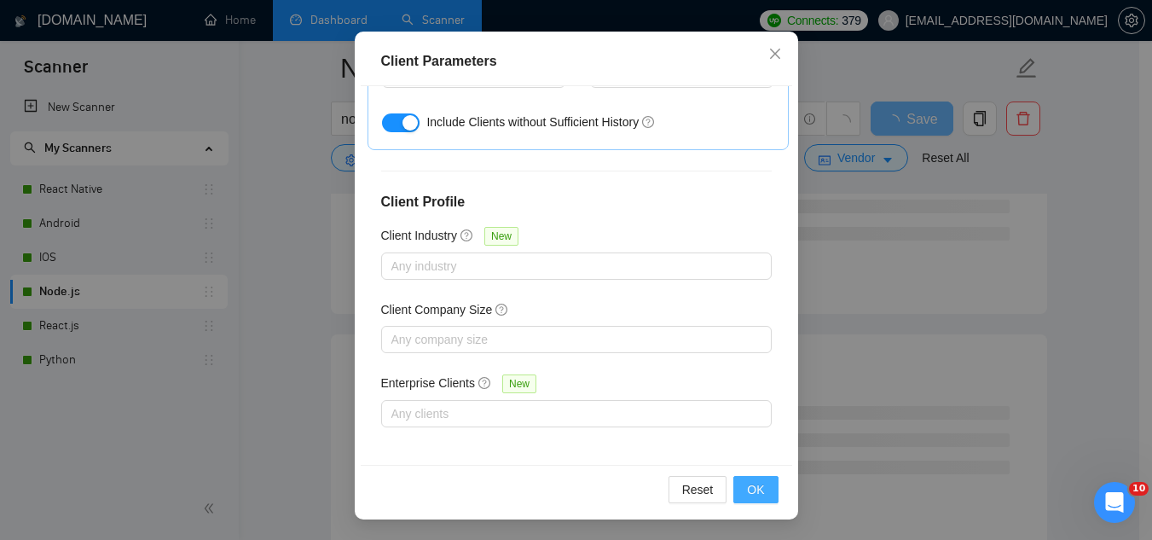
click at [747, 481] on span "OK" at bounding box center [755, 489] width 17 height 19
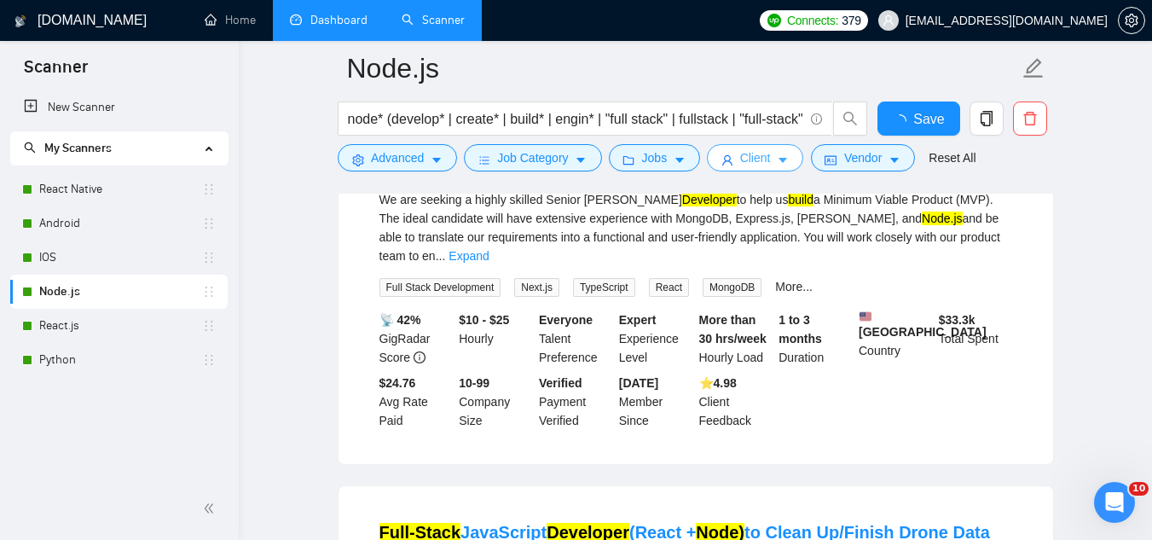
scroll to position [0, 0]
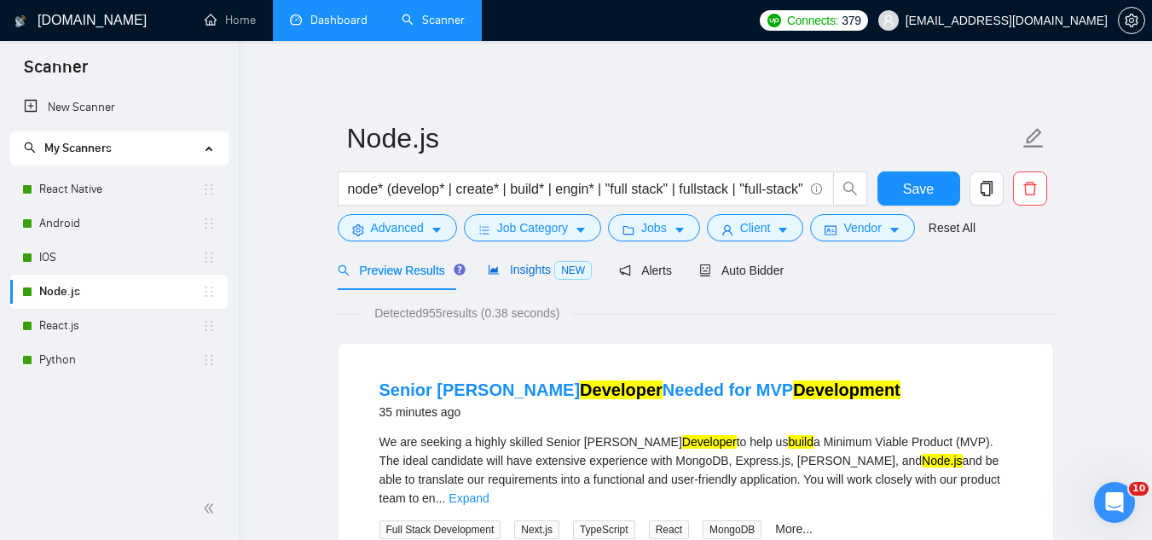
click at [515, 268] on span "Insights NEW" at bounding box center [540, 270] width 104 height 14
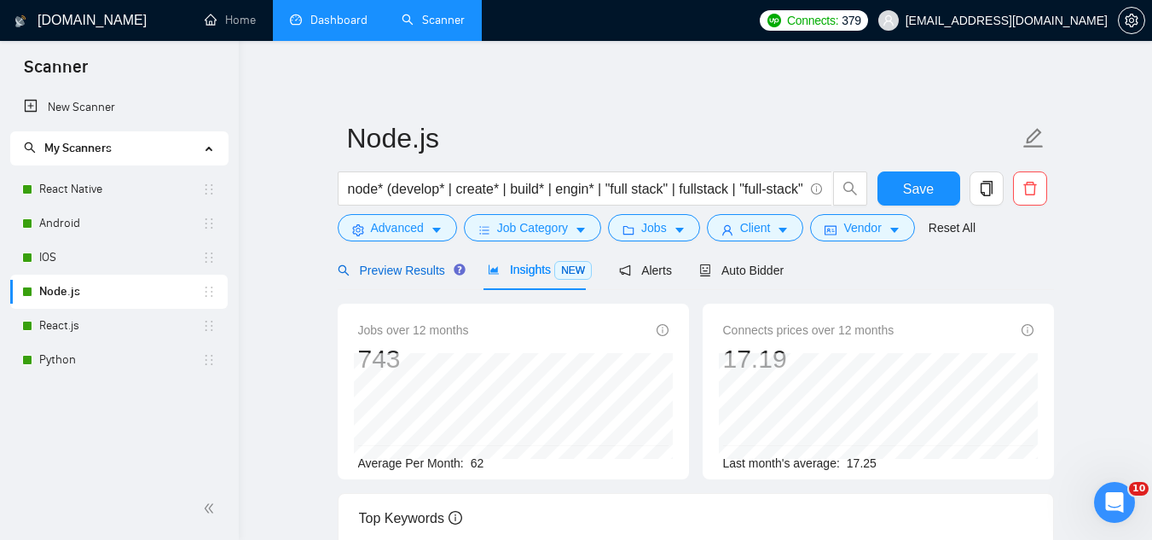
click at [408, 272] on span "Preview Results" at bounding box center [399, 271] width 123 height 14
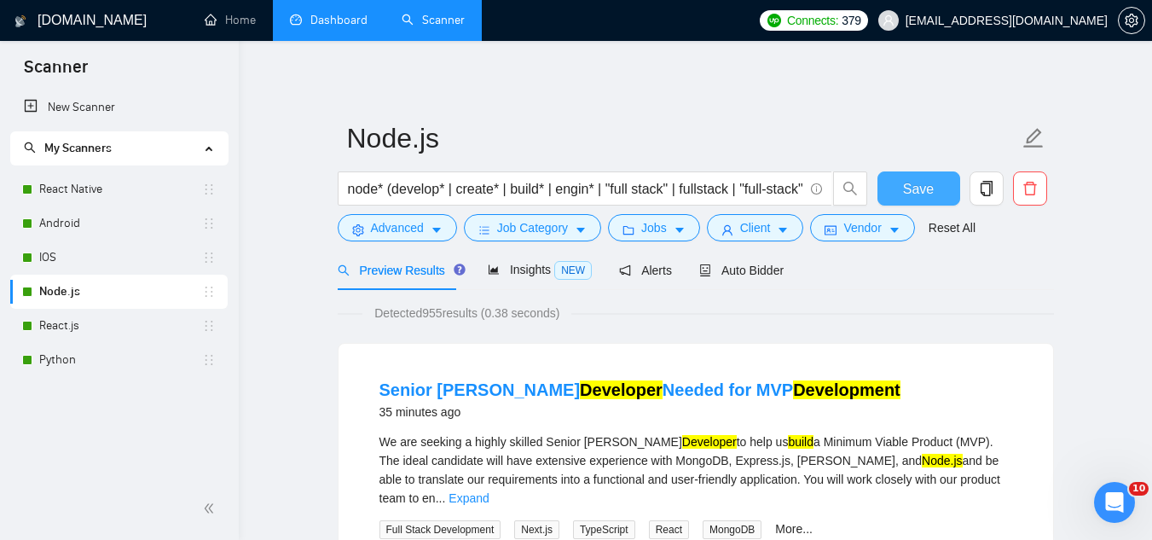
click at [930, 194] on span "Save" at bounding box center [918, 188] width 31 height 21
